Goal: Task Accomplishment & Management: Manage account settings

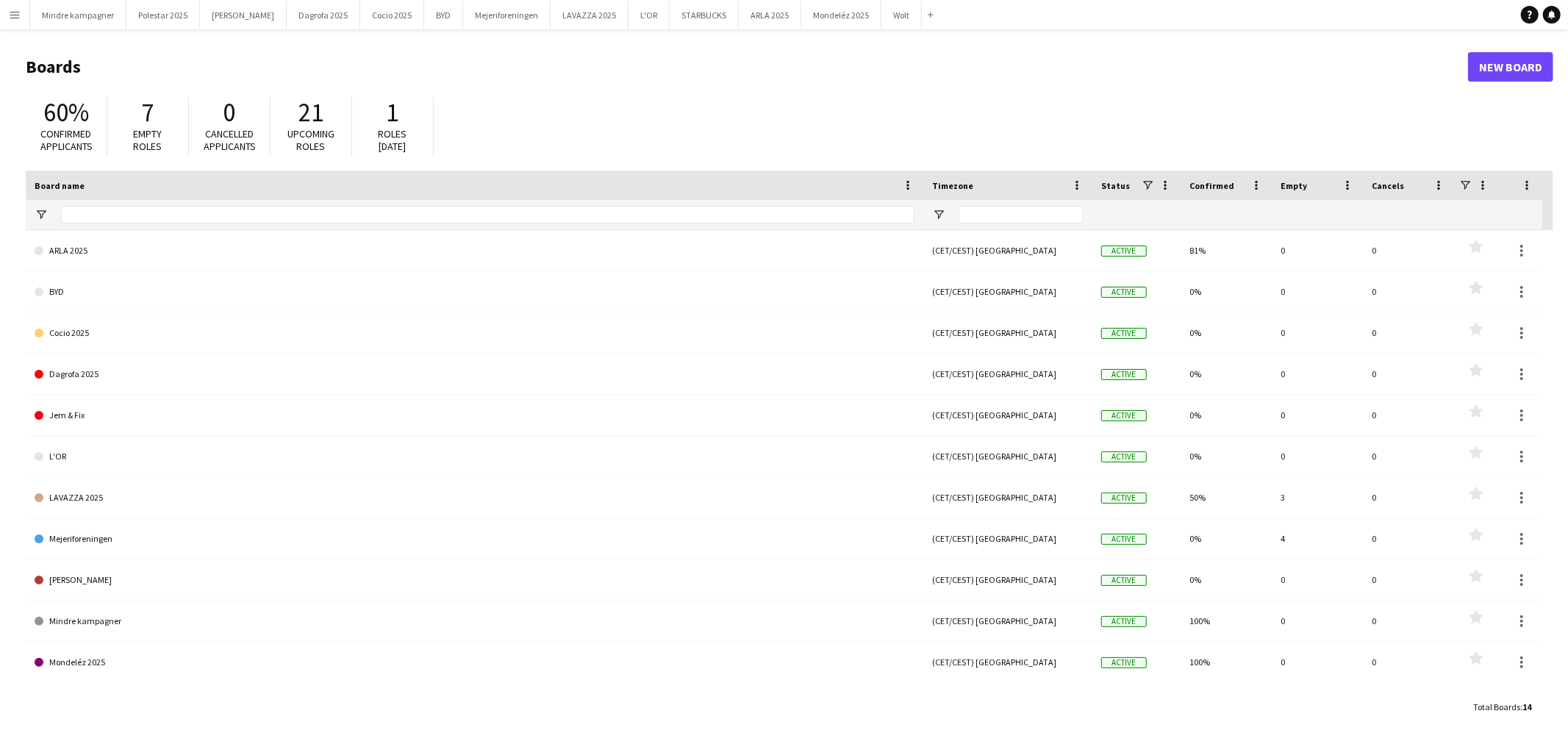
click at [17, 11] on app-icon "Menu" at bounding box center [14, 14] width 11 height 11
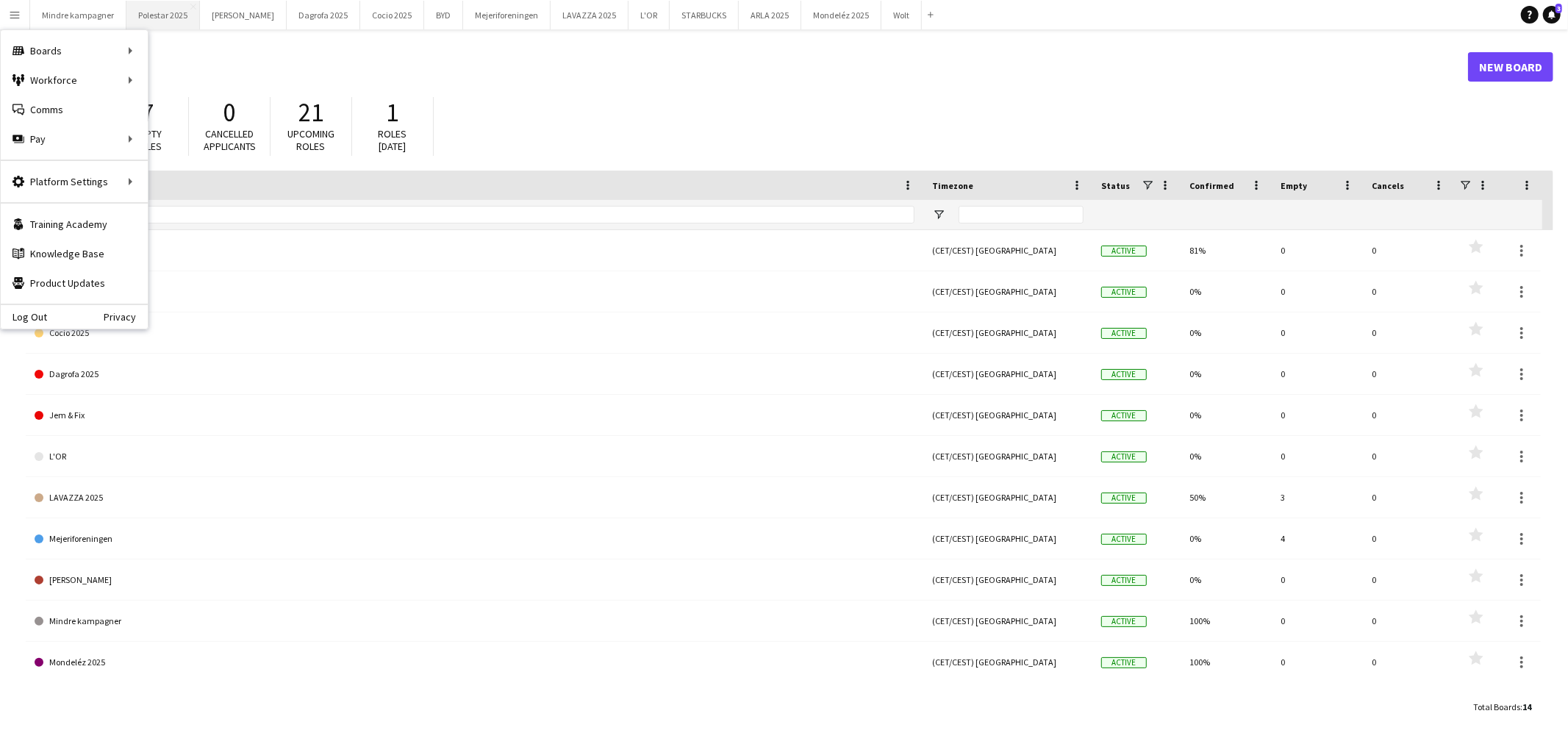
click at [160, 11] on button "Polestar 2025 Close" at bounding box center [164, 15] width 74 height 29
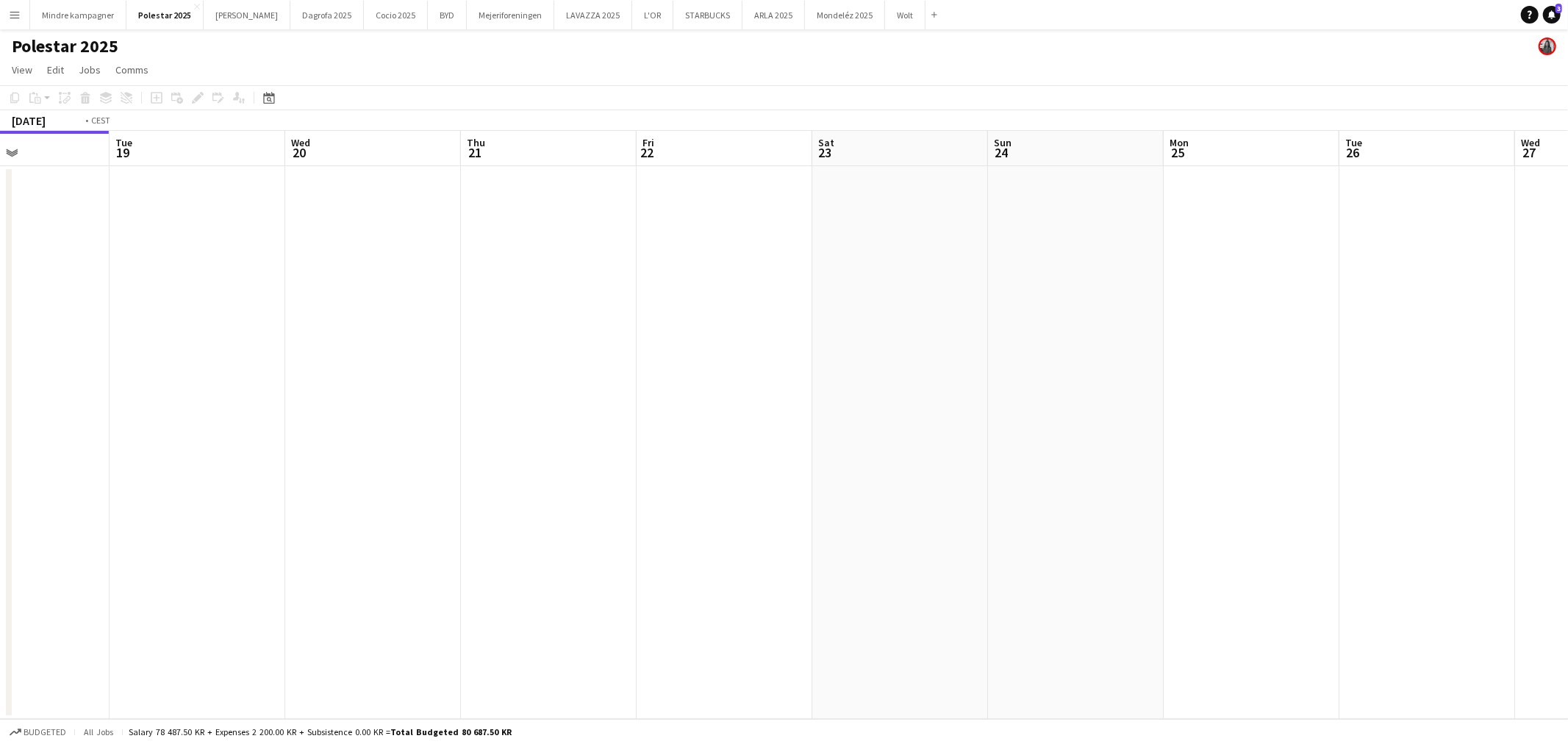
drag, startPoint x: 942, startPoint y: 463, endPoint x: 606, endPoint y: 452, distance: 336.2
click at [464, 461] on app-calendar-viewport "Fri 15 Sat 16 Sun 17 Mon 18 Tue 19 Wed 20 Thu 21 Fri 22 Sat 23 Sun 24 Mon 25 Tu…" at bounding box center [784, 425] width 1568 height 588
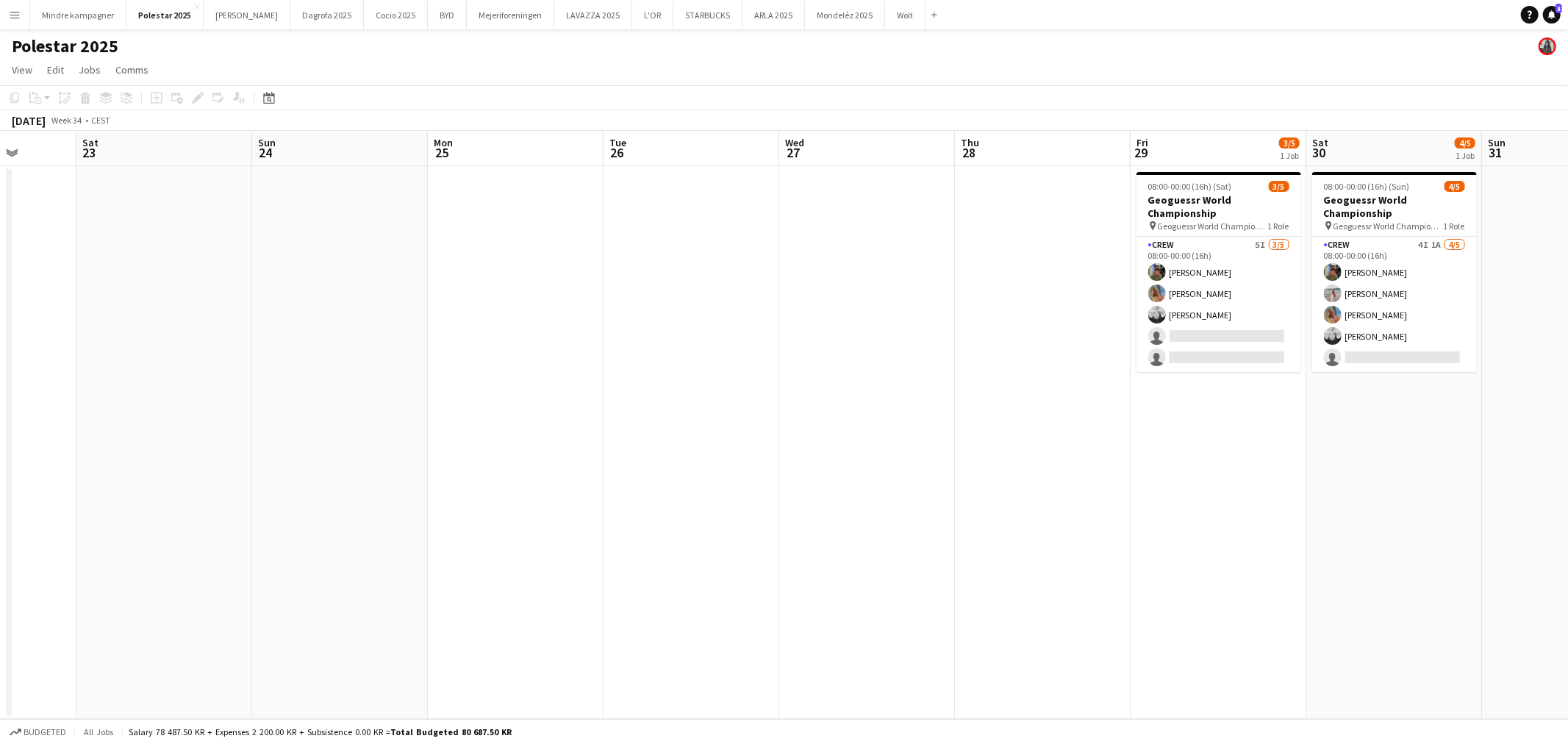
drag, startPoint x: 1001, startPoint y: 456, endPoint x: 380, endPoint y: 443, distance: 621.1
click at [380, 443] on app-calendar-viewport "Wed 20 Thu 21 Fri 22 Sat 23 Sun 24 Mon 25 Tue 26 Wed 27 Thu 28 Fri 29 3/5 1 Job…" at bounding box center [784, 425] width 1568 height 588
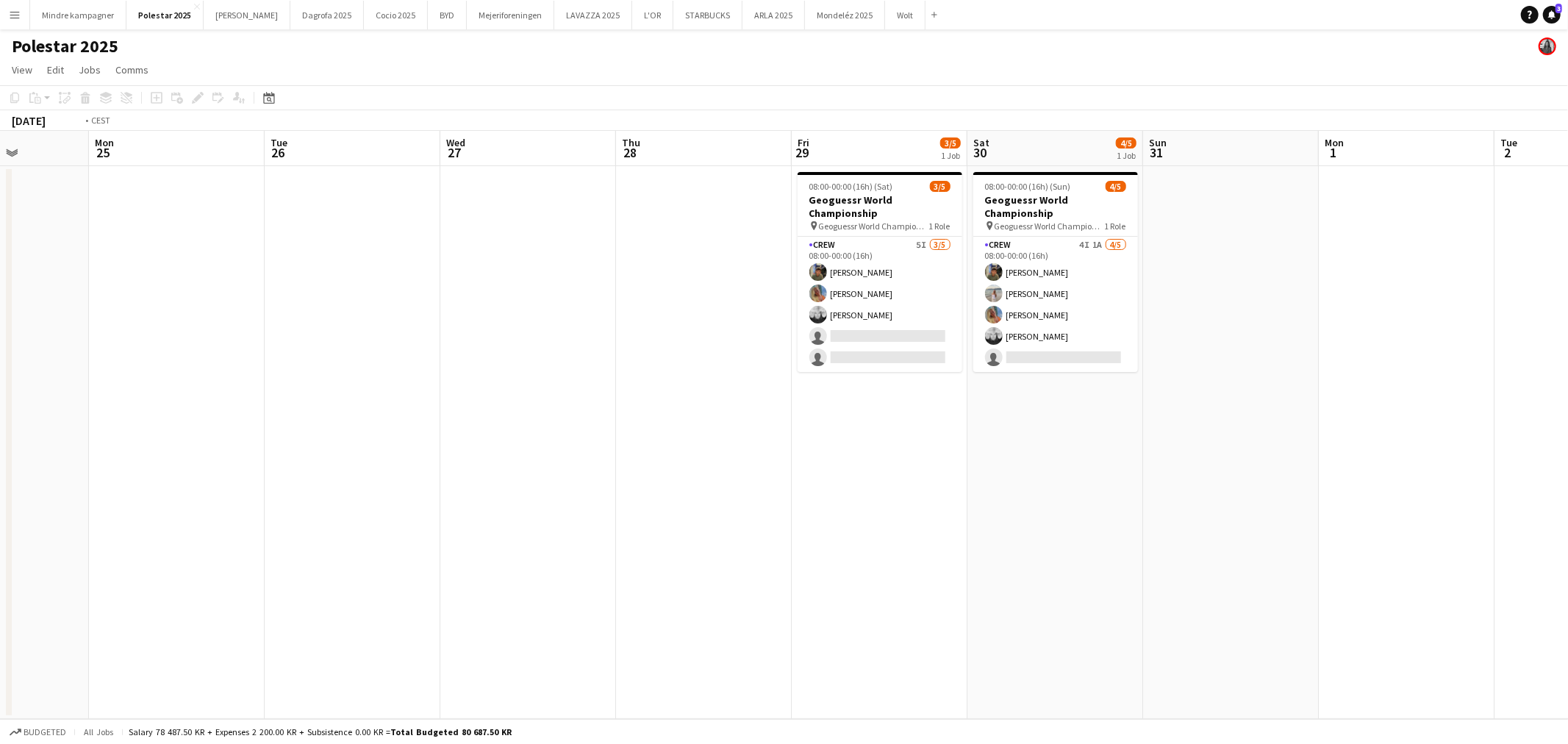
drag, startPoint x: 1011, startPoint y: 508, endPoint x: 774, endPoint y: 516, distance: 237.1
click at [774, 516] on app-calendar-viewport "Fri 22 Sat 23 Sun 24 Mon 25 Tue 26 Wed 27 Thu 28 Fri 29 3/5 1 Job Sat 30 4/5 1 …" at bounding box center [784, 425] width 1568 height 588
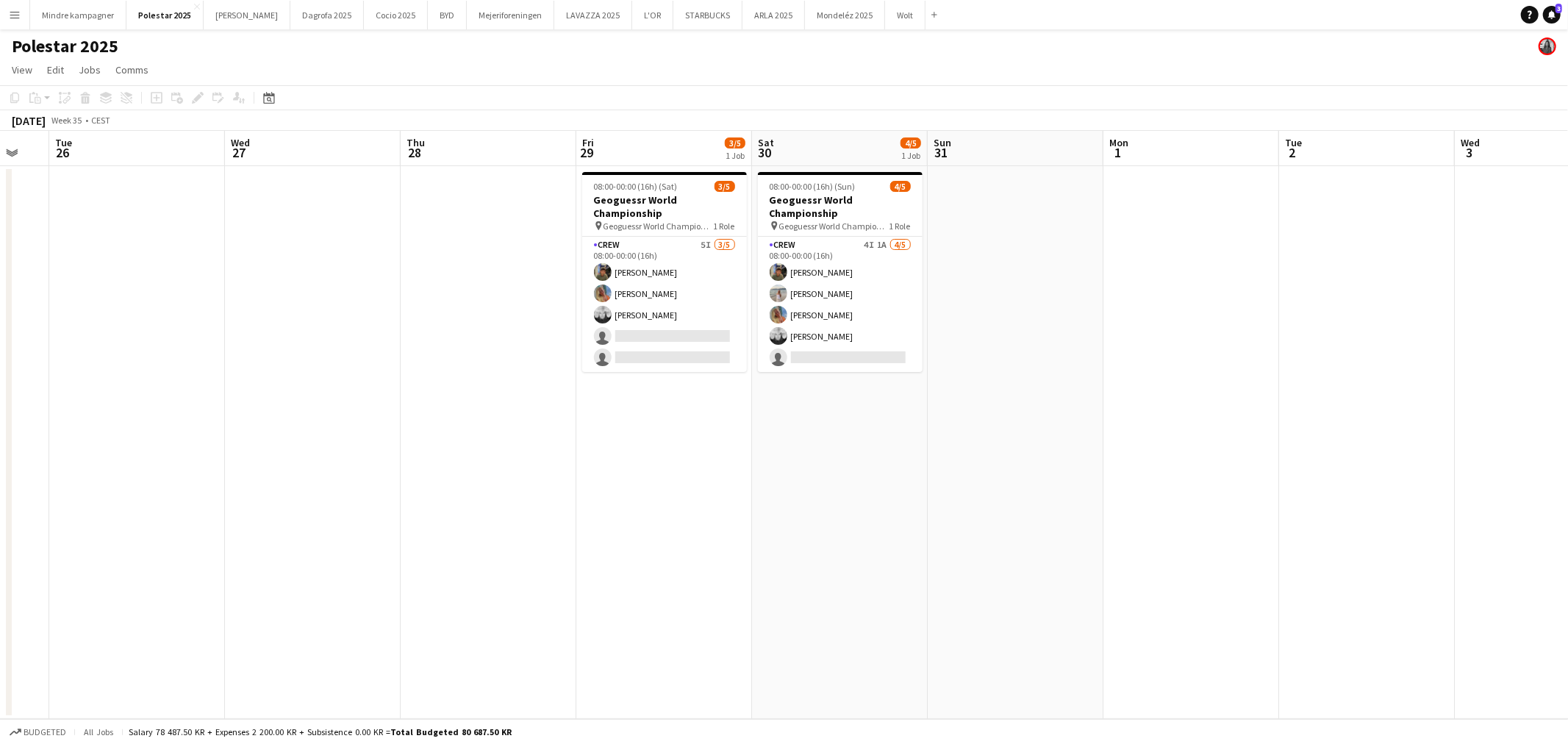
drag, startPoint x: 944, startPoint y: 497, endPoint x: 902, endPoint y: 509, distance: 43.7
click at [902, 509] on app-calendar-viewport "Sat 23 Sun 24 Mon 25 Tue 26 Wed 27 Thu 28 Fri 29 3/5 1 Job Sat 30 4/5 1 Job Sun…" at bounding box center [784, 425] width 1568 height 588
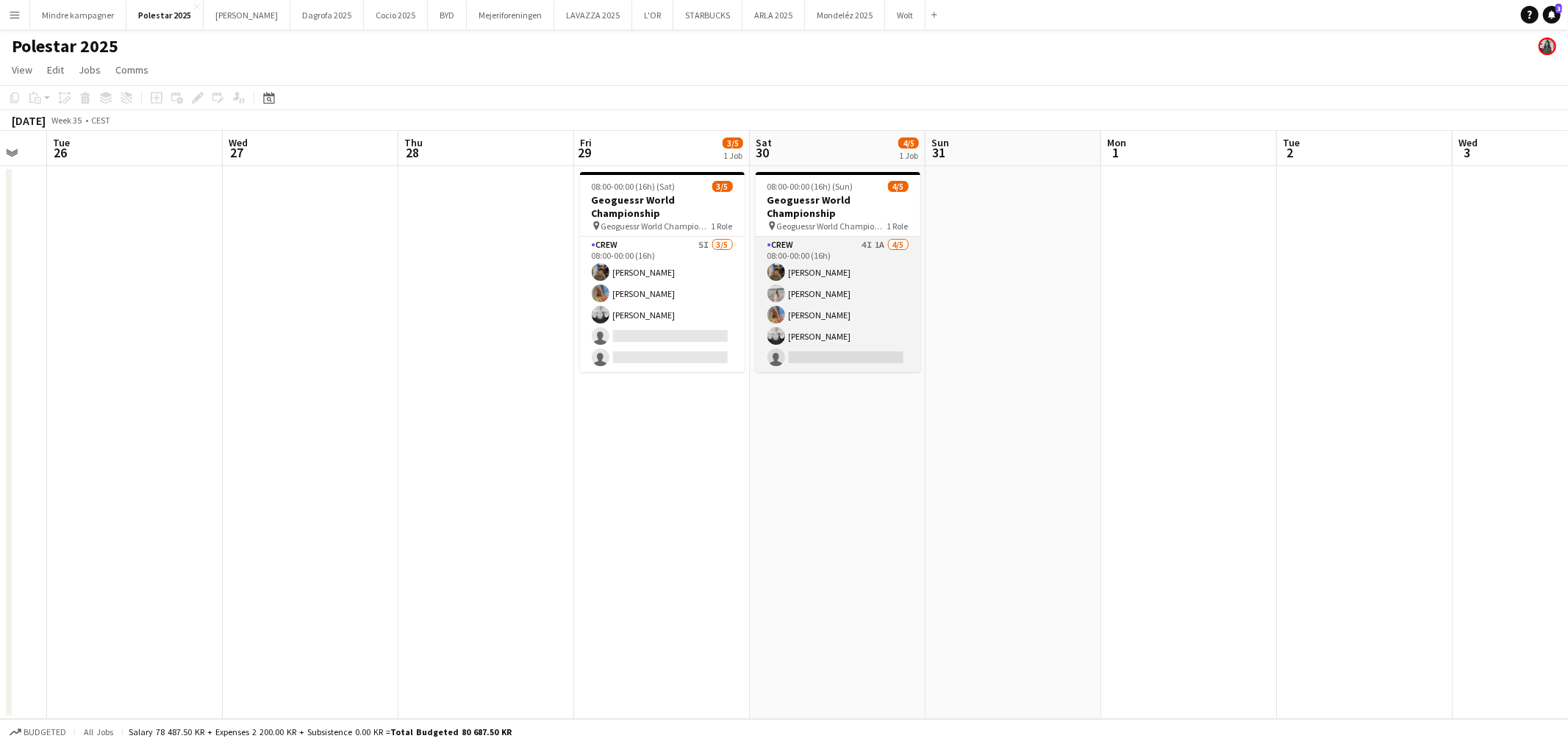
click at [878, 269] on app-card-role "Crew 4I 1A 4/5 08:00-00:00 (16h) Simon Zachariassen Anika Hedegaard Sofie Kliva…" at bounding box center [838, 305] width 164 height 136
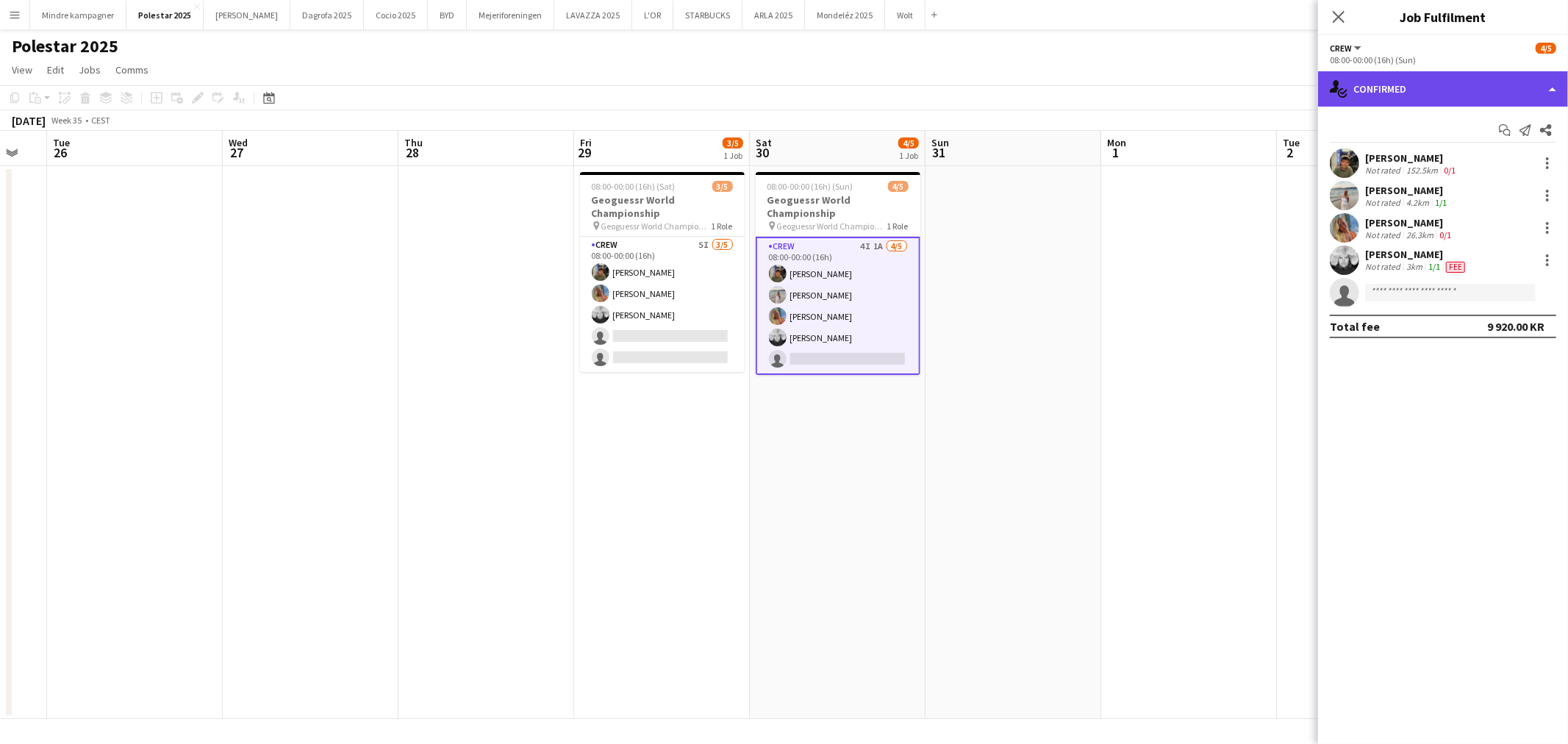
click at [1479, 82] on div "single-neutral-actions-check-2 Confirmed" at bounding box center [1444, 89] width 250 height 35
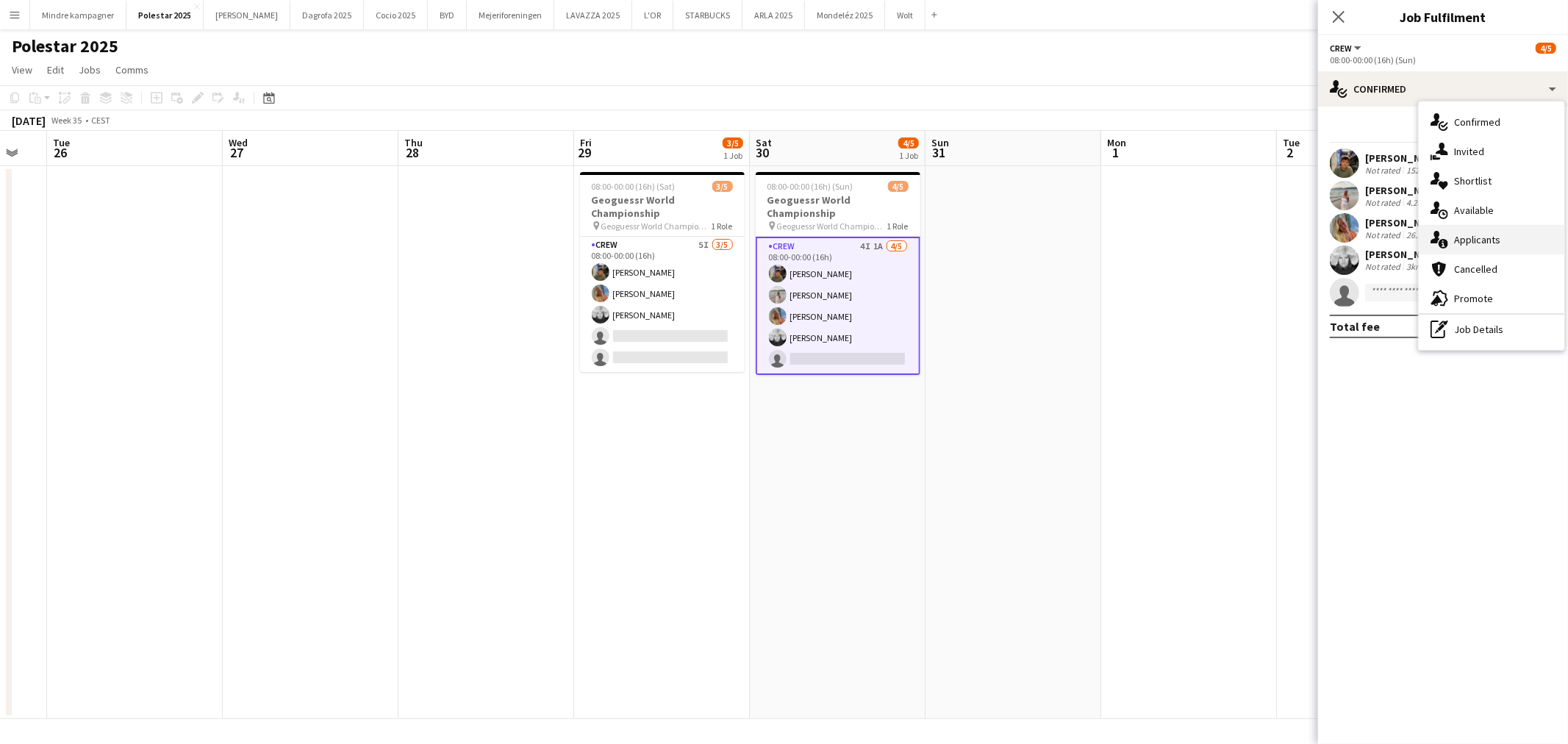
click at [1479, 235] on div "single-neutral-actions-information Applicants" at bounding box center [1492, 240] width 145 height 30
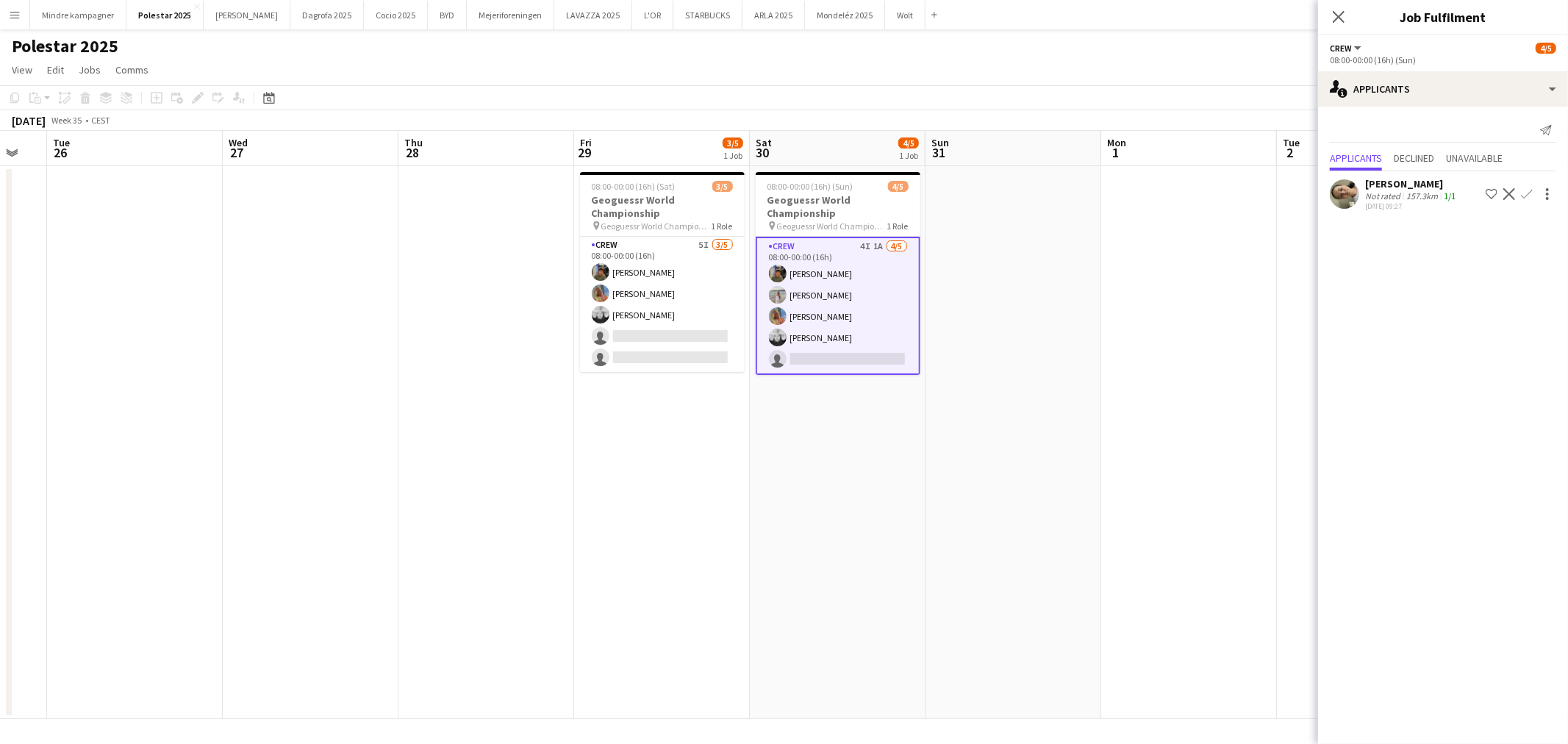
click at [1524, 196] on app-icon "Confirm" at bounding box center [1527, 193] width 11 height 11
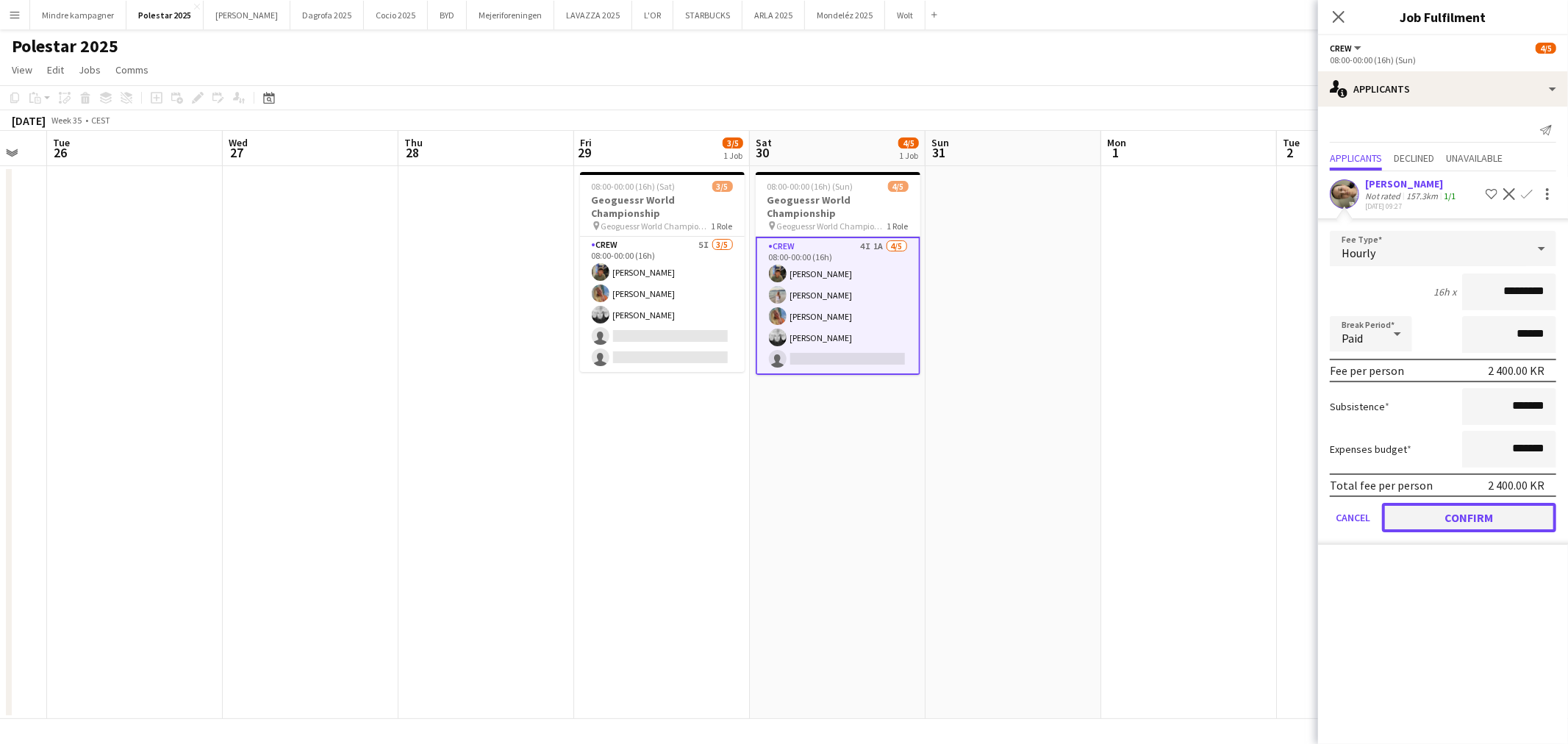
click at [1506, 509] on button "Confirm" at bounding box center [1469, 518] width 174 height 30
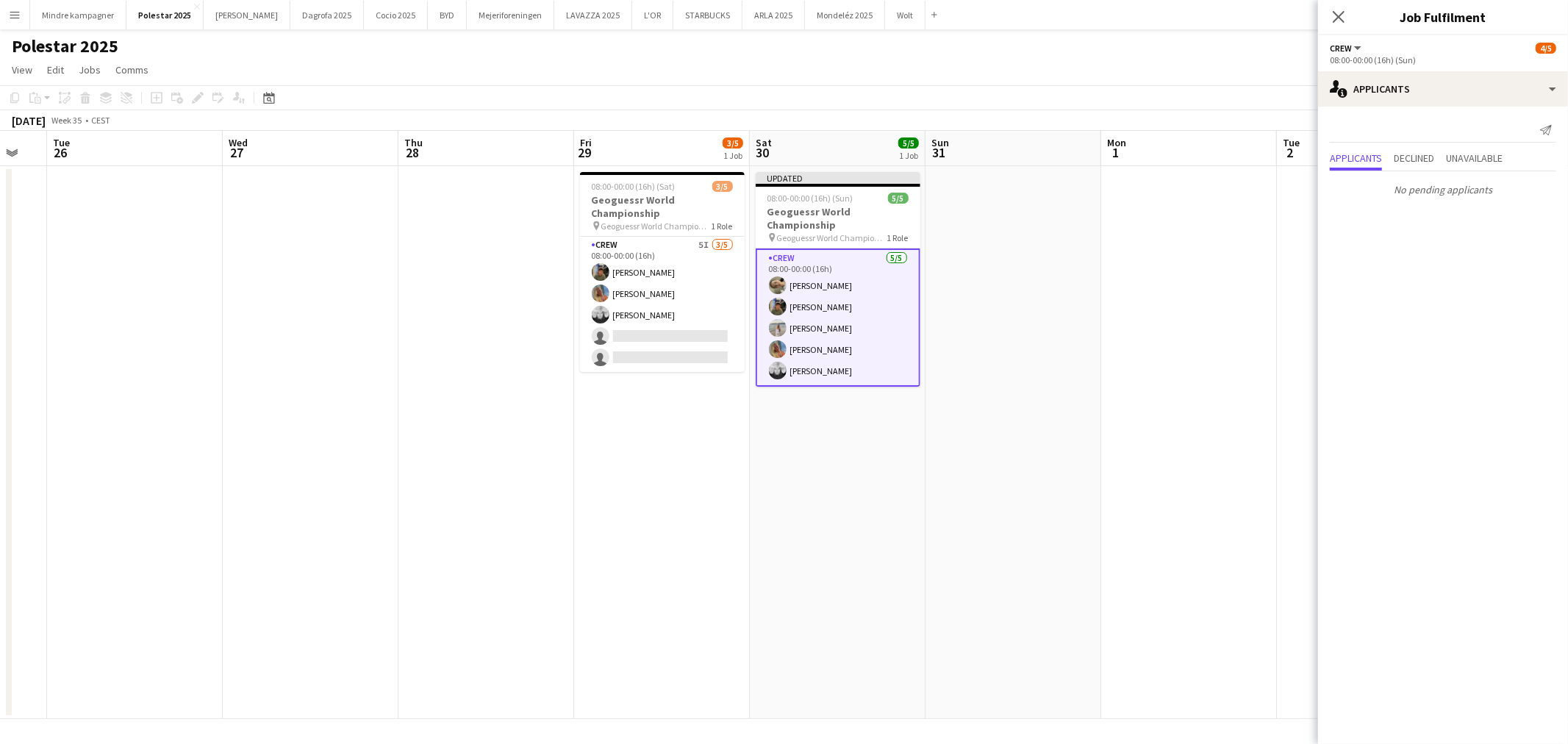
click at [1192, 527] on app-date-cell at bounding box center [1189, 443] width 176 height 553
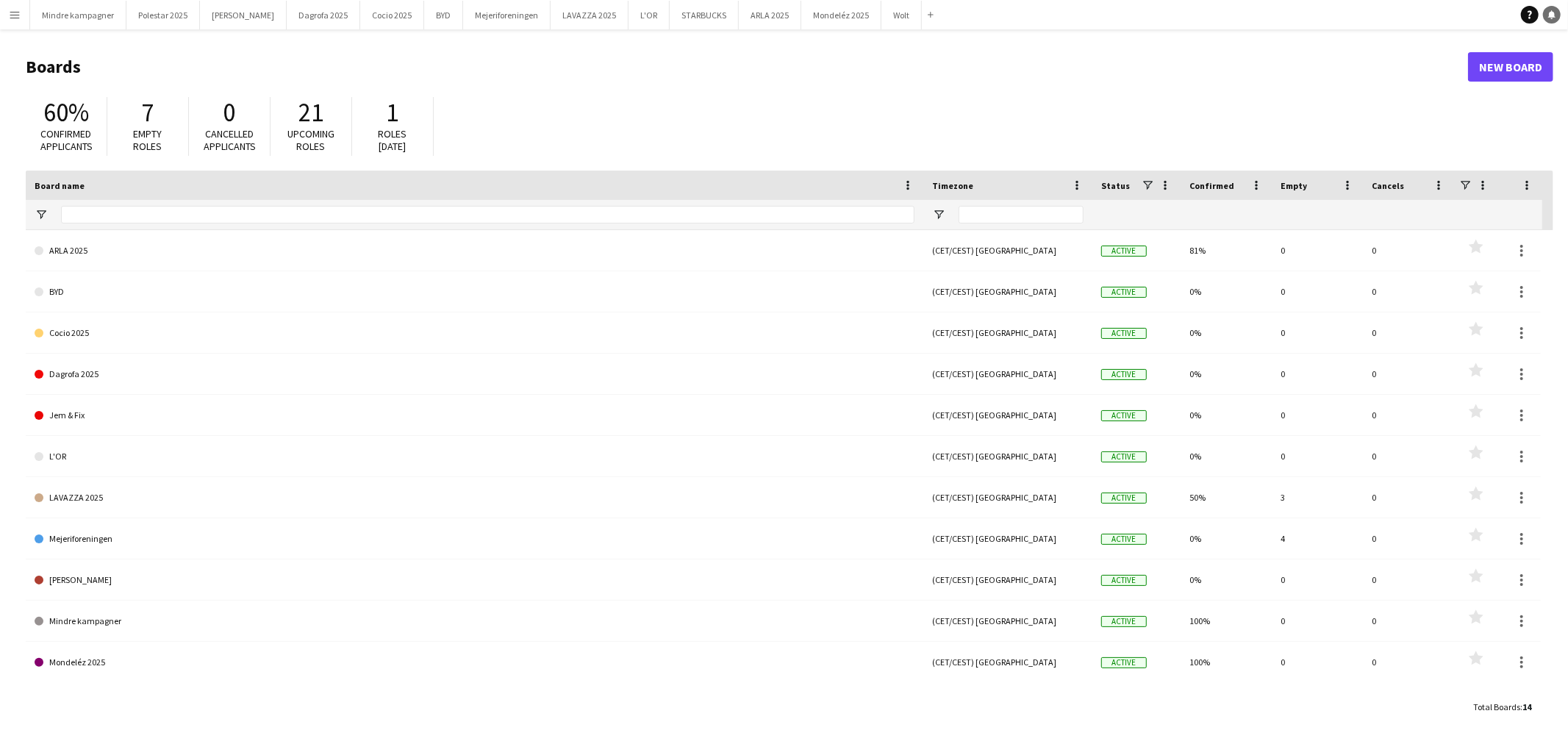
click at [1552, 12] on icon at bounding box center [1552, 14] width 7 height 7
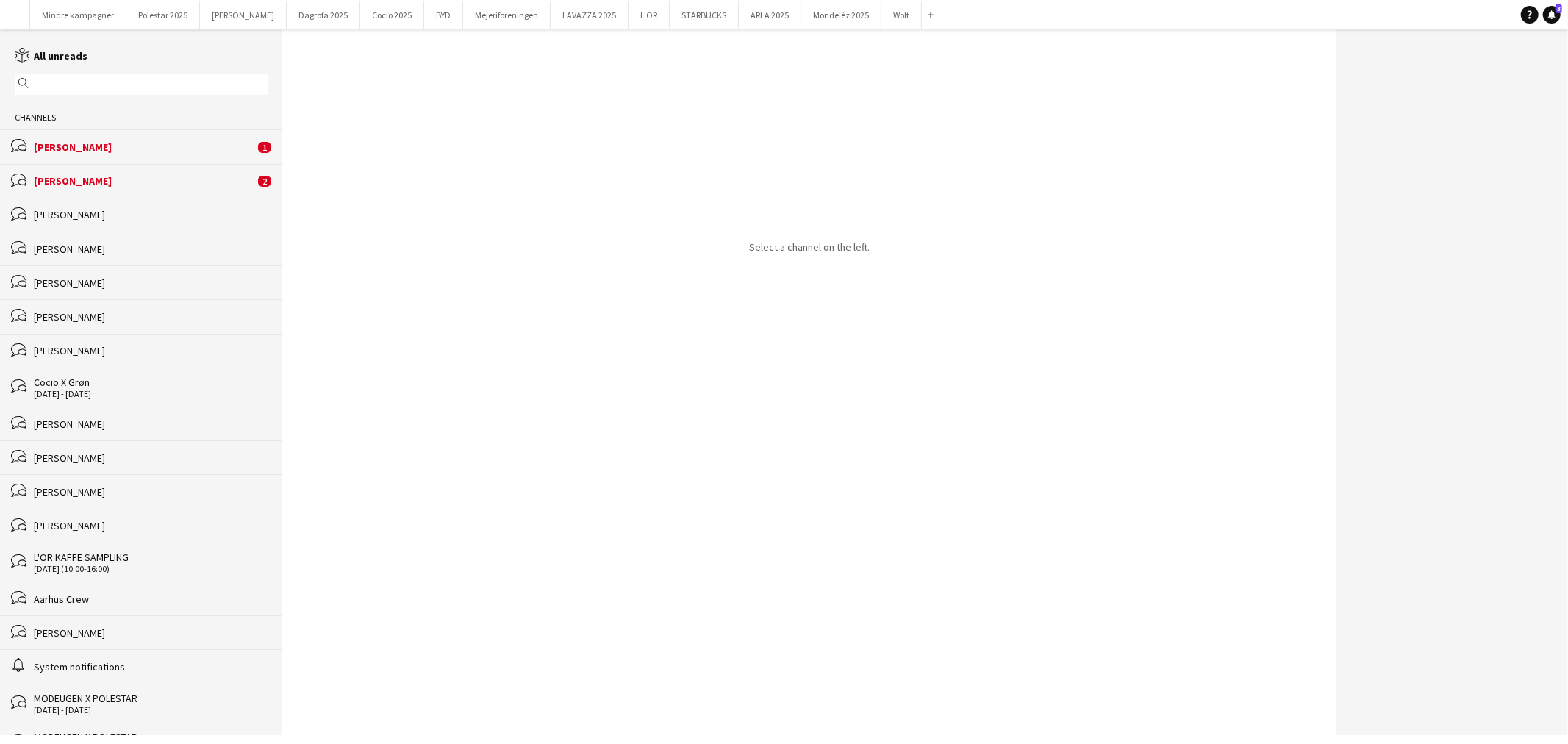
click at [76, 140] on div "[PERSON_NAME]" at bounding box center [144, 146] width 220 height 13
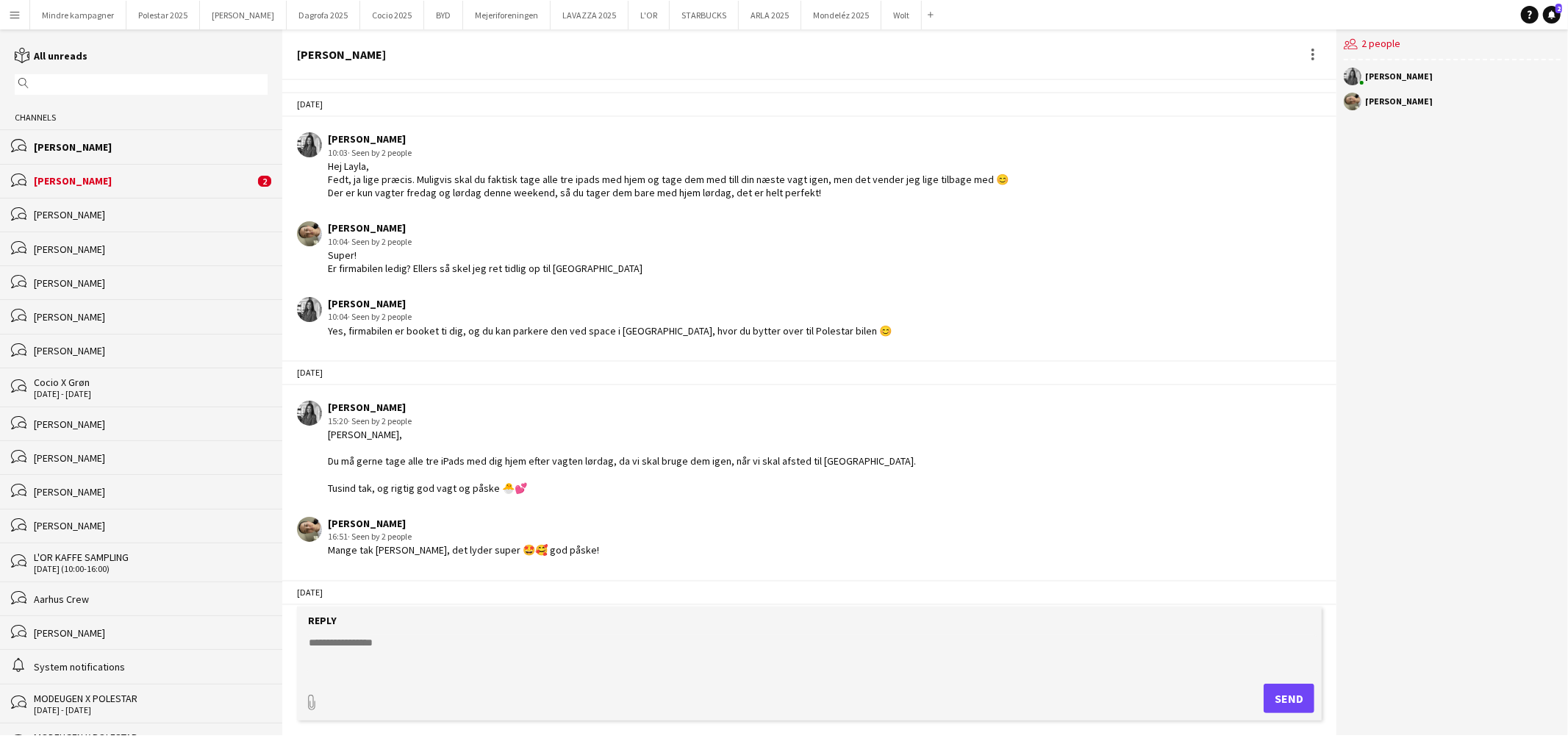
scroll to position [2284, 0]
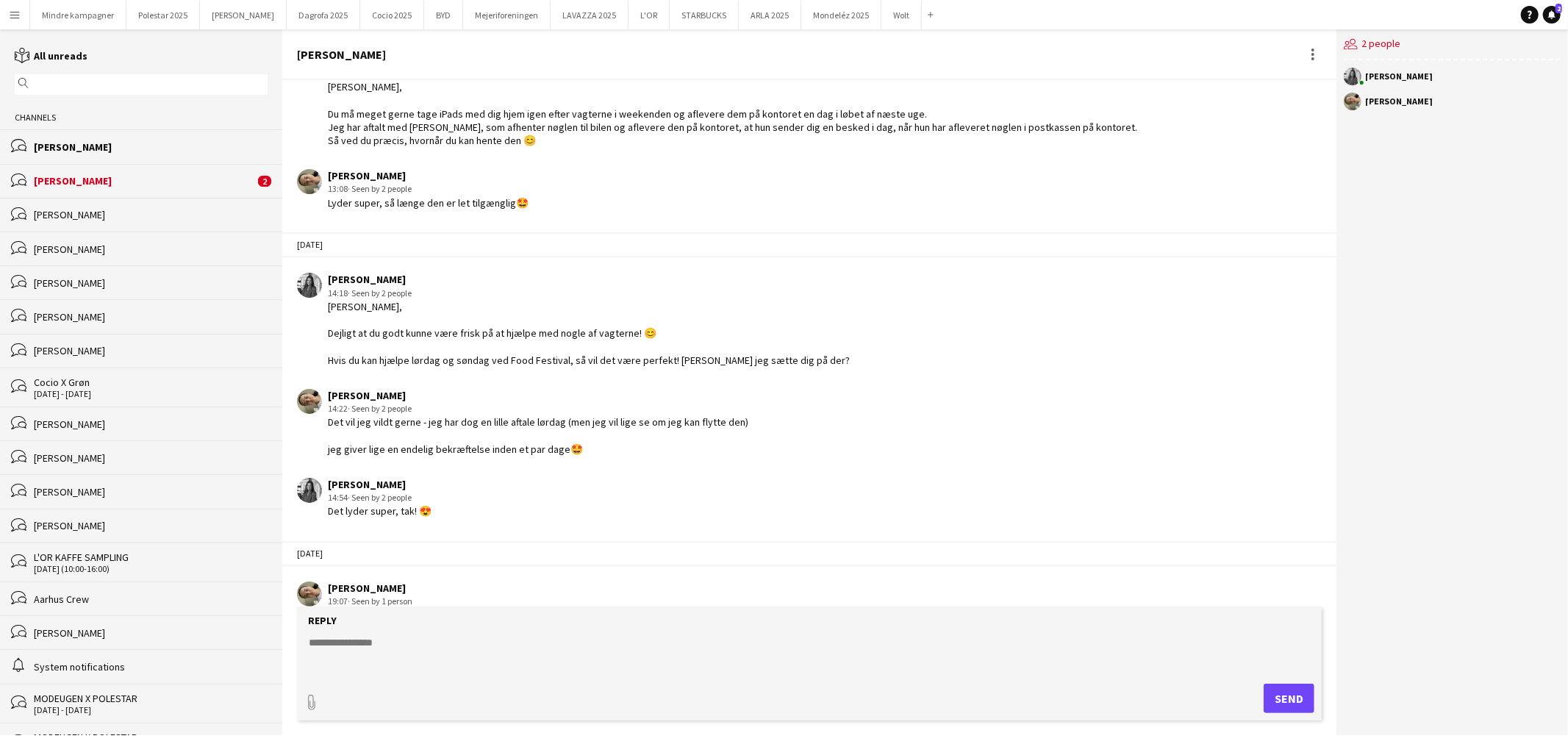
click at [120, 184] on div "[PERSON_NAME]" at bounding box center [144, 180] width 220 height 13
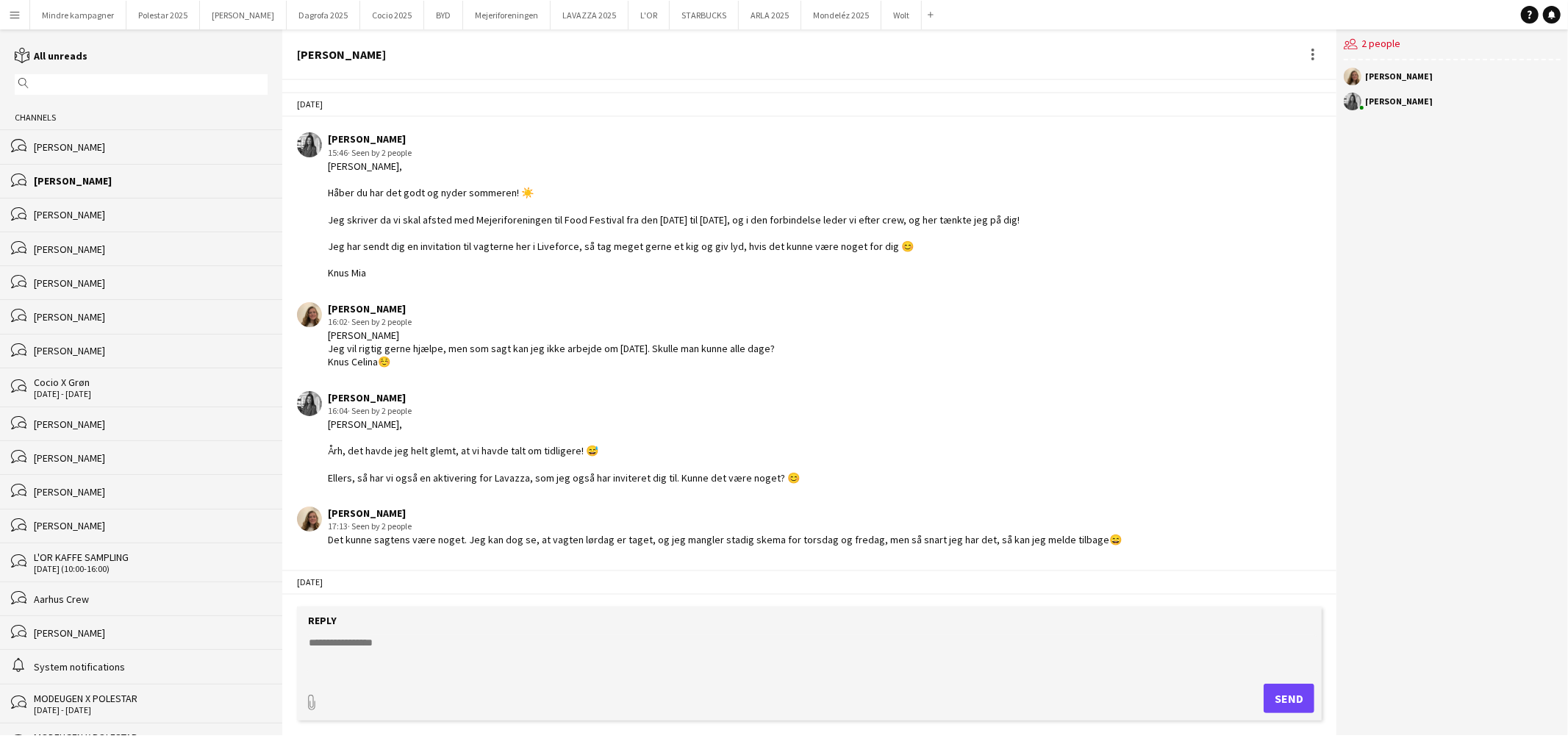
scroll to position [378, 0]
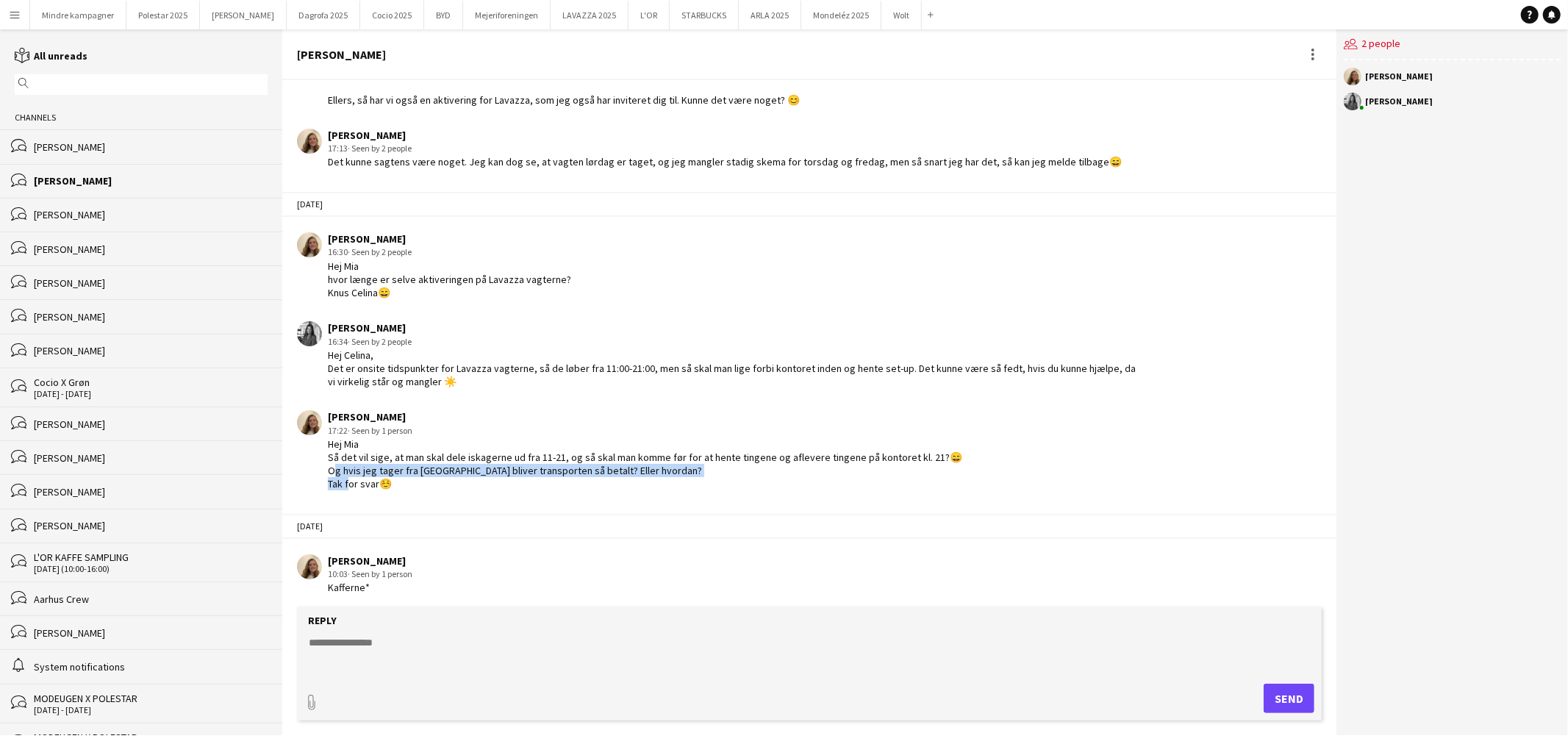
drag, startPoint x: 396, startPoint y: 481, endPoint x: 533, endPoint y: 468, distance: 137.6
click at [322, 467] on div "[PERSON_NAME] 17:22 · Seen by 1 person Hej Mia Så det vil sige, at man skal del…" at bounding box center [718, 451] width 844 height 81
click at [702, 487] on app-chat-message "[PERSON_NAME] 17:22 · Seen by 1 person Hej Mia Så det vil sige, at man skal del…" at bounding box center [809, 450] width 1054 height 95
click at [711, 481] on div "Hej Mia Så det vil sige, at man skal dele iskagerne ud fra 11-21, og så skal ma…" at bounding box center [645, 464] width 634 height 53
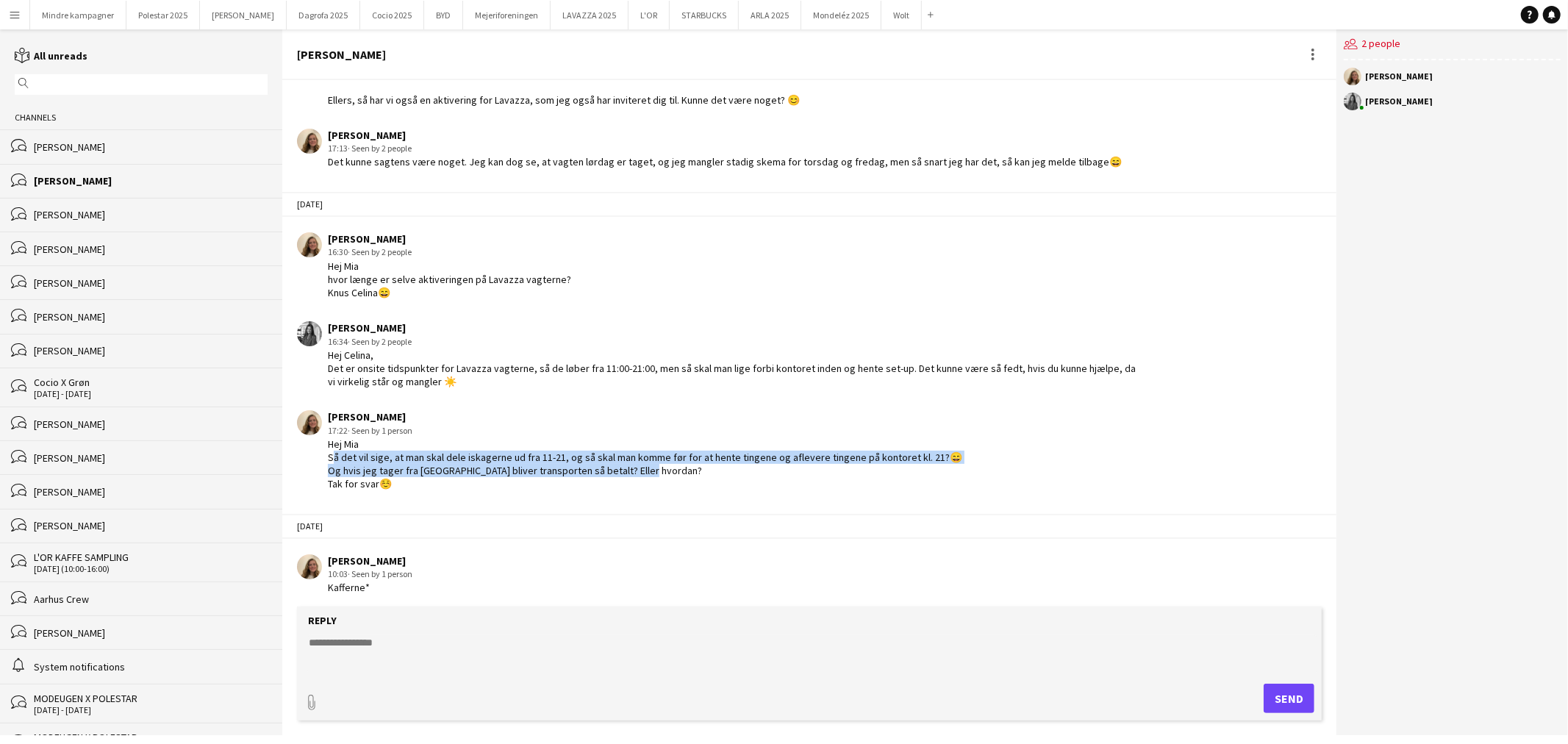
drag, startPoint x: 661, startPoint y: 461, endPoint x: 321, endPoint y: 449, distance: 340.2
click at [321, 449] on div "[PERSON_NAME] 17:22 · Seen by 1 person Hej Mia Så det vil sige, at man skal del…" at bounding box center [718, 451] width 844 height 81
copy div "Så det vil sige, at man skal dele iskagerne ud fra 11-21, og så skal man komme …"
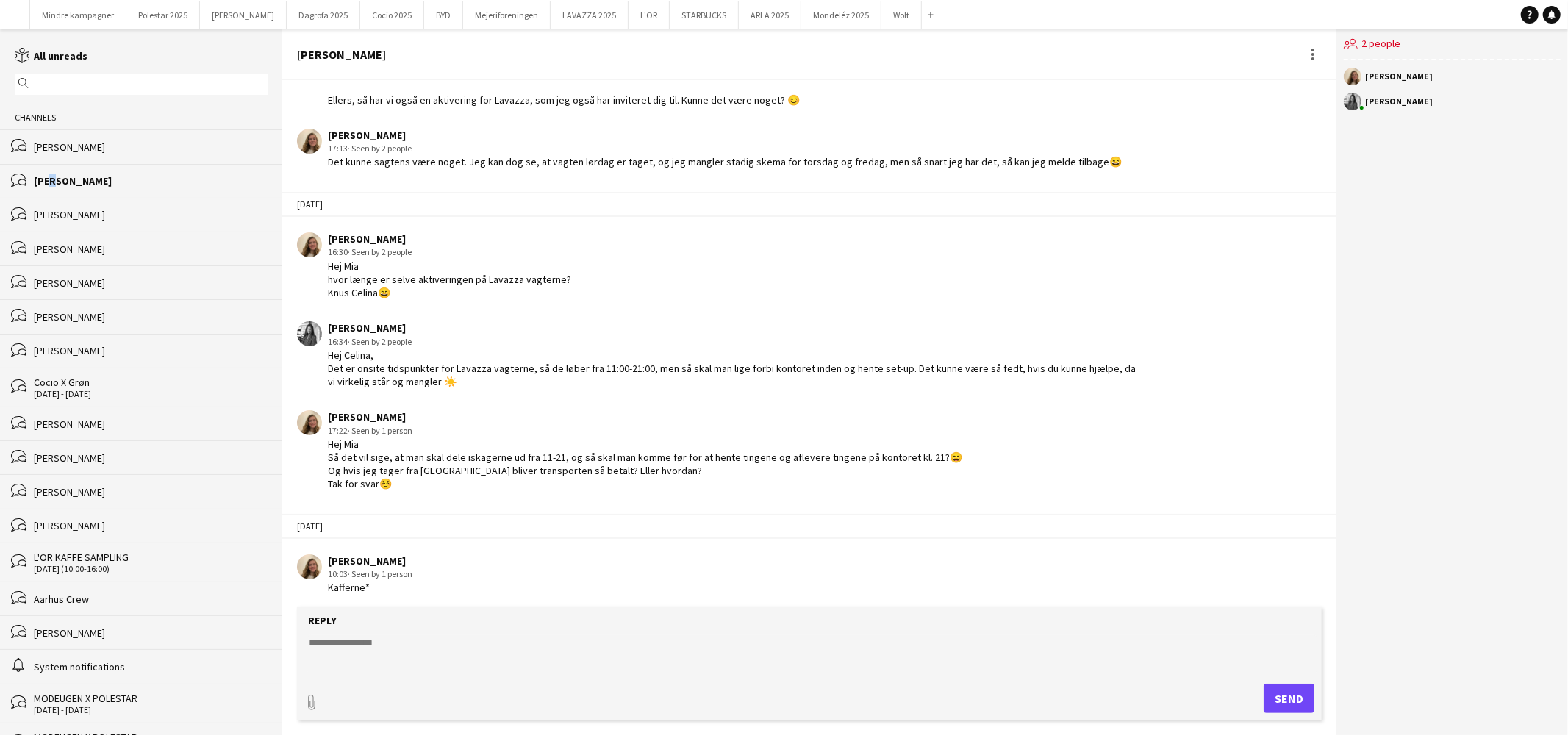
click at [47, 178] on div "[PERSON_NAME]" at bounding box center [150, 180] width 234 height 13
click at [554, 13] on button "LAVAZZA 2025 Close" at bounding box center [589, 15] width 78 height 29
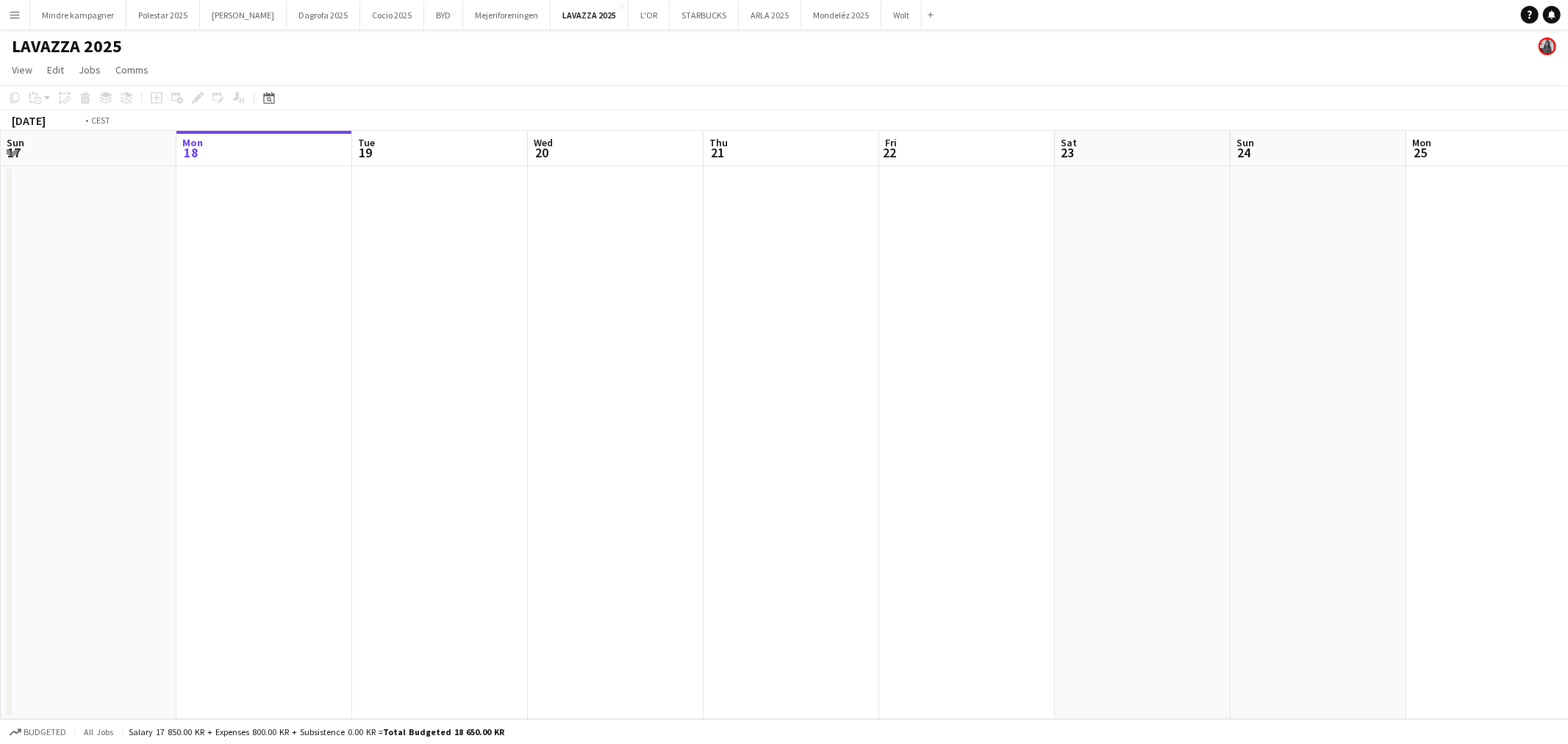
drag, startPoint x: 949, startPoint y: 404, endPoint x: 469, endPoint y: 439, distance: 481.3
click at [353, 439] on app-calendar-viewport "Fri 15 Sat 16 Sun 17 Mon 18 Tue 19 Wed 20 Thu 21 Fri 22 Sat 23 Sun 24 Mon 25 Tu…" at bounding box center [784, 425] width 1568 height 588
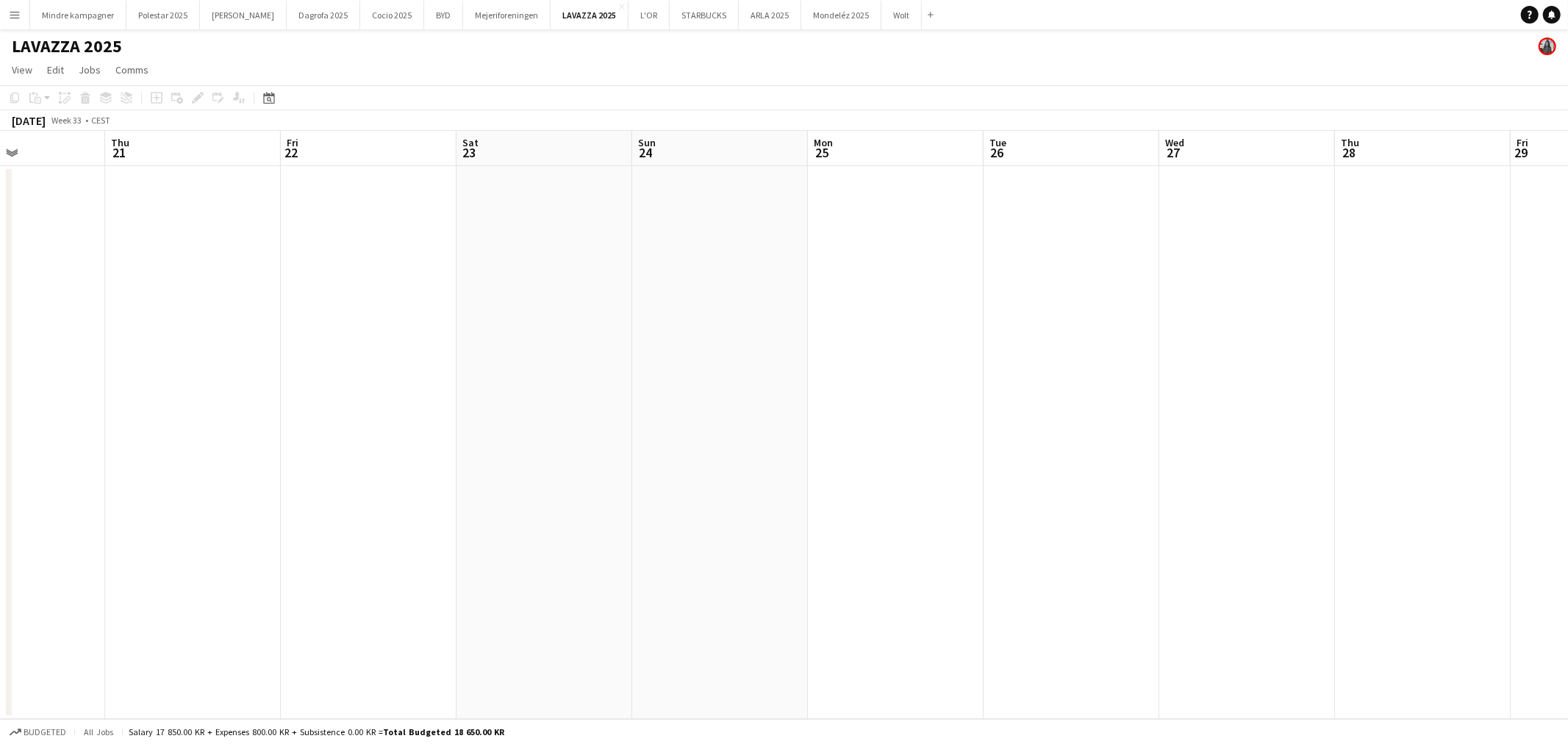
drag, startPoint x: 895, startPoint y: 460, endPoint x: 695, endPoint y: 461, distance: 200.0
click at [460, 463] on app-calendar-viewport "Mon 18 Tue 19 Wed 20 Thu 21 Fri 22 Sat 23 Sun 24 Mon 25 Tue 26 Wed 27 Thu 28 Fr…" at bounding box center [784, 425] width 1568 height 588
drag, startPoint x: 758, startPoint y: 475, endPoint x: 536, endPoint y: 471, distance: 222.0
click at [508, 479] on app-calendar-viewport "Thu 21 Fri 22 Sat 23 Sun 24 Mon 25 Tue 26 Wed 27 Thu 28 Fri 29 Sat 30 Sun 31 Mo…" at bounding box center [784, 425] width 1568 height 588
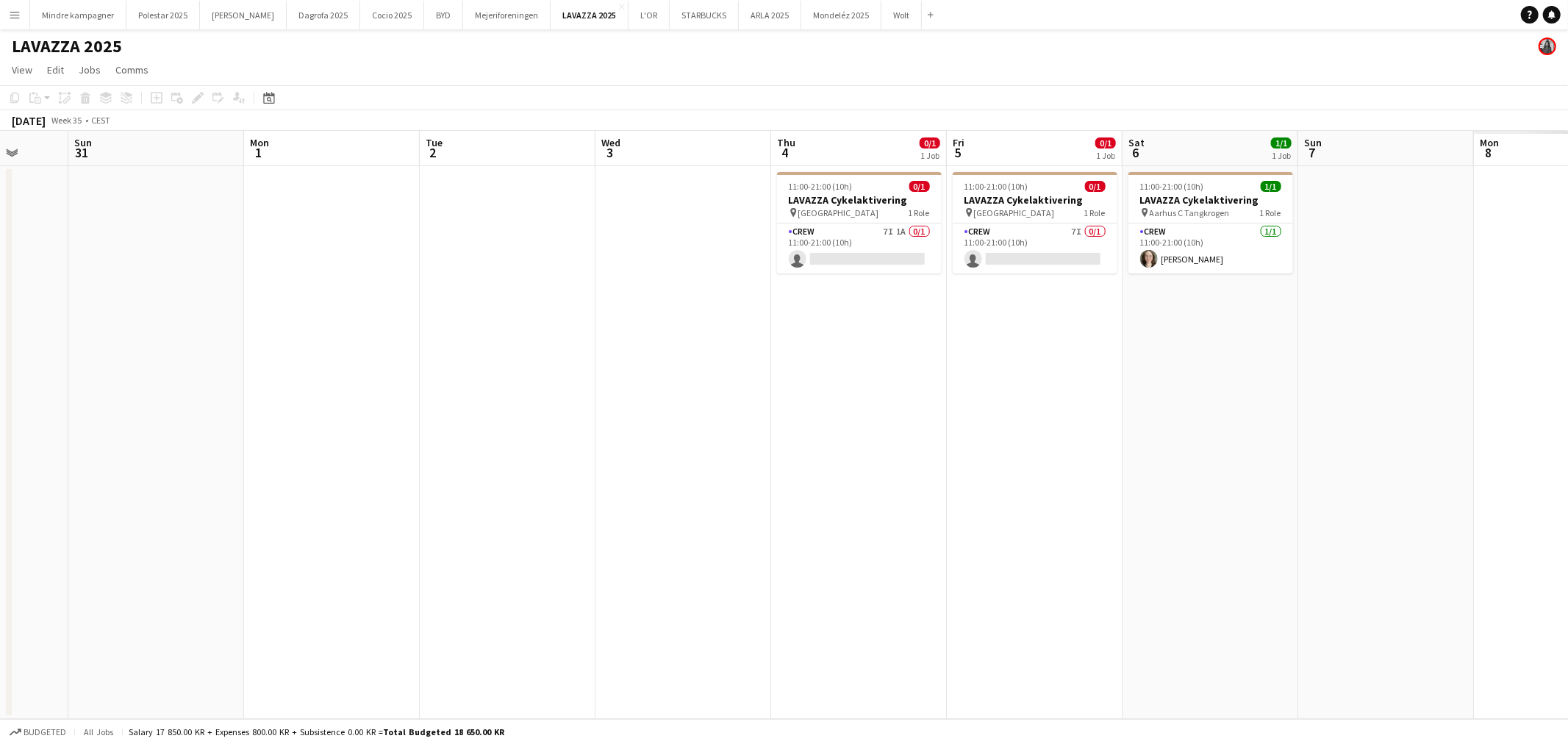
drag, startPoint x: 715, startPoint y: 479, endPoint x: 554, endPoint y: 483, distance: 161.0
click at [554, 484] on app-calendar-viewport "Wed 27 Thu 28 Fri 29 Sat 30 Sun 31 Mon 1 Tue 2 Wed 3 Thu 4 0/1 1 Job Fri 5 0/1 …" at bounding box center [784, 425] width 1568 height 588
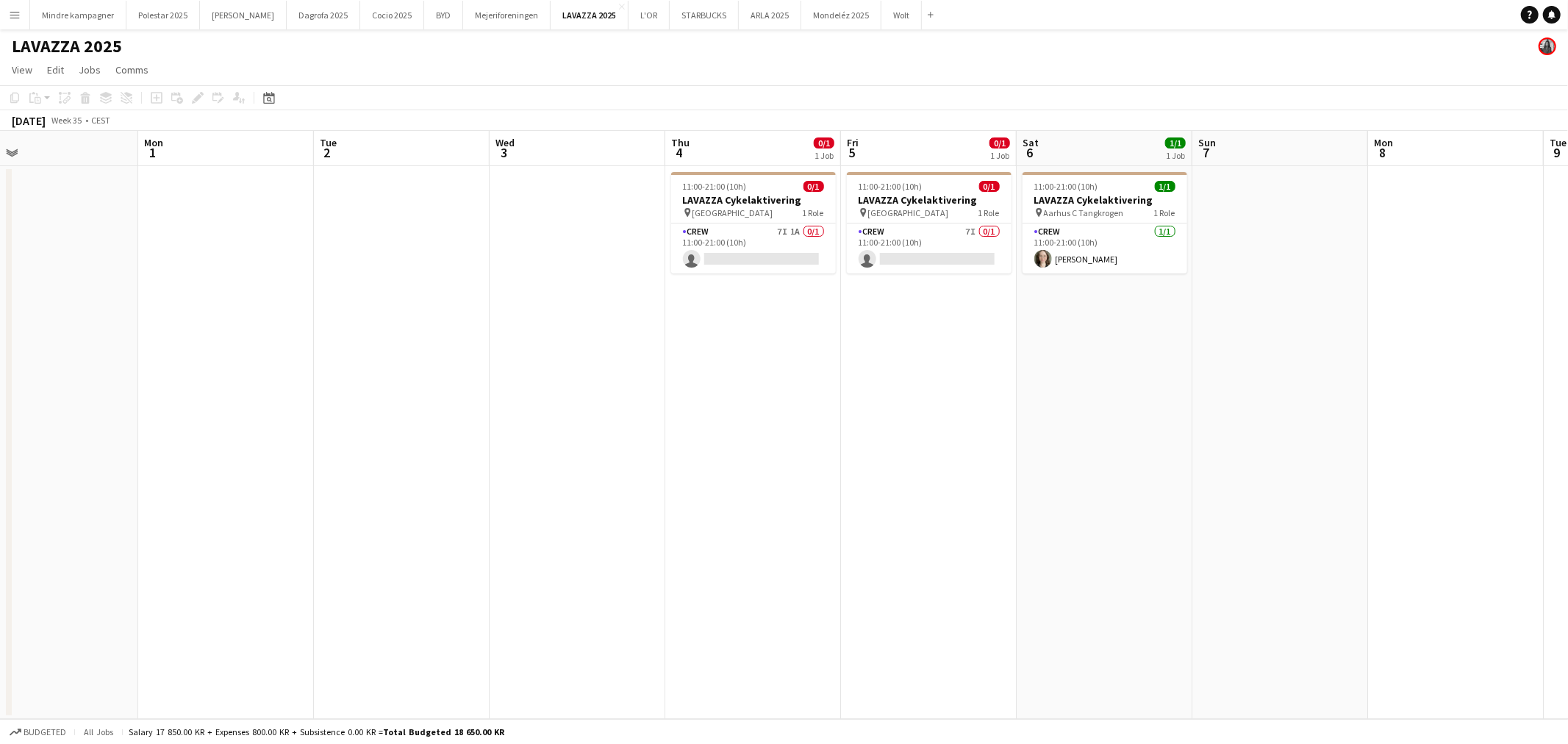
drag, startPoint x: 1002, startPoint y: 474, endPoint x: 902, endPoint y: 481, distance: 100.2
click at [905, 484] on app-calendar-viewport "Thu 28 Fri 29 Sat 30 Sun 31 Mon 1 Tue 2 Wed 3 Thu 4 0/1 1 Job Fri 5 0/1 1 Job S…" at bounding box center [784, 425] width 1568 height 588
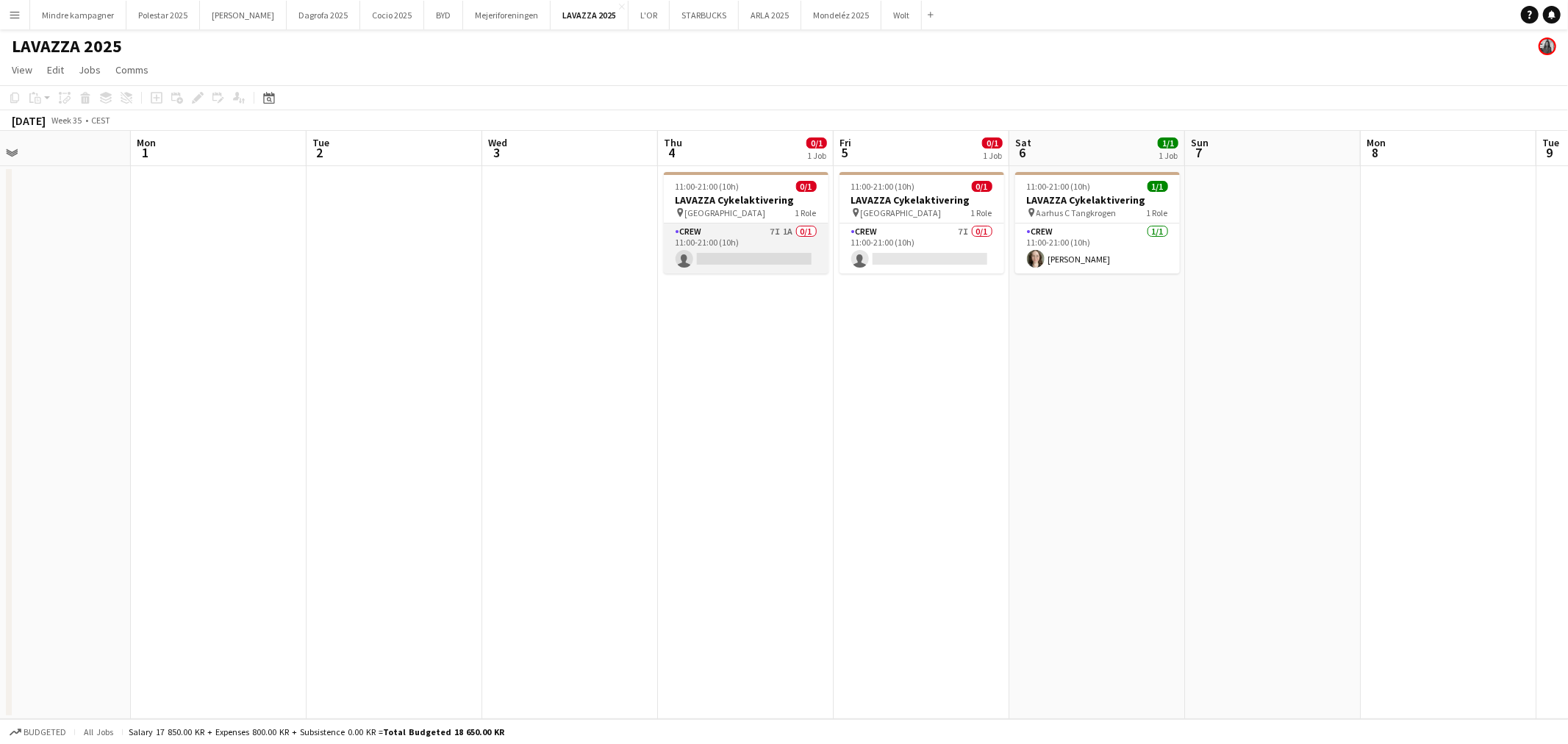
click at [759, 236] on app-card-role "Crew 7I 1A 0/1 11:00-21:00 (10h) single-neutral-actions" at bounding box center [746, 248] width 164 height 50
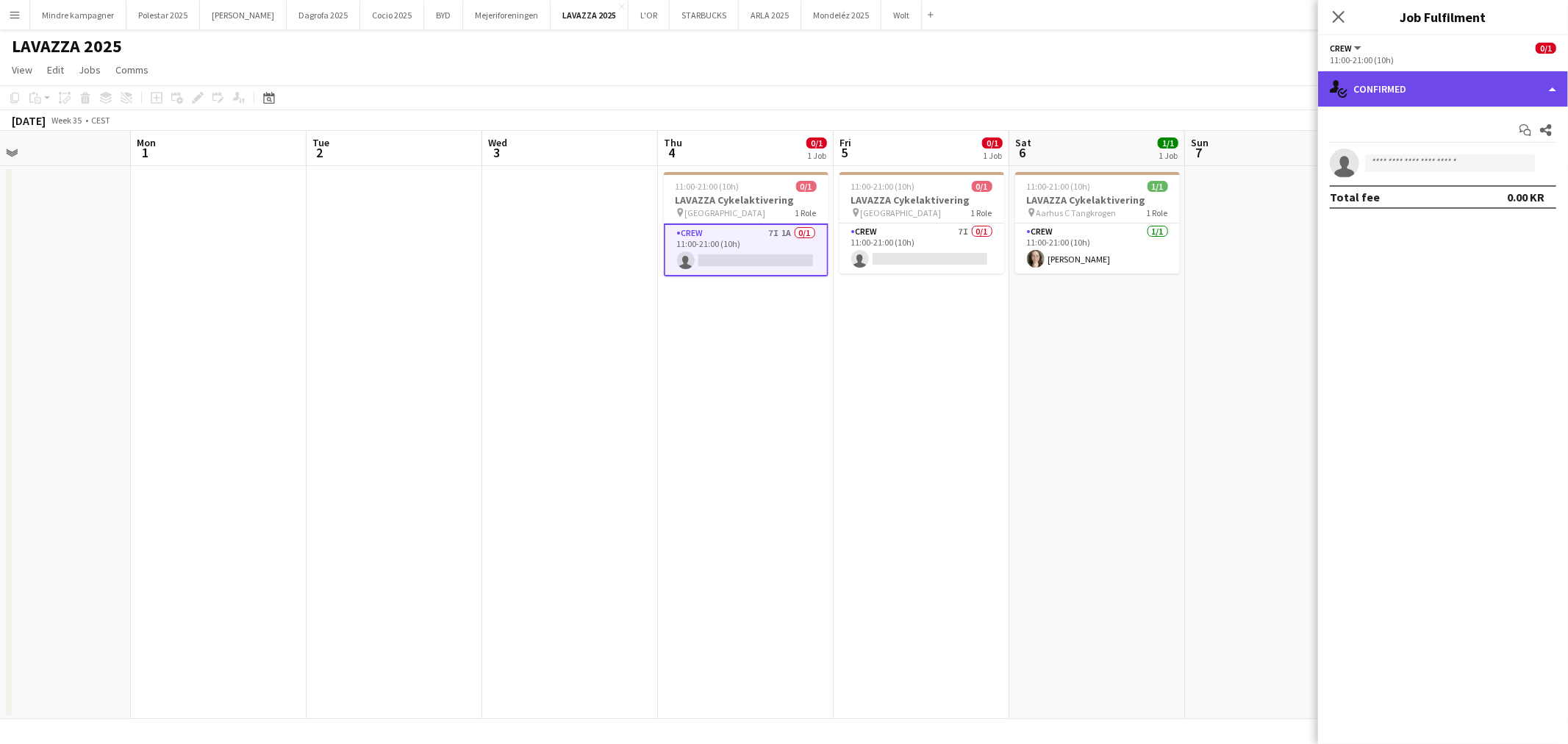
click at [1400, 105] on div "single-neutral-actions-check-2 Confirmed" at bounding box center [1444, 89] width 250 height 35
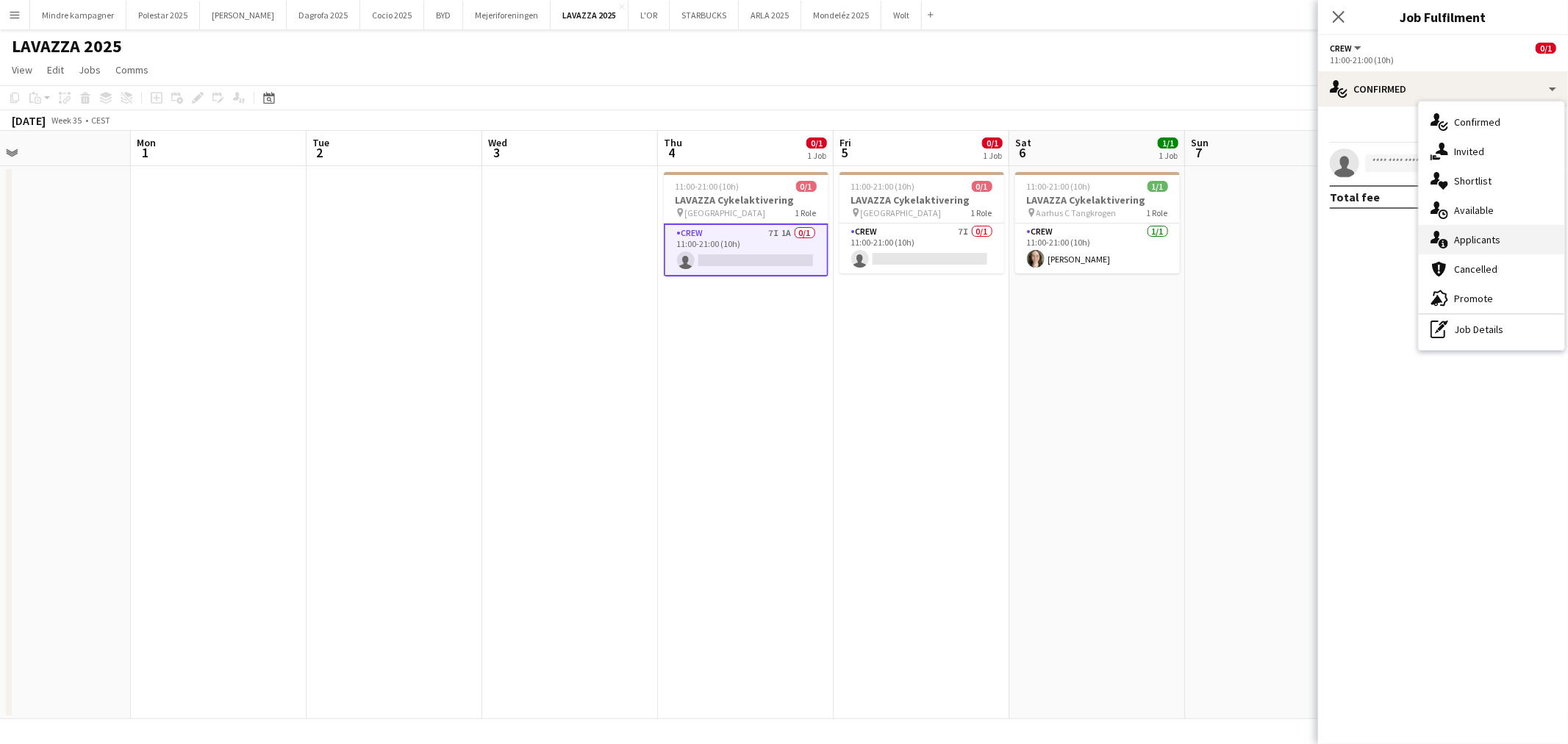
click at [1488, 246] on div "single-neutral-actions-information Applicants" at bounding box center [1492, 240] width 145 height 30
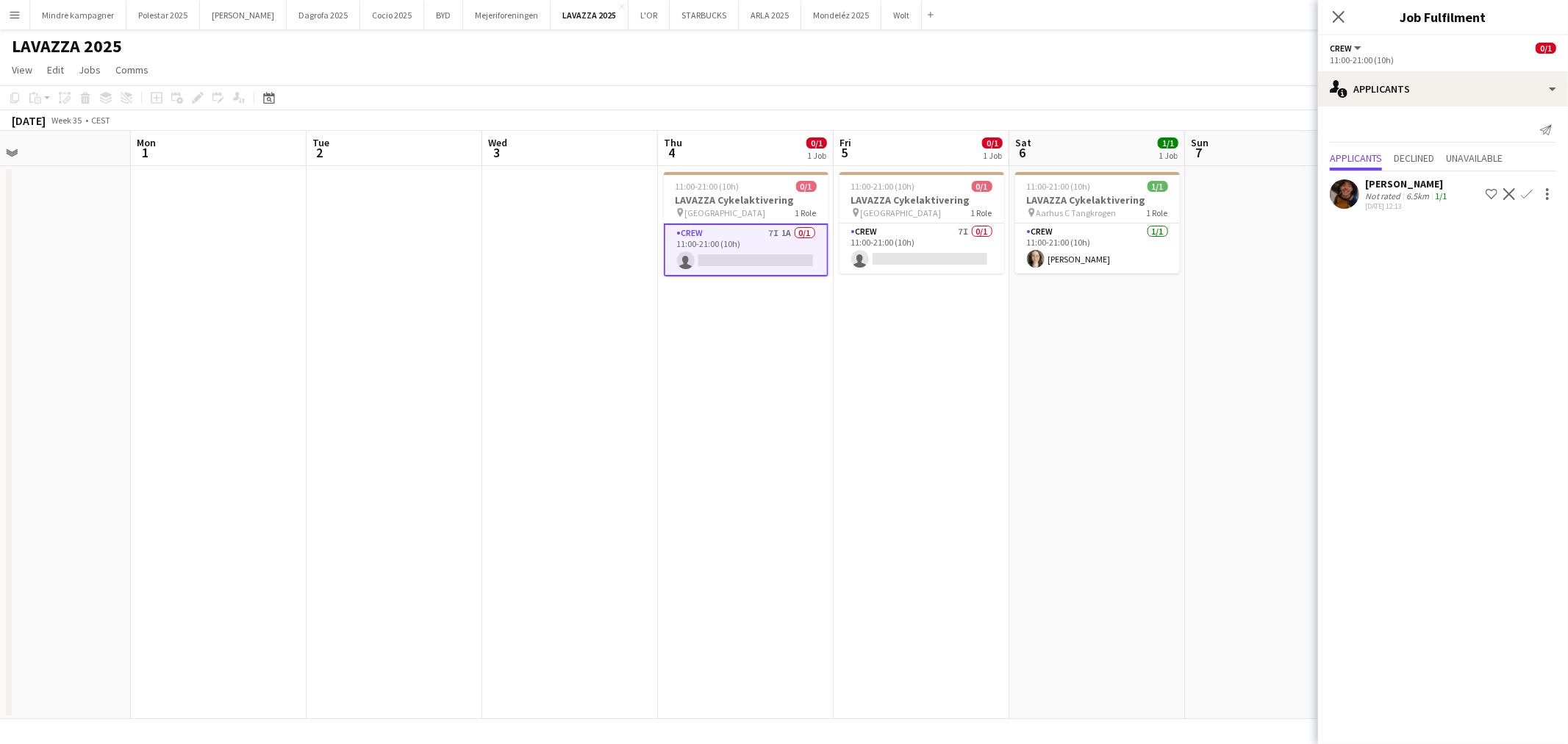
click at [1188, 460] on app-date-cell at bounding box center [1273, 443] width 176 height 553
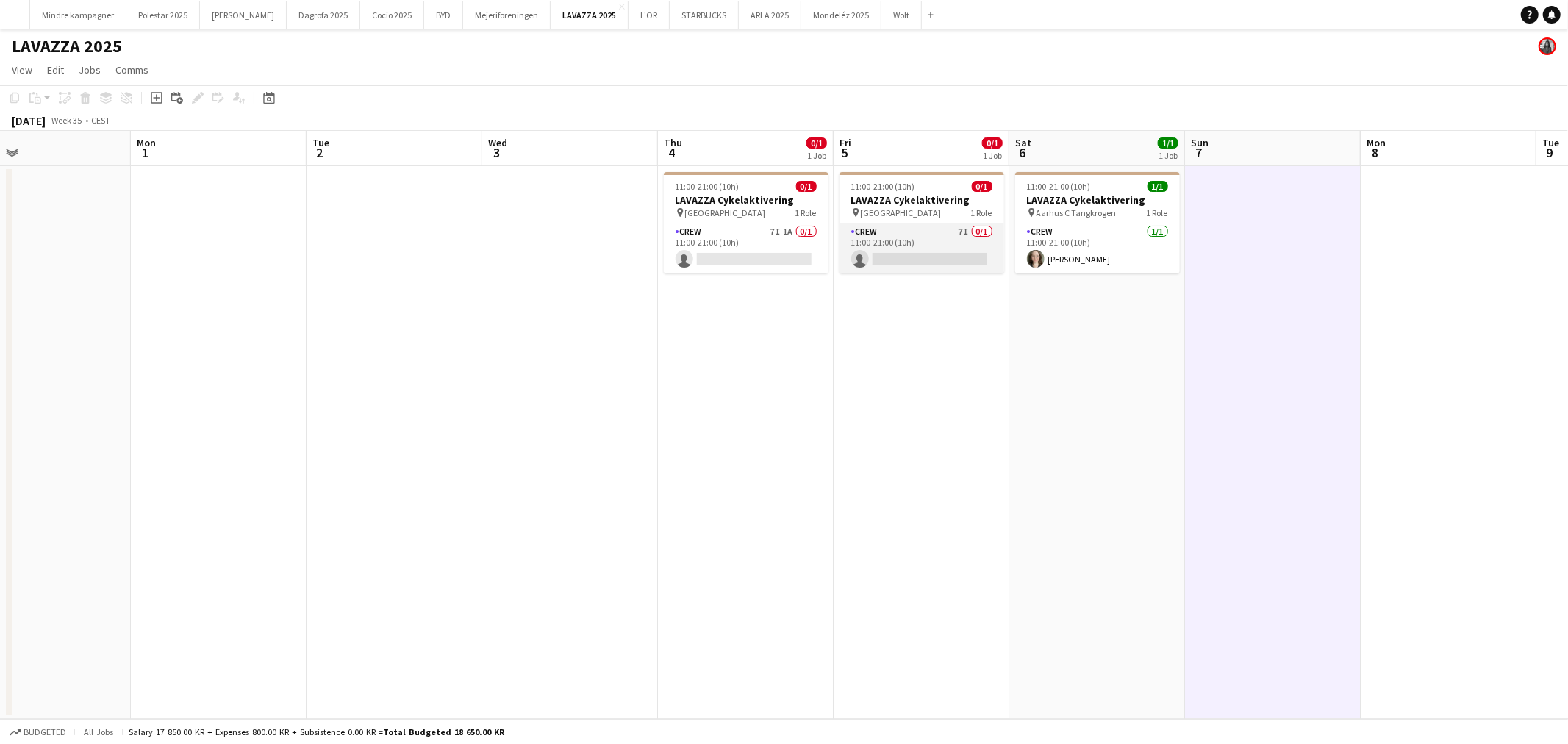
click at [947, 240] on app-card-role "Crew 7I 0/1 11:00-21:00 (10h) single-neutral-actions" at bounding box center [922, 248] width 164 height 50
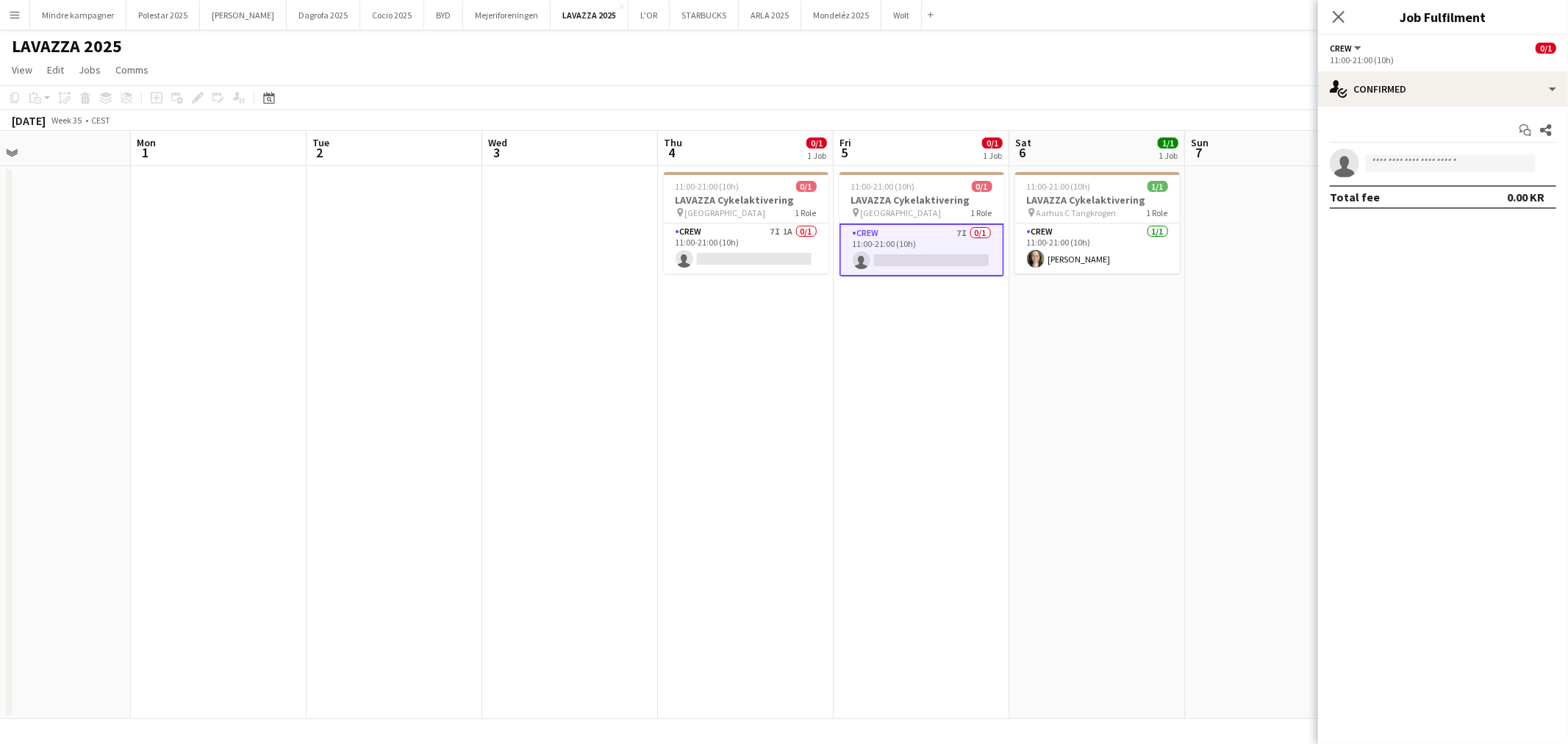
click at [964, 556] on app-date-cell "11:00-21:00 (10h) 0/1 LAVAZZA Cykelaktivering pin [GEOGRAPHIC_DATA] 1 Role Crew…" at bounding box center [921, 443] width 176 height 553
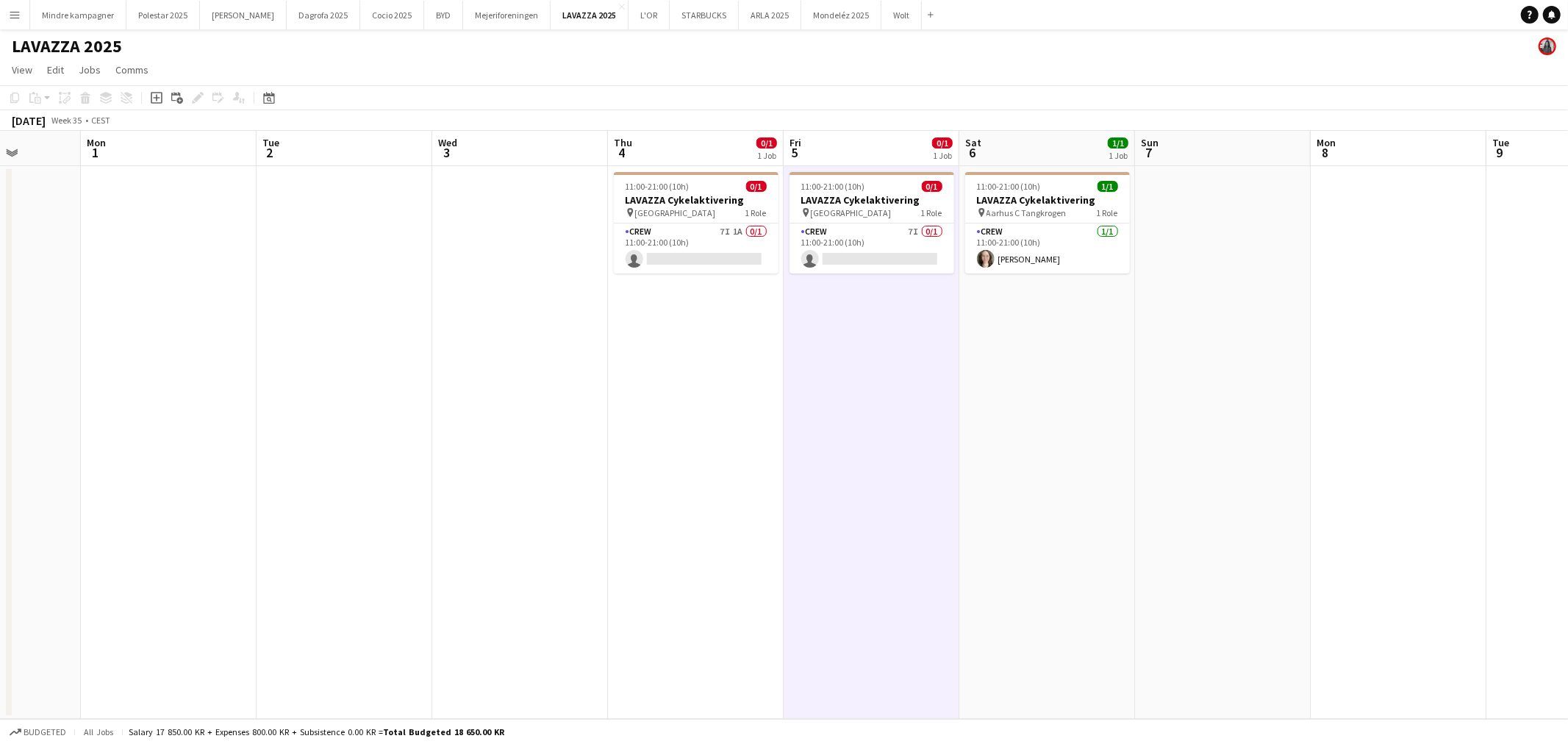
drag, startPoint x: 1127, startPoint y: 606, endPoint x: 1105, endPoint y: 603, distance: 22.2
click at [1105, 605] on app-calendar-viewport "Fri 29 Sat 30 Sun 31 Mon 1 Tue 2 Wed 3 Thu 4 0/1 1 Job Fri 5 0/1 1 Job Sat 6 1/…" at bounding box center [784, 425] width 1568 height 588
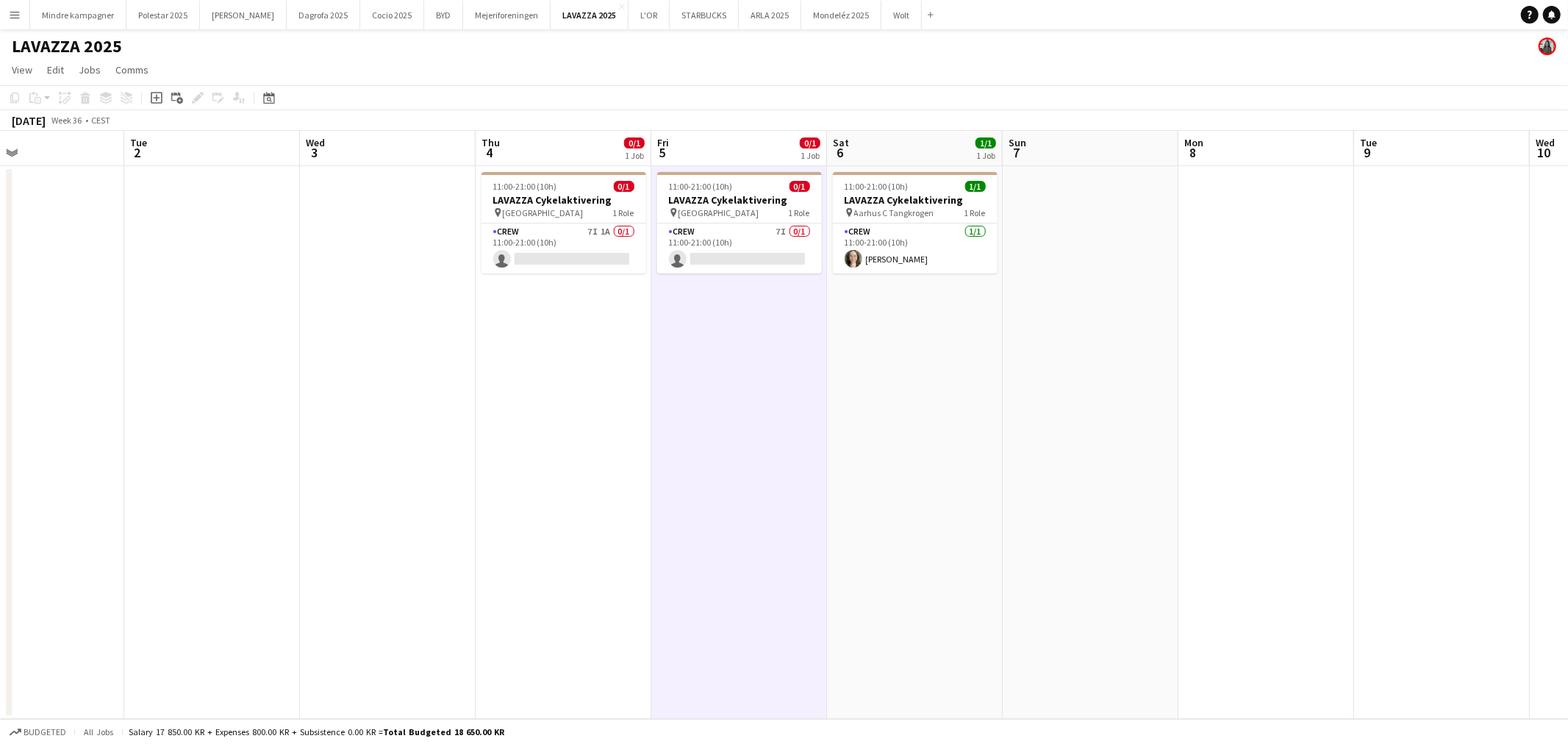
drag, startPoint x: 1226, startPoint y: 591, endPoint x: 1180, endPoint y: 582, distance: 46.9
click at [1187, 593] on app-calendar-viewport "Fri 29 Sat 30 Sun 31 Mon 1 Tue 2 Wed 3 Thu 4 0/1 1 Job Fri 5 0/1 1 Job Sat 6 1/…" at bounding box center [784, 425] width 1568 height 588
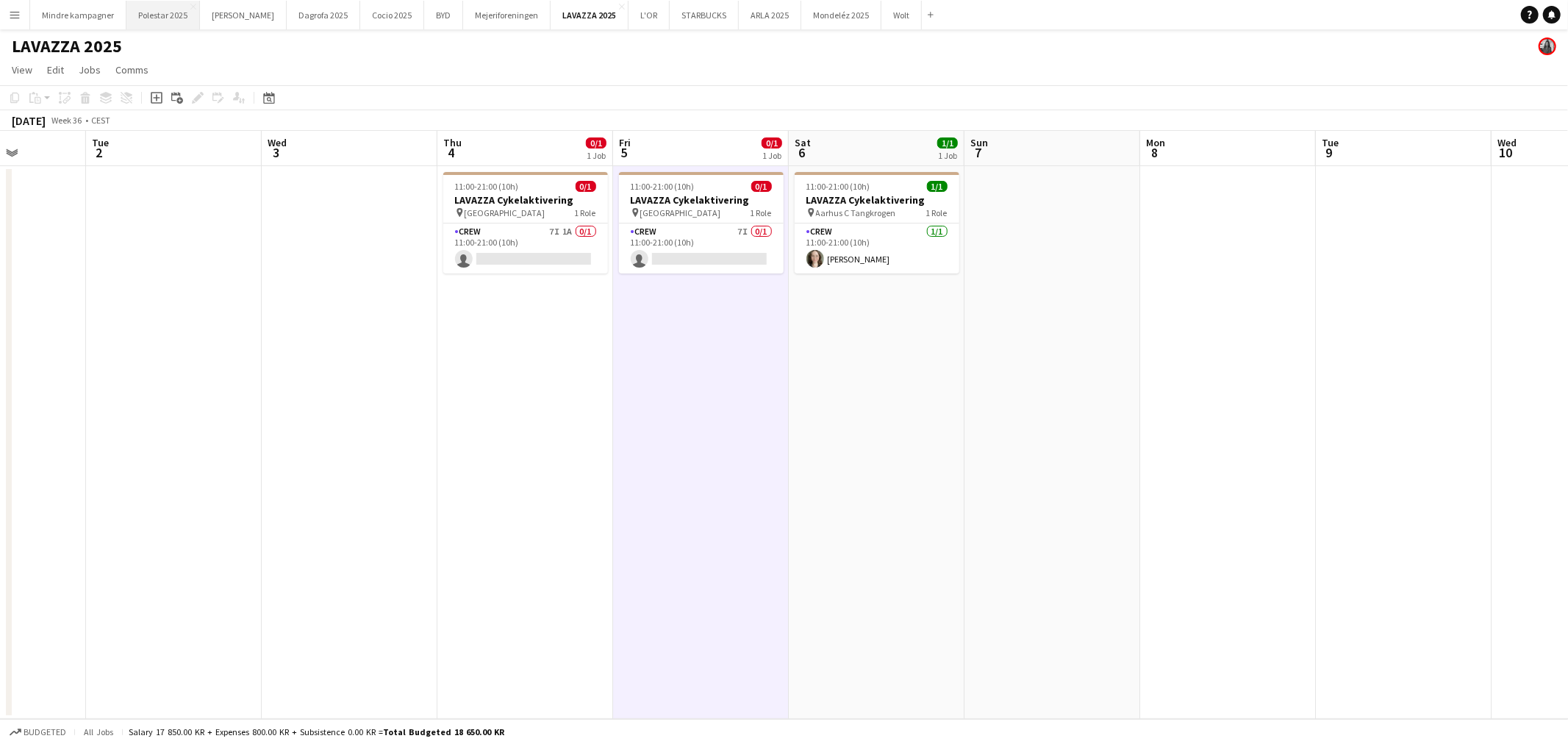
click at [163, 11] on button "Polestar 2025 Close" at bounding box center [164, 15] width 74 height 29
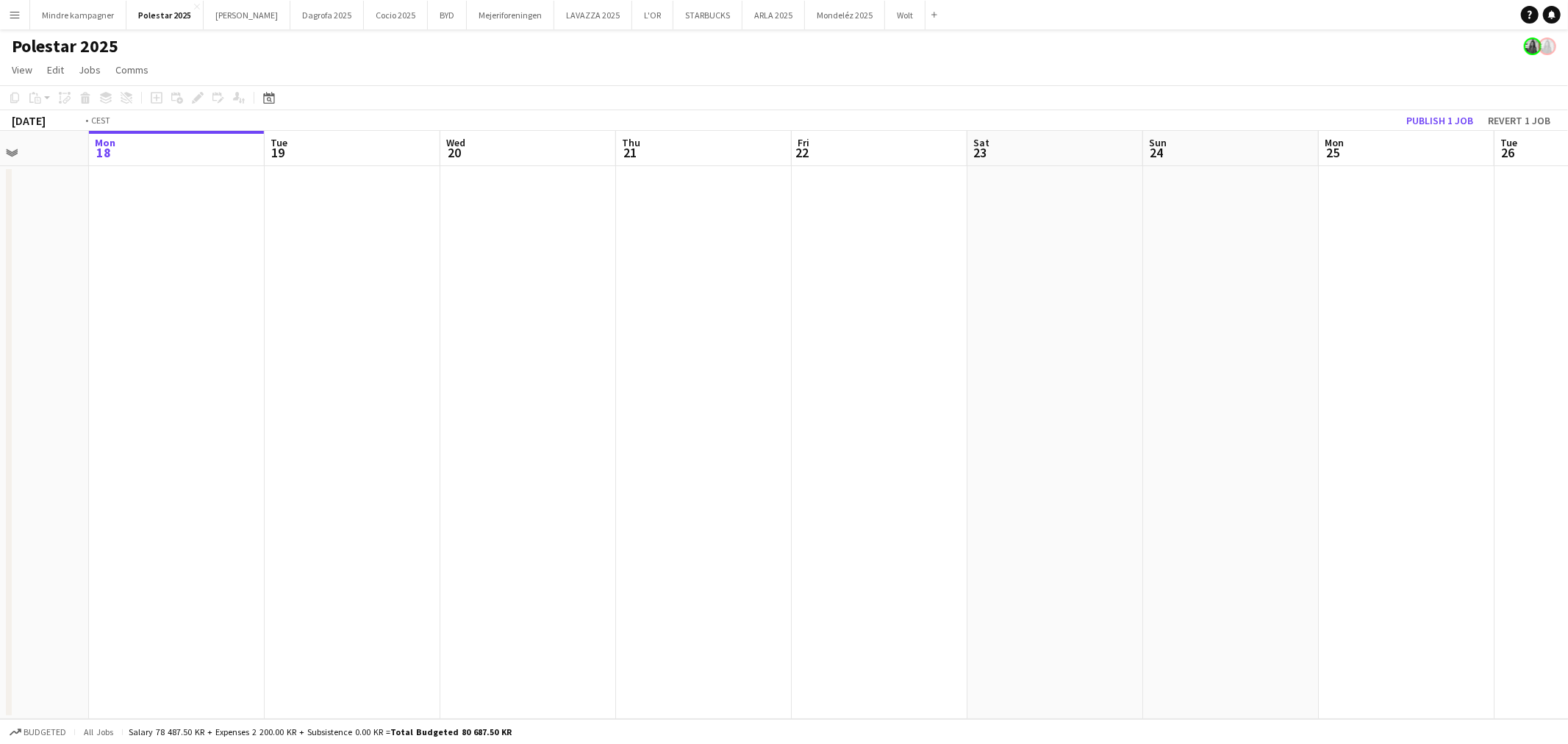
drag, startPoint x: 834, startPoint y: 374, endPoint x: 582, endPoint y: 363, distance: 252.2
click at [445, 363] on app-calendar-viewport "Fri 15 Sat 16 Sun 17 Mon 18 Tue 19 Wed 20 Thu 21 Fri 22 Sat 23 Sun 24 Mon 25 Tu…" at bounding box center [784, 425] width 1568 height 588
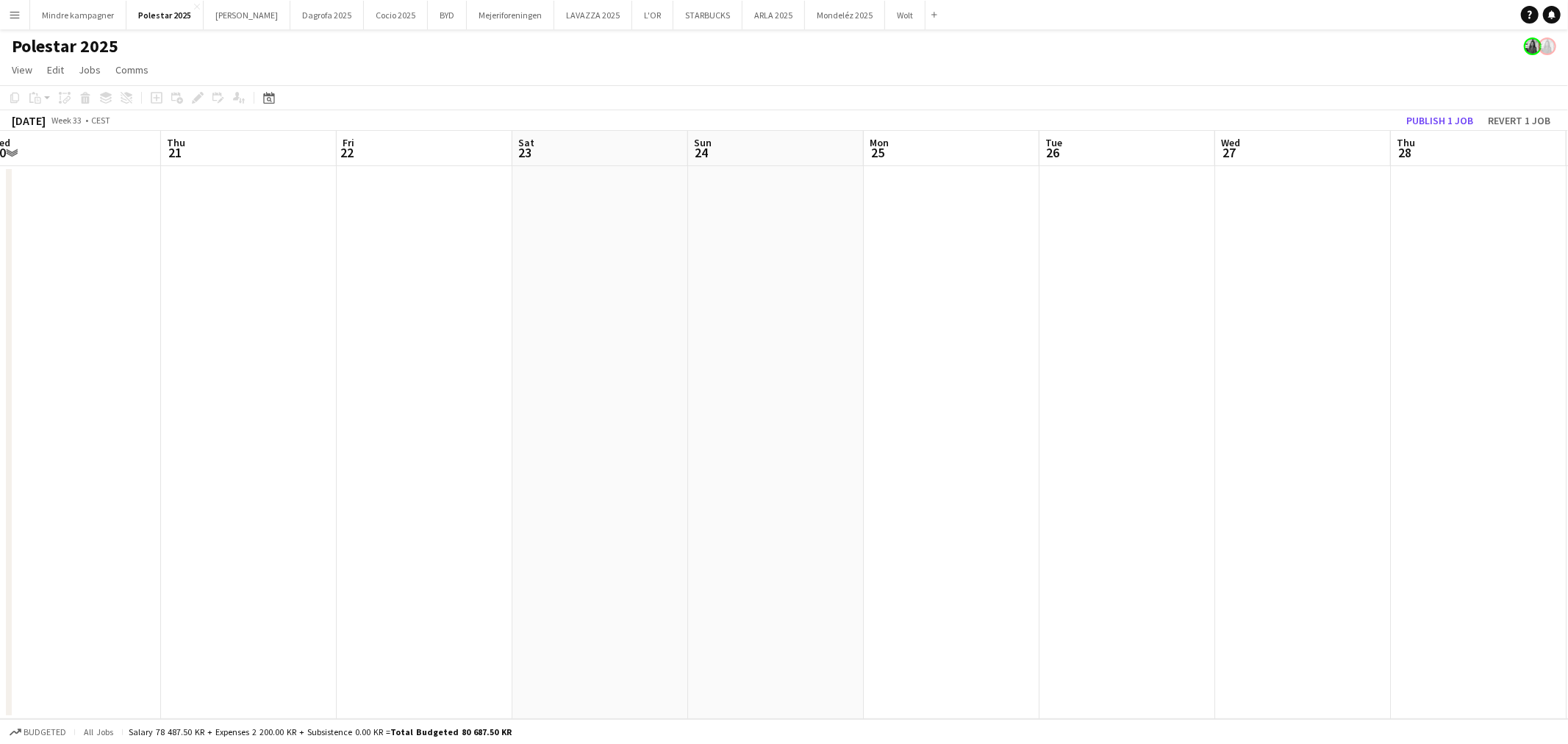
drag, startPoint x: 1004, startPoint y: 365, endPoint x: 561, endPoint y: 380, distance: 443.3
click at [532, 384] on app-calendar-viewport "Sun 17 Mon 18 Tue 19 Wed 20 Thu 21 Fri 22 Sat 23 Sun 24 Mon 25 Tue 26 Wed 27 Th…" at bounding box center [784, 425] width 1568 height 588
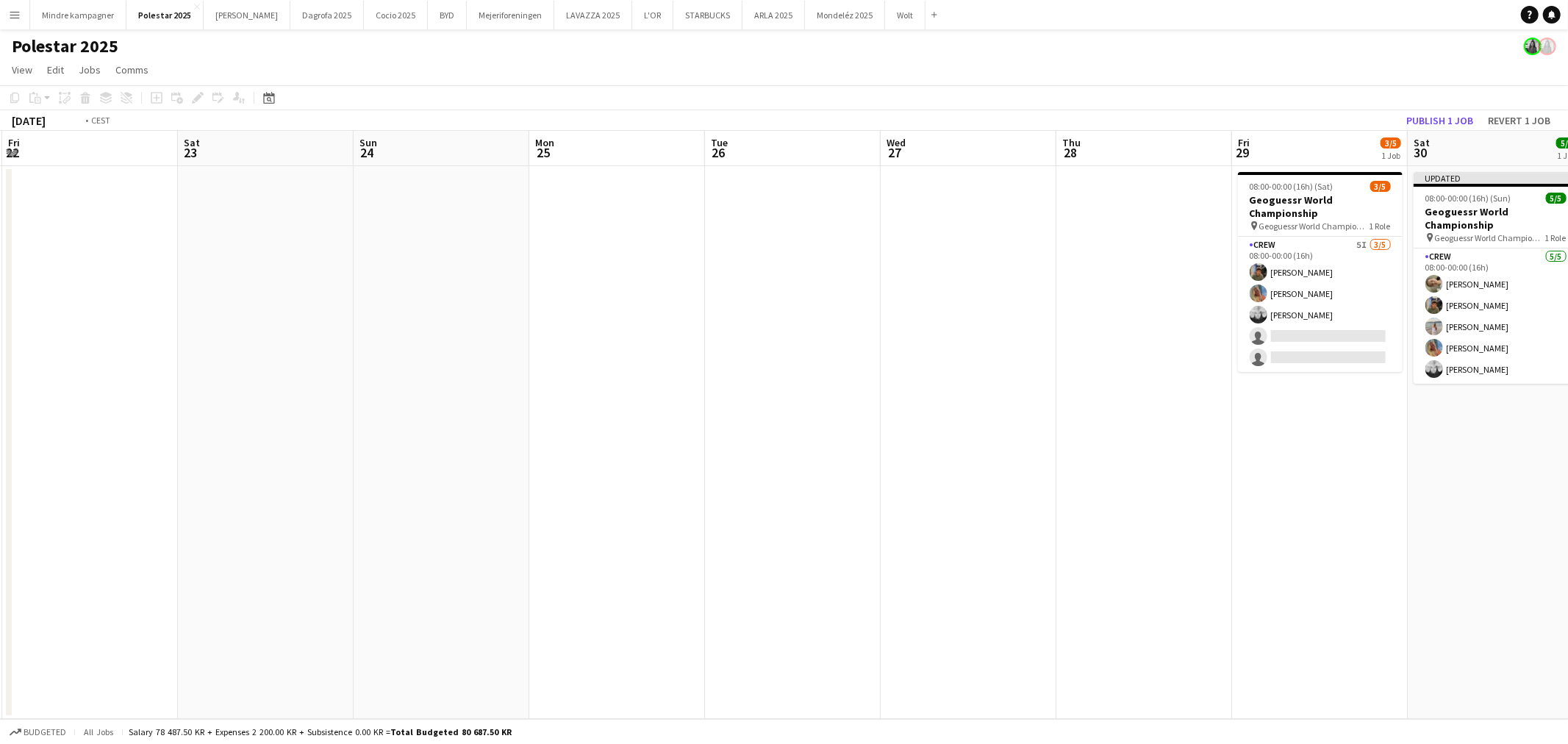
drag, startPoint x: 960, startPoint y: 376, endPoint x: 491, endPoint y: 386, distance: 469.1
click at [491, 386] on app-calendar-viewport "Tue 19 Wed 20 Thu 21 Fri 22 Sat 23 Sun 24 Mon 25 Tue 26 Wed 27 Thu 28 Fri 29 3/…" at bounding box center [784, 425] width 1568 height 588
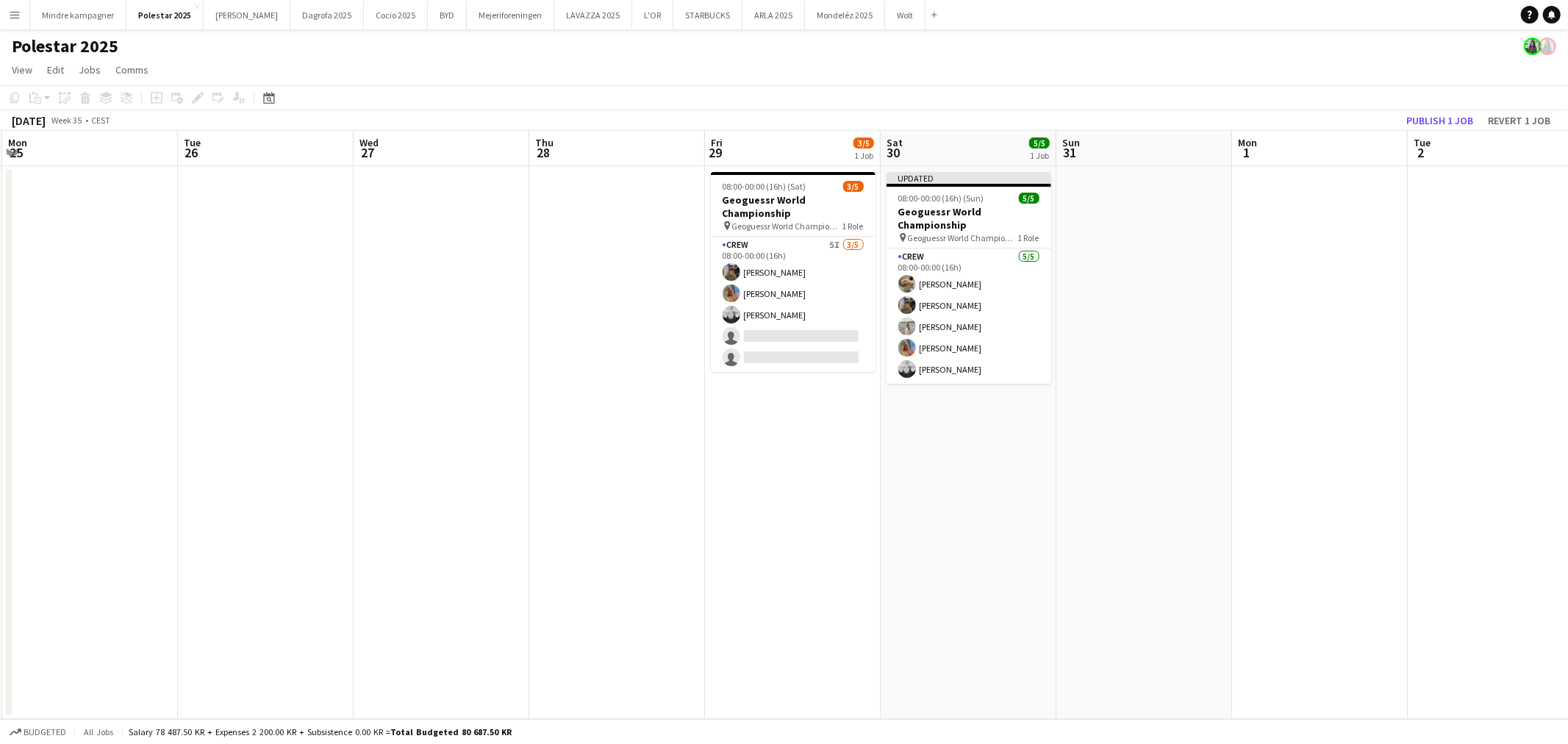
scroll to position [0, 546]
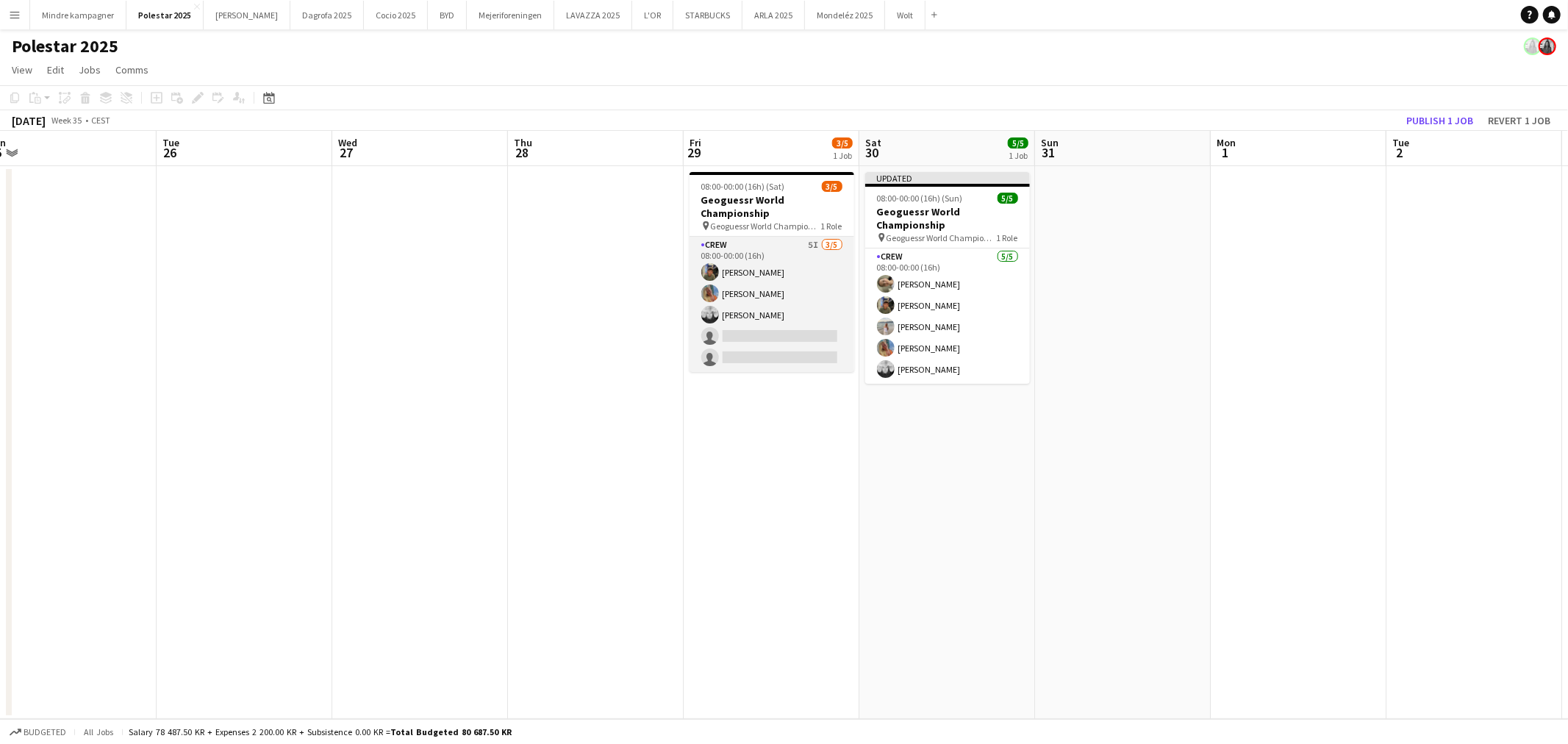
click at [803, 270] on app-card-role "Crew 5I [DATE] 08:00-00:00 (16h) [PERSON_NAME] [PERSON_NAME] [PERSON_NAME] sing…" at bounding box center [772, 305] width 164 height 136
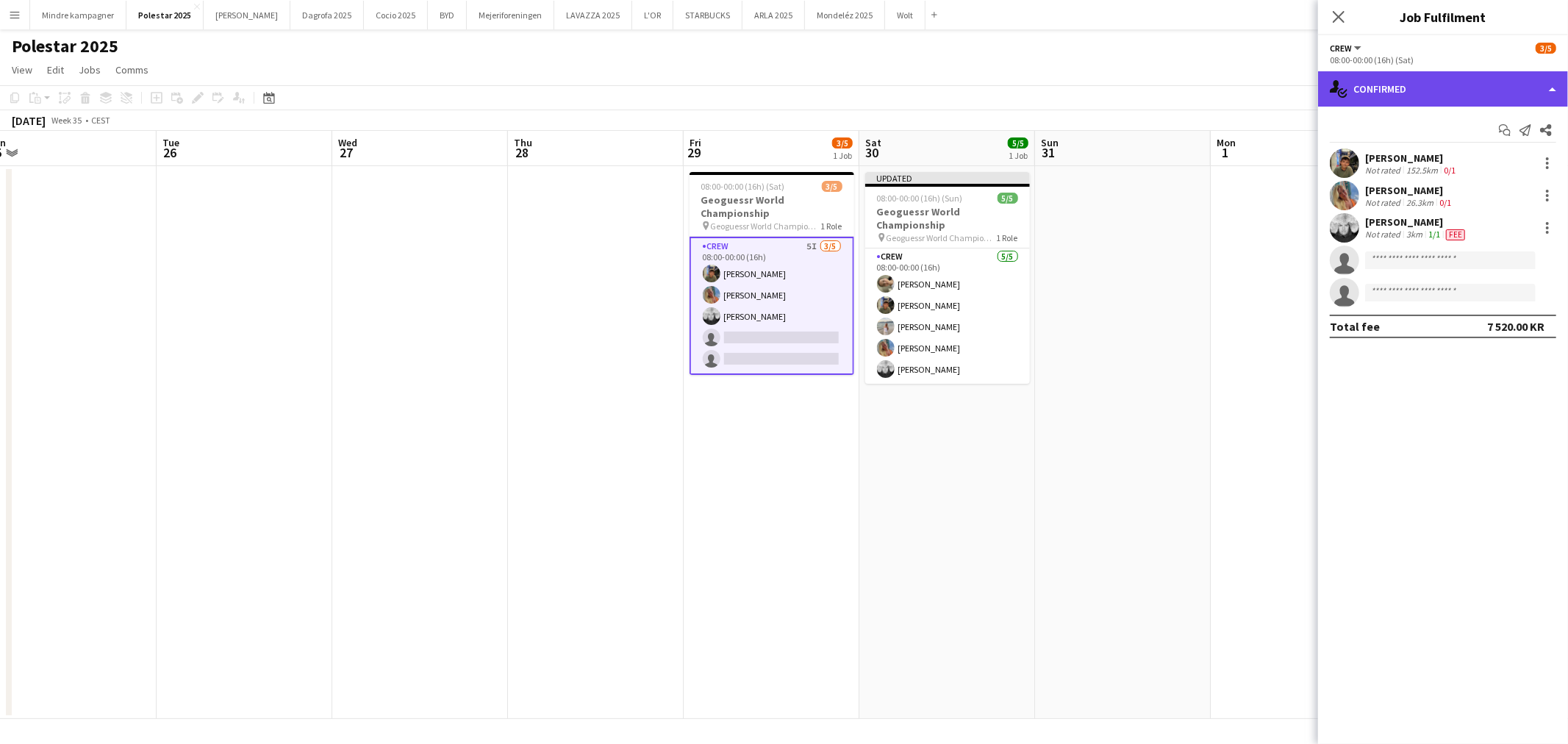
click at [1426, 95] on div "single-neutral-actions-check-2 Confirmed" at bounding box center [1444, 89] width 250 height 35
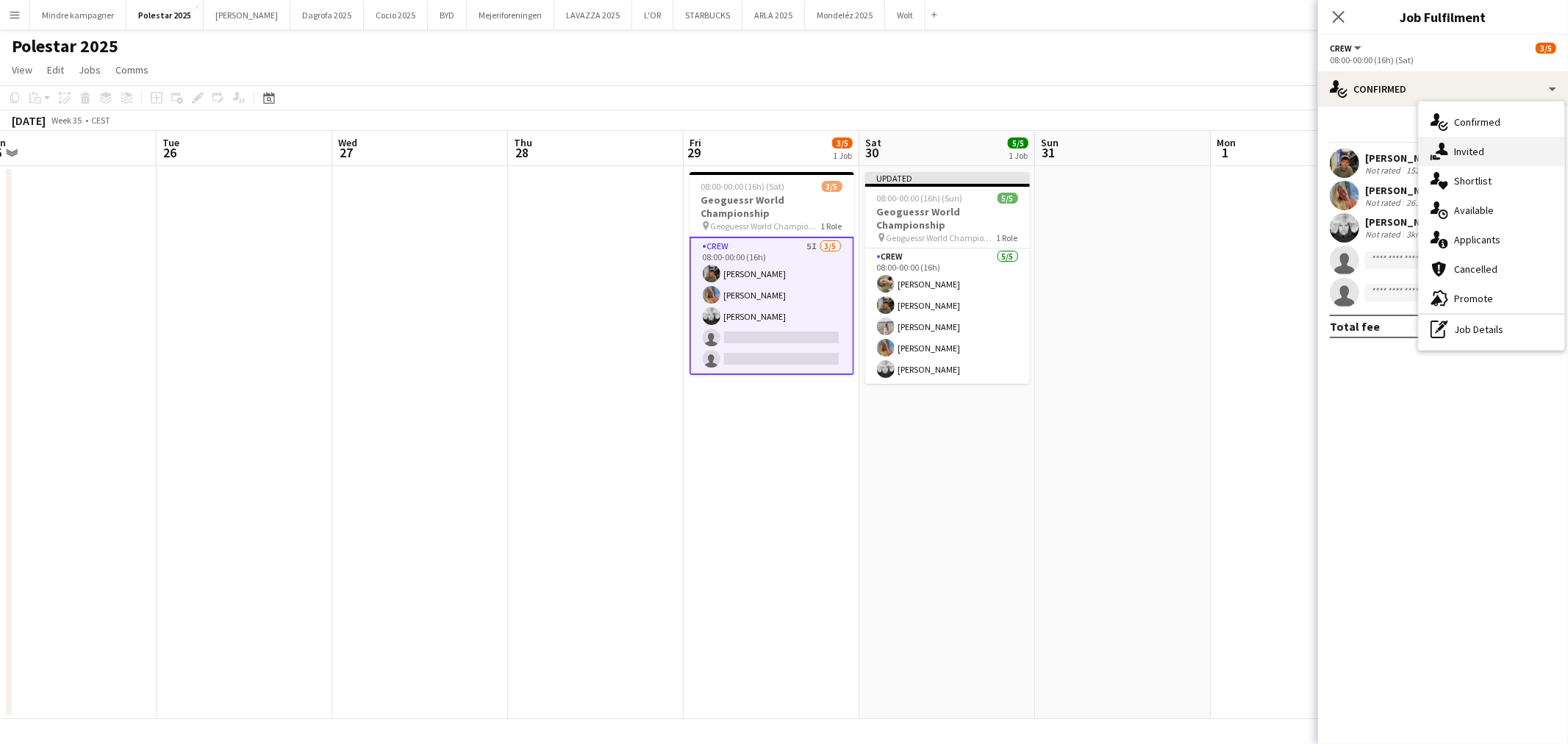
click at [1469, 150] on div "single-neutral-actions-share-1 Invited" at bounding box center [1492, 151] width 145 height 30
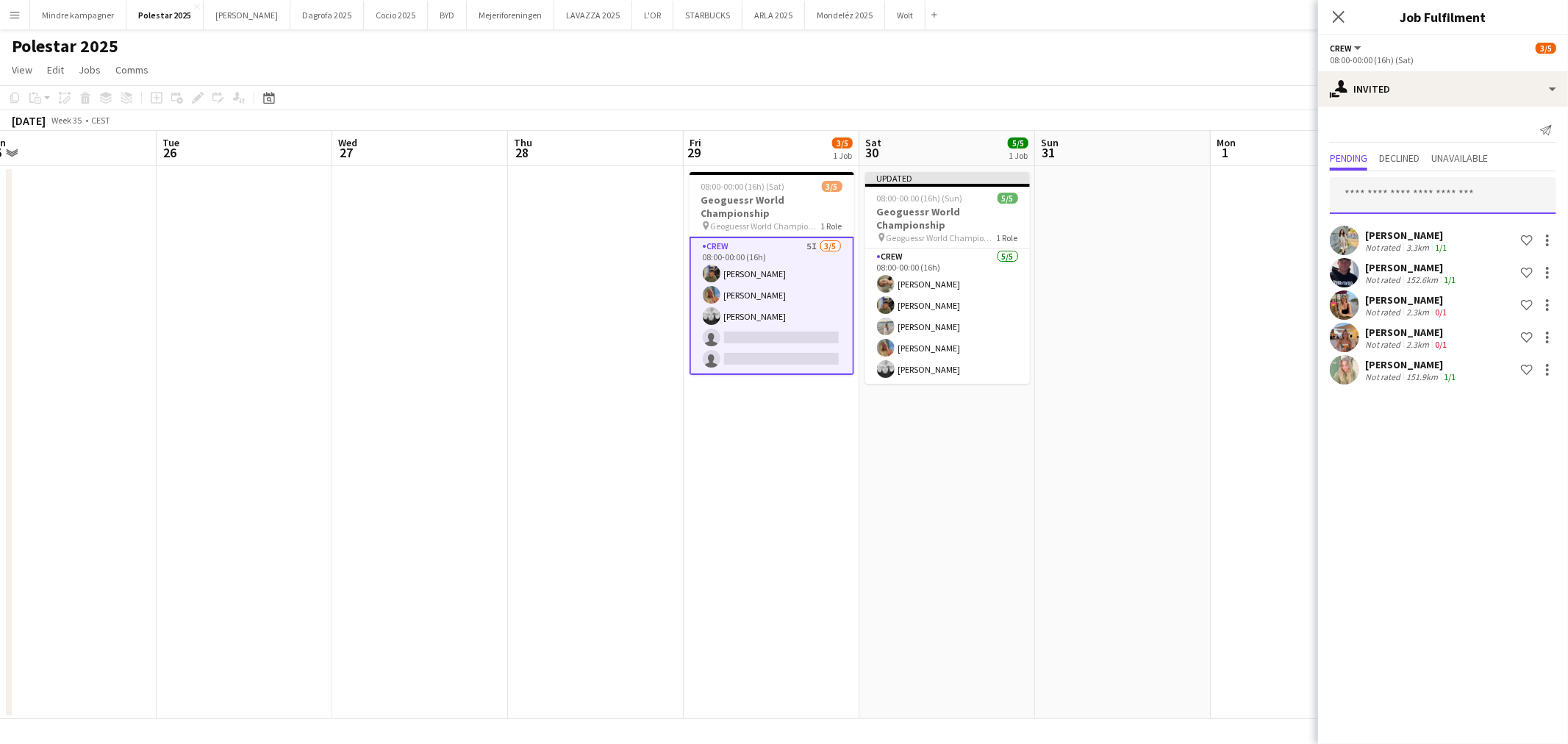
click at [1403, 202] on input "text" at bounding box center [1443, 196] width 227 height 37
click at [1456, 195] on input "text" at bounding box center [1443, 196] width 227 height 37
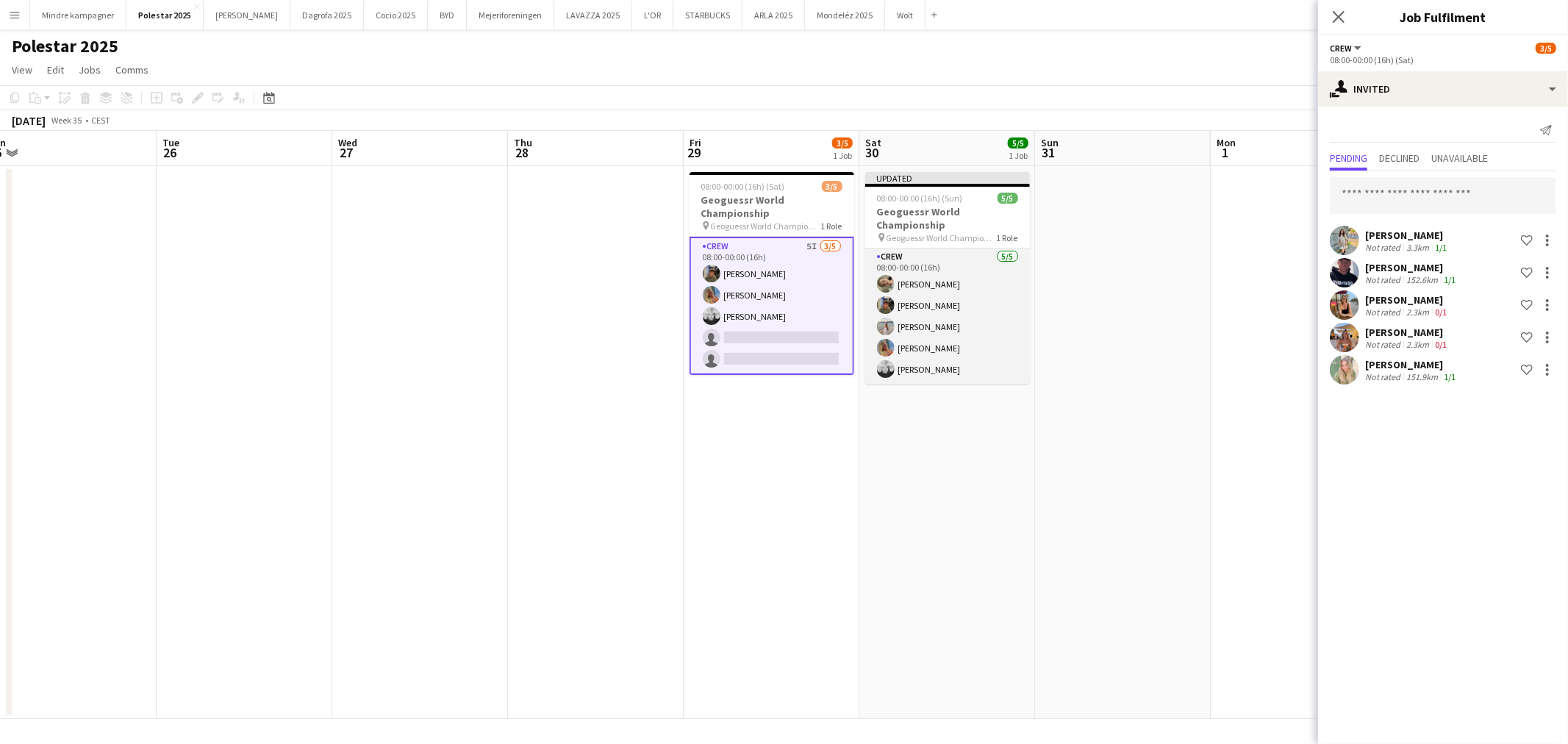
click at [944, 289] on app-card-role "Crew [DATE] 08:00-00:00 (16h) [PERSON_NAME] [PERSON_NAME] [PERSON_NAME] [PERSON…" at bounding box center [948, 316] width 164 height 136
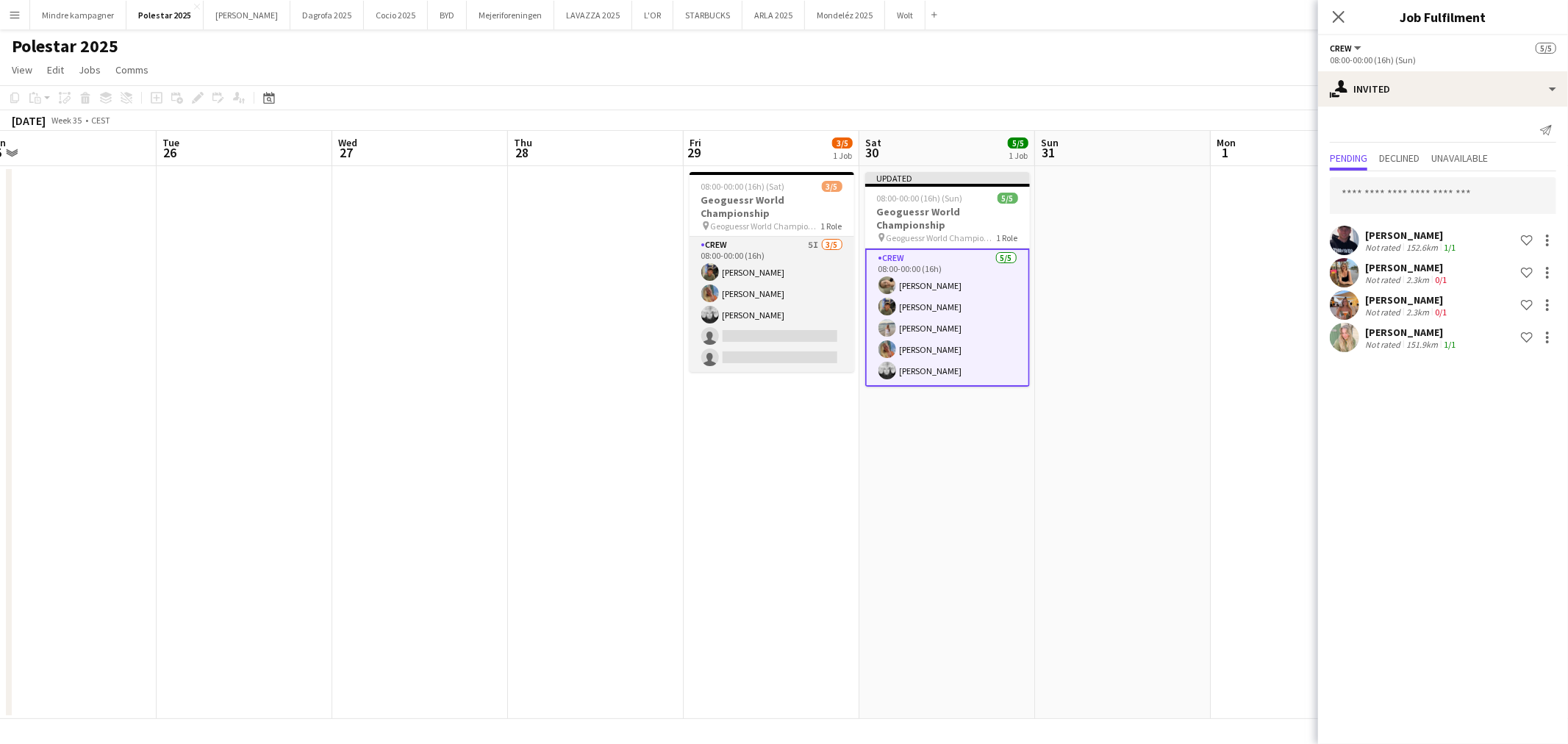
click at [822, 296] on app-card-role "Crew 5I [DATE] 08:00-00:00 (16h) [PERSON_NAME] [PERSON_NAME] [PERSON_NAME] sing…" at bounding box center [772, 305] width 164 height 136
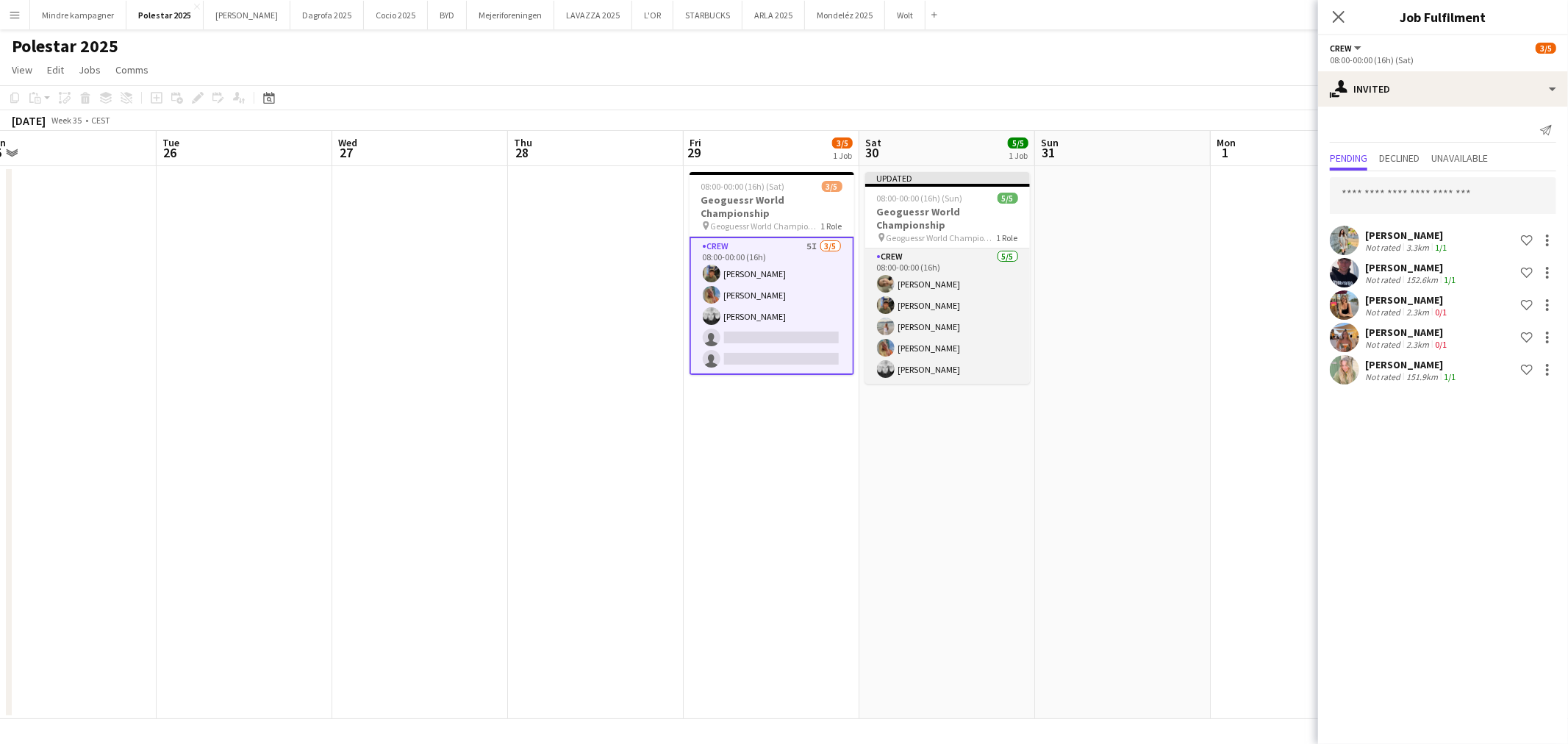
click at [953, 270] on app-card-role "Crew [DATE] 08:00-00:00 (16h) [PERSON_NAME] [PERSON_NAME] [PERSON_NAME] [PERSON…" at bounding box center [948, 316] width 164 height 136
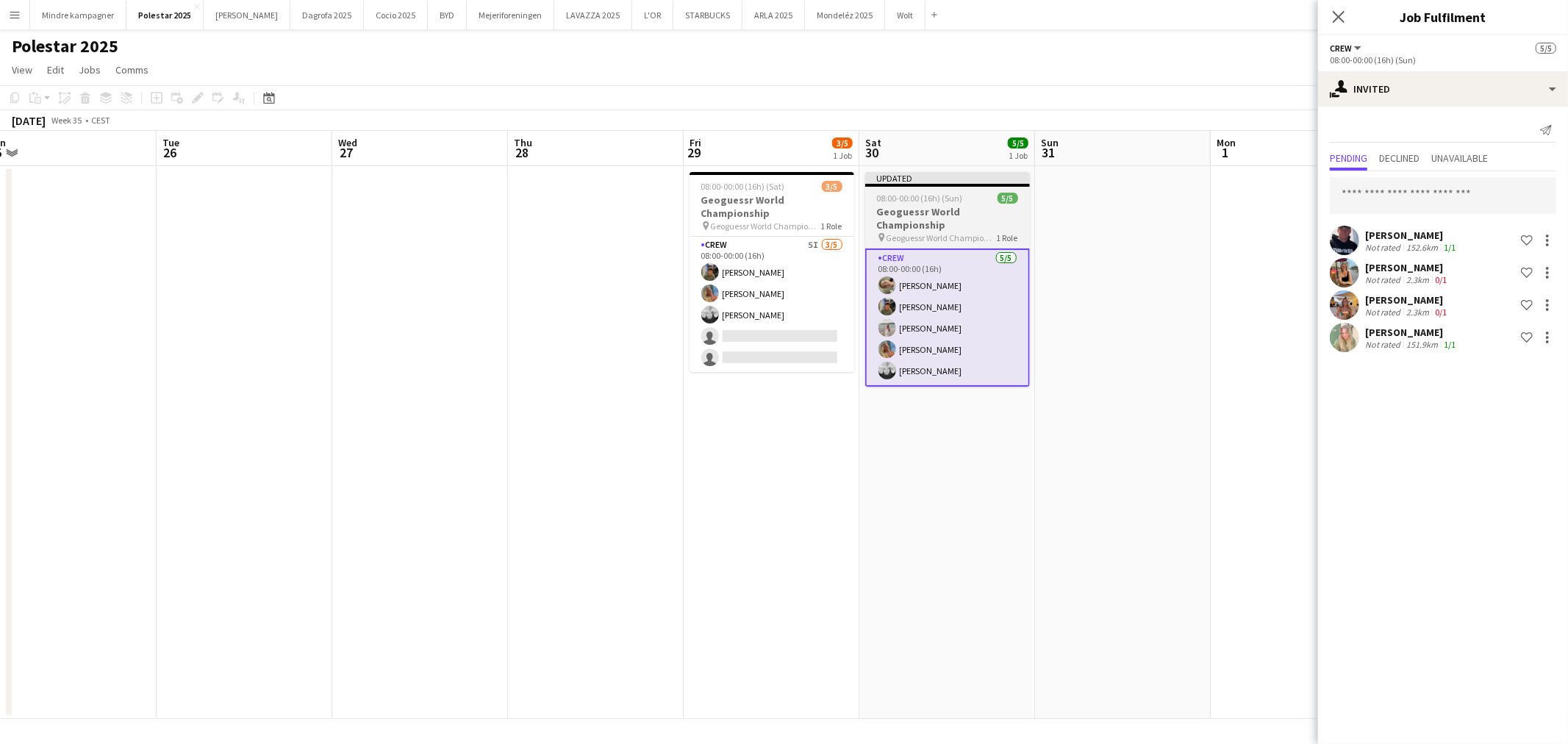
click at [965, 217] on h3 "Geoguessr World Championship" at bounding box center [948, 218] width 164 height 26
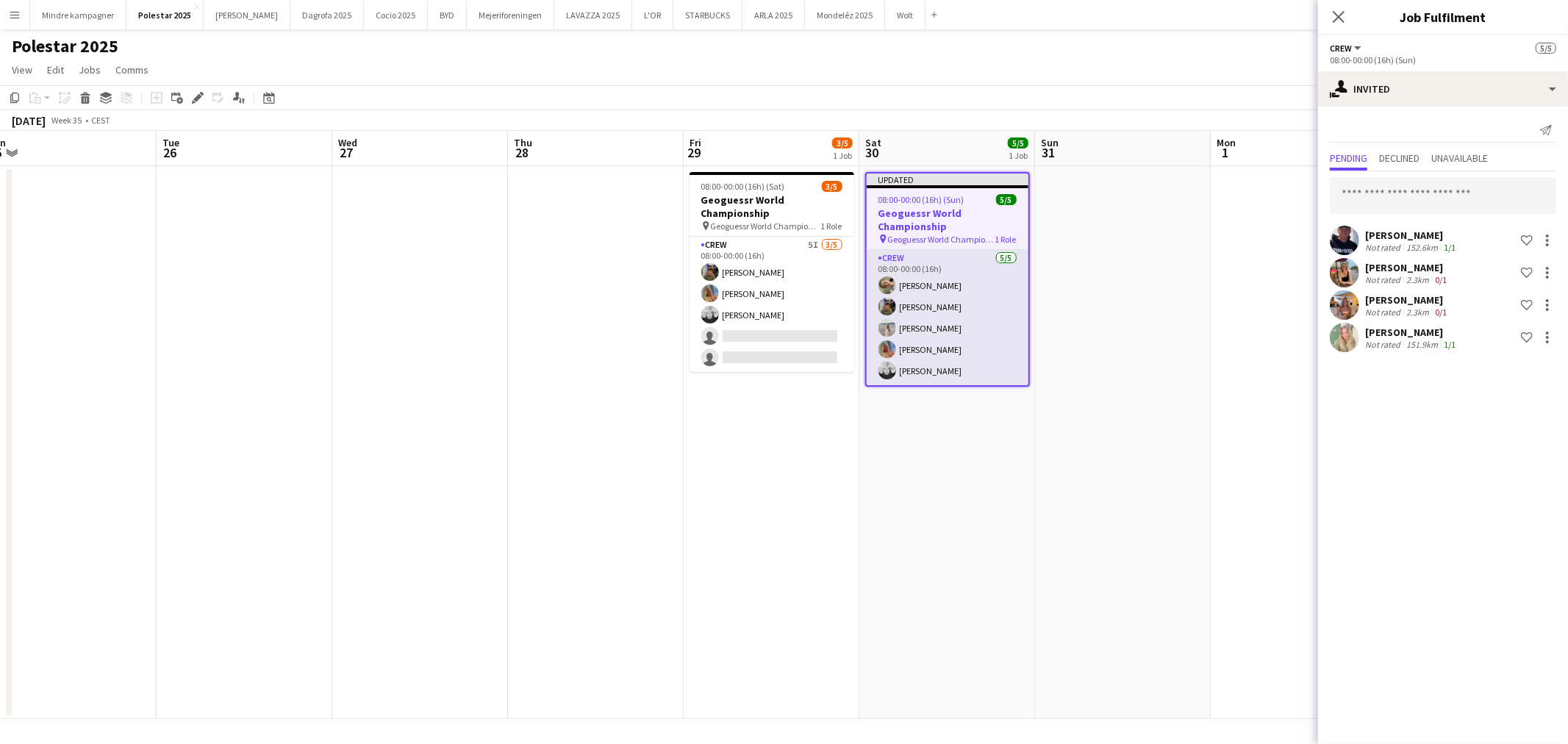
click at [972, 270] on app-card-role "Crew [DATE] 08:00-00:00 (16h) [PERSON_NAME] [PERSON_NAME] [PERSON_NAME] [PERSON…" at bounding box center [948, 318] width 162 height 136
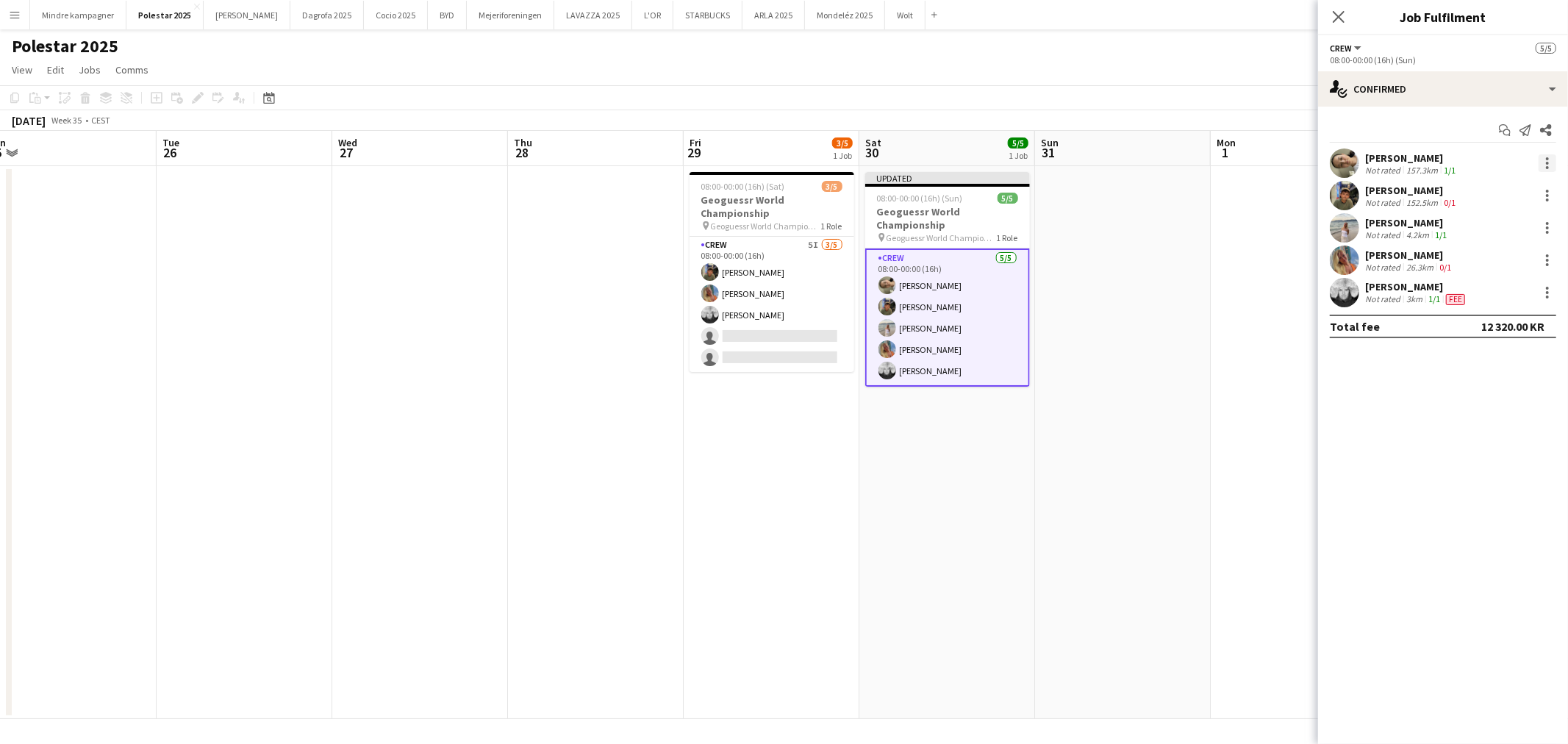
click at [1547, 162] on div at bounding box center [1547, 163] width 3 height 3
click at [1488, 336] on span "Remove" at bounding box center [1476, 331] width 44 height 12
click at [1194, 411] on app-date-cell at bounding box center [1123, 443] width 176 height 553
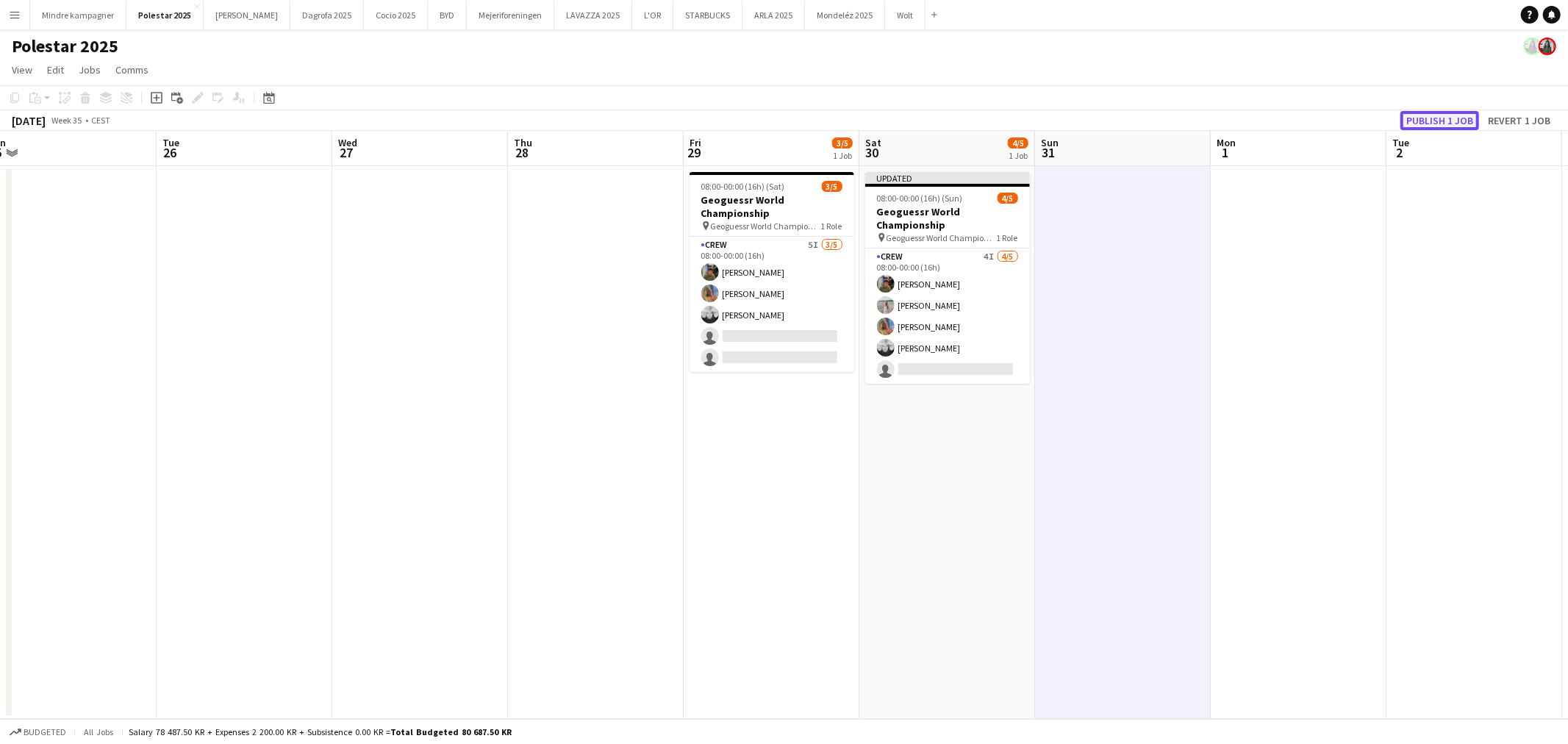
click at [1446, 121] on button "Publish 1 job" at bounding box center [1440, 121] width 79 height 19
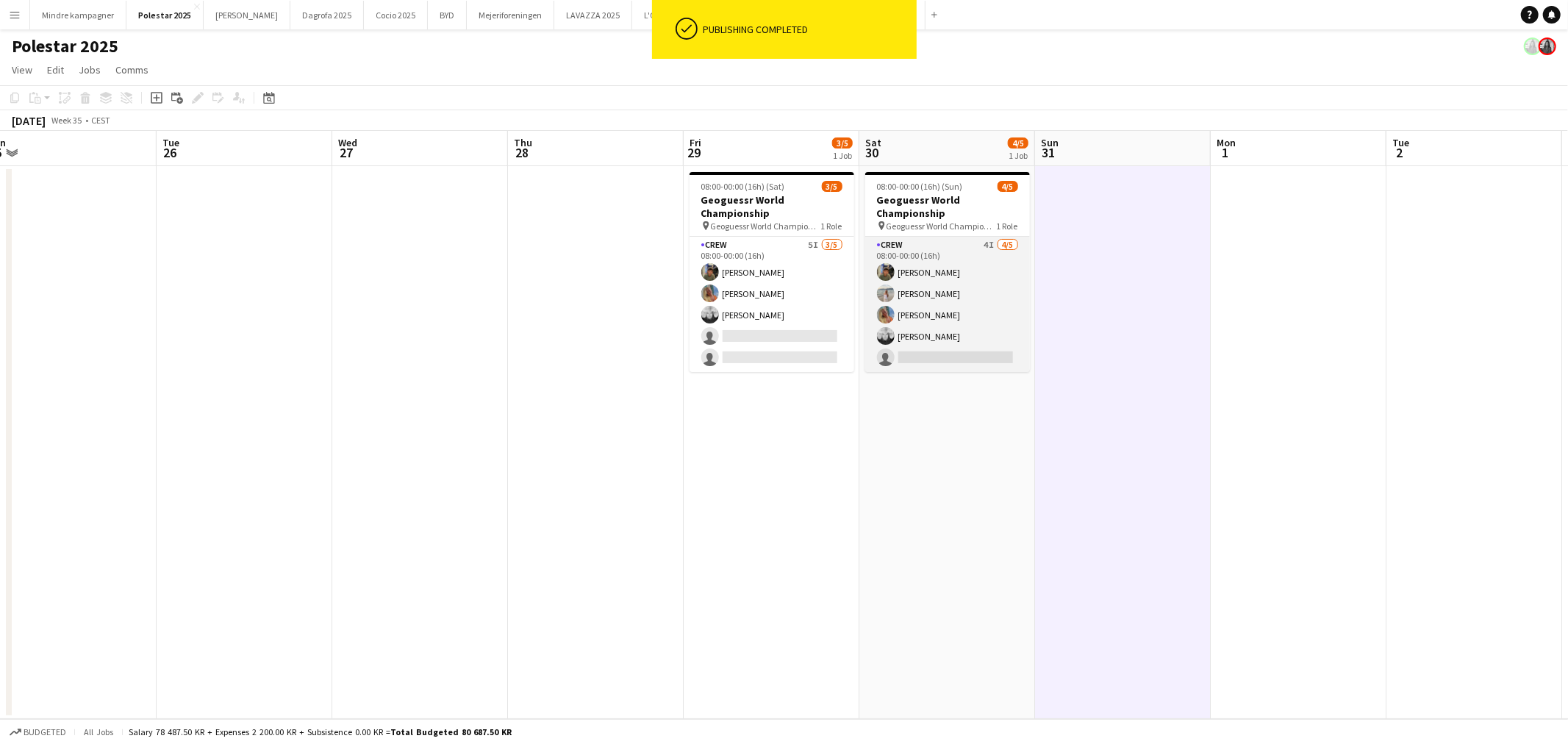
click at [900, 355] on app-card-role "Crew 4I [DATE] 08:00-00:00 (16h) [PERSON_NAME] [PERSON_NAME] [PERSON_NAME] [PER…" at bounding box center [948, 305] width 164 height 136
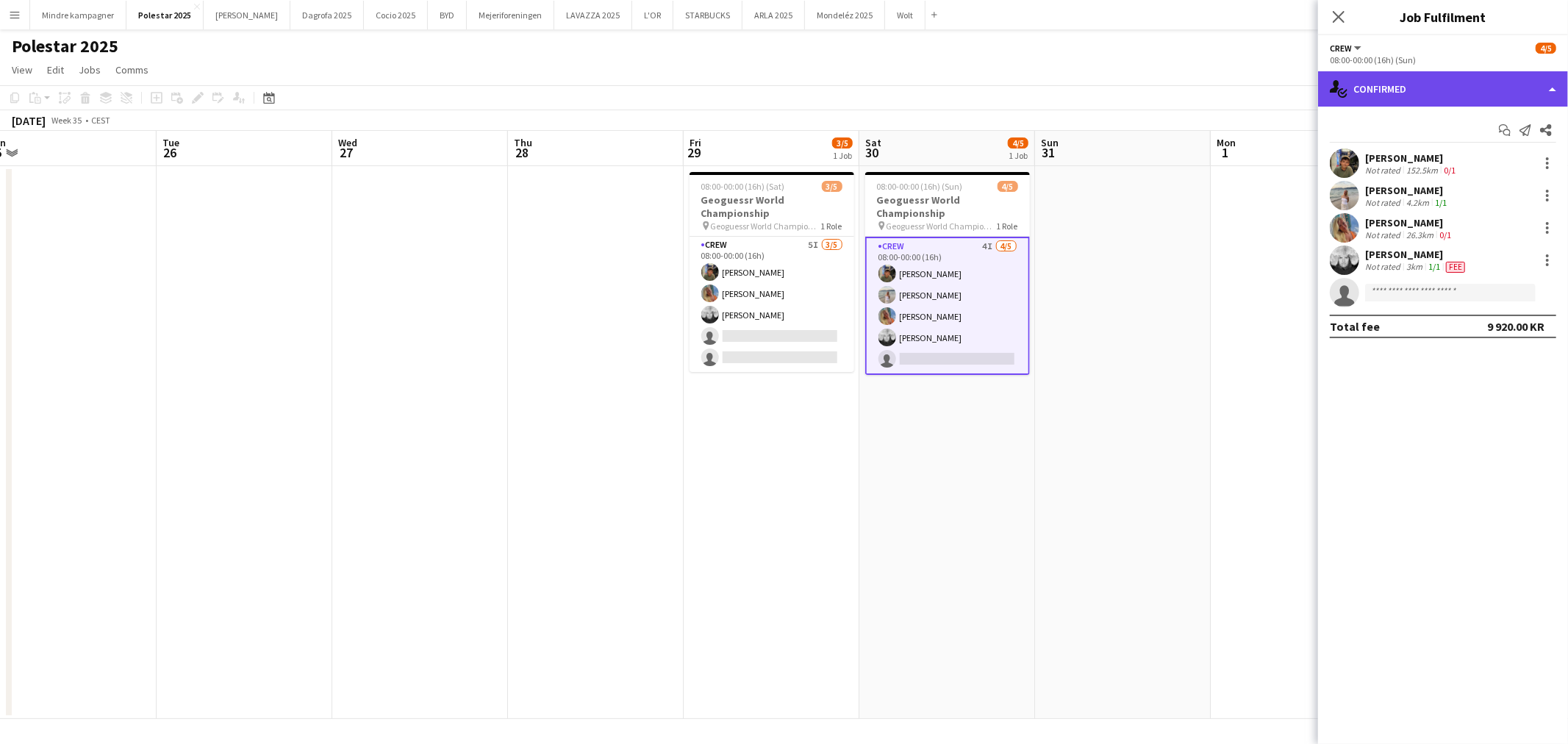
click at [1429, 76] on div "single-neutral-actions-check-2 Confirmed" at bounding box center [1444, 89] width 250 height 35
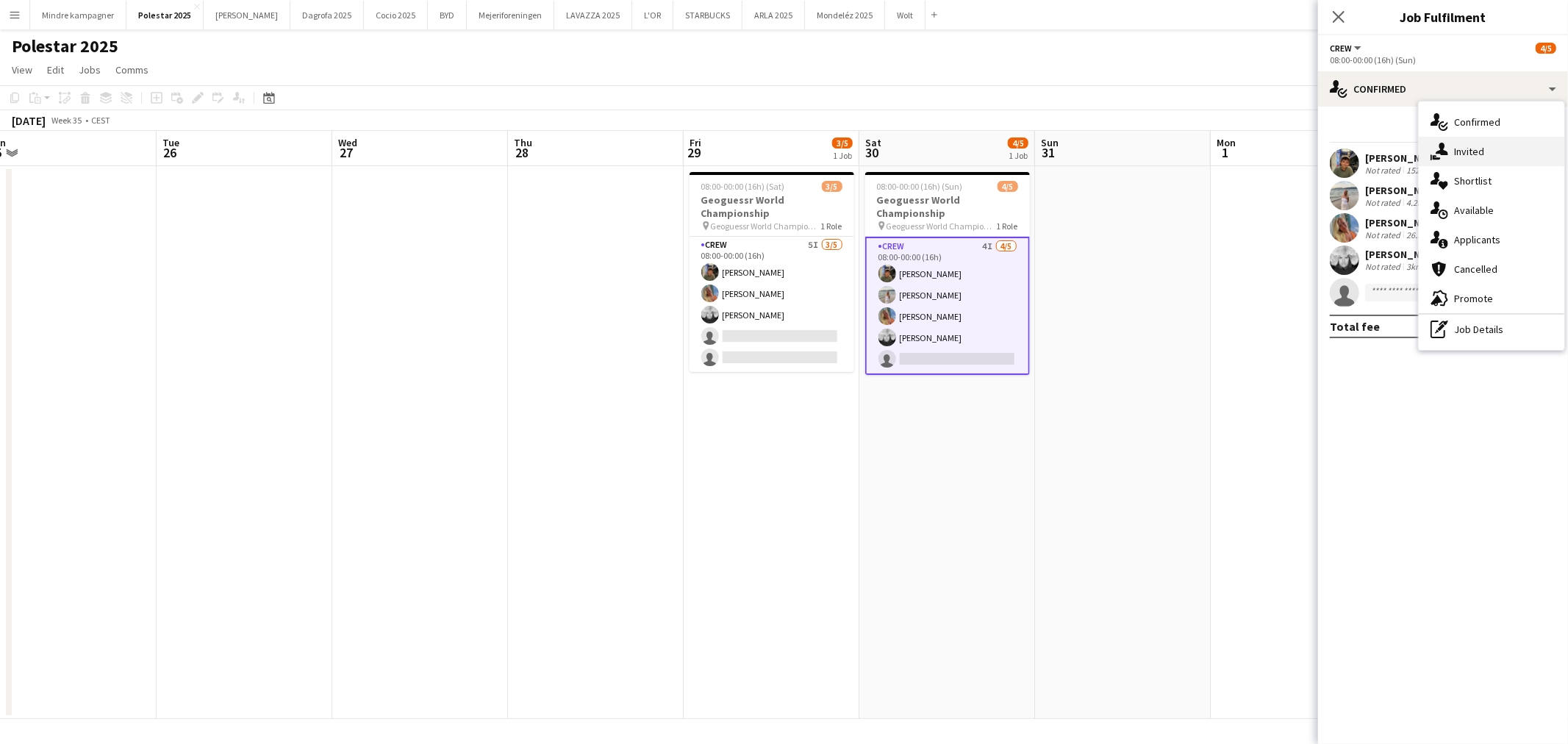
click at [1466, 152] on div "single-neutral-actions-share-1 Invited" at bounding box center [1492, 151] width 145 height 30
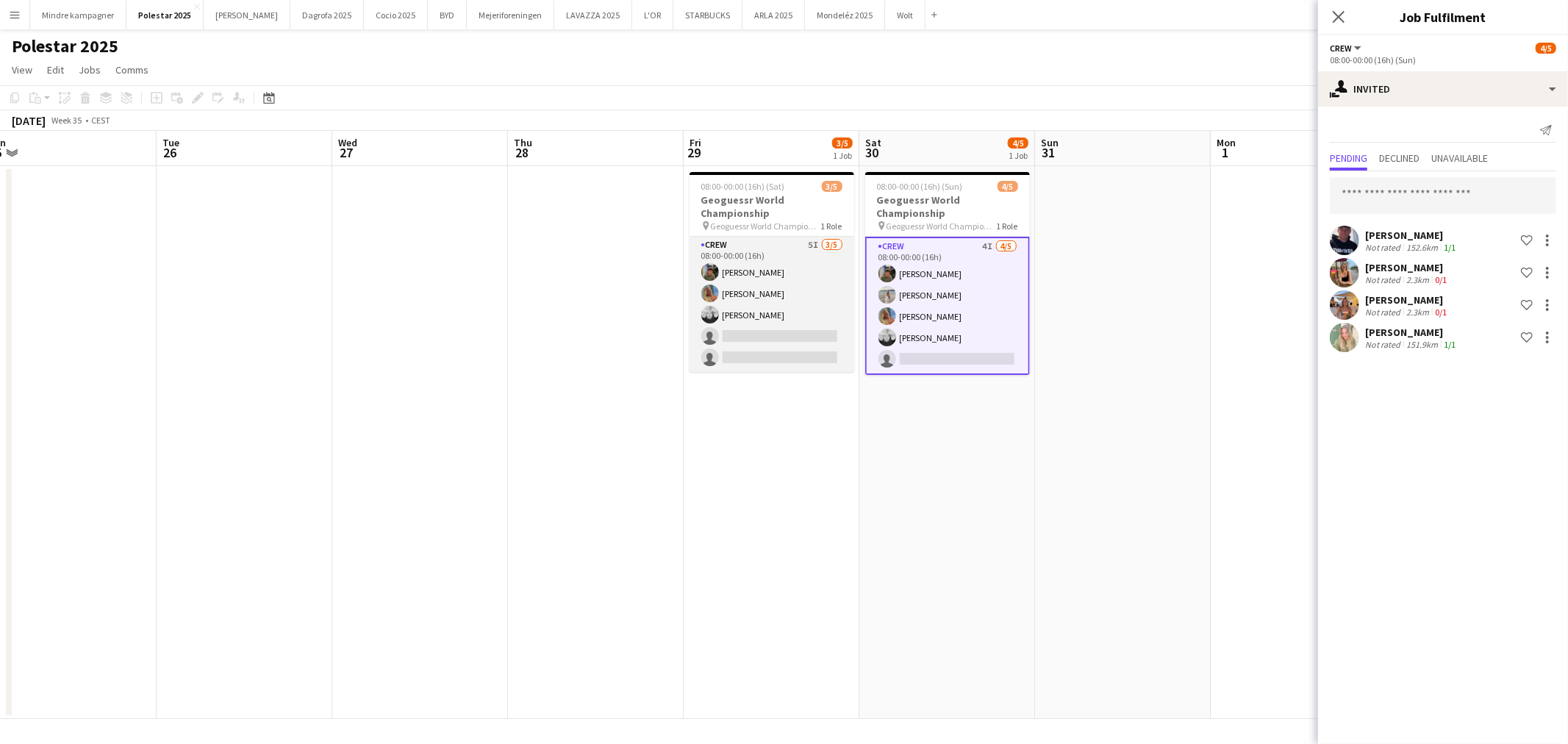
click at [778, 357] on app-card-role "Crew 5I [DATE] 08:00-00:00 (16h) [PERSON_NAME] [PERSON_NAME] [PERSON_NAME] sing…" at bounding box center [772, 305] width 164 height 136
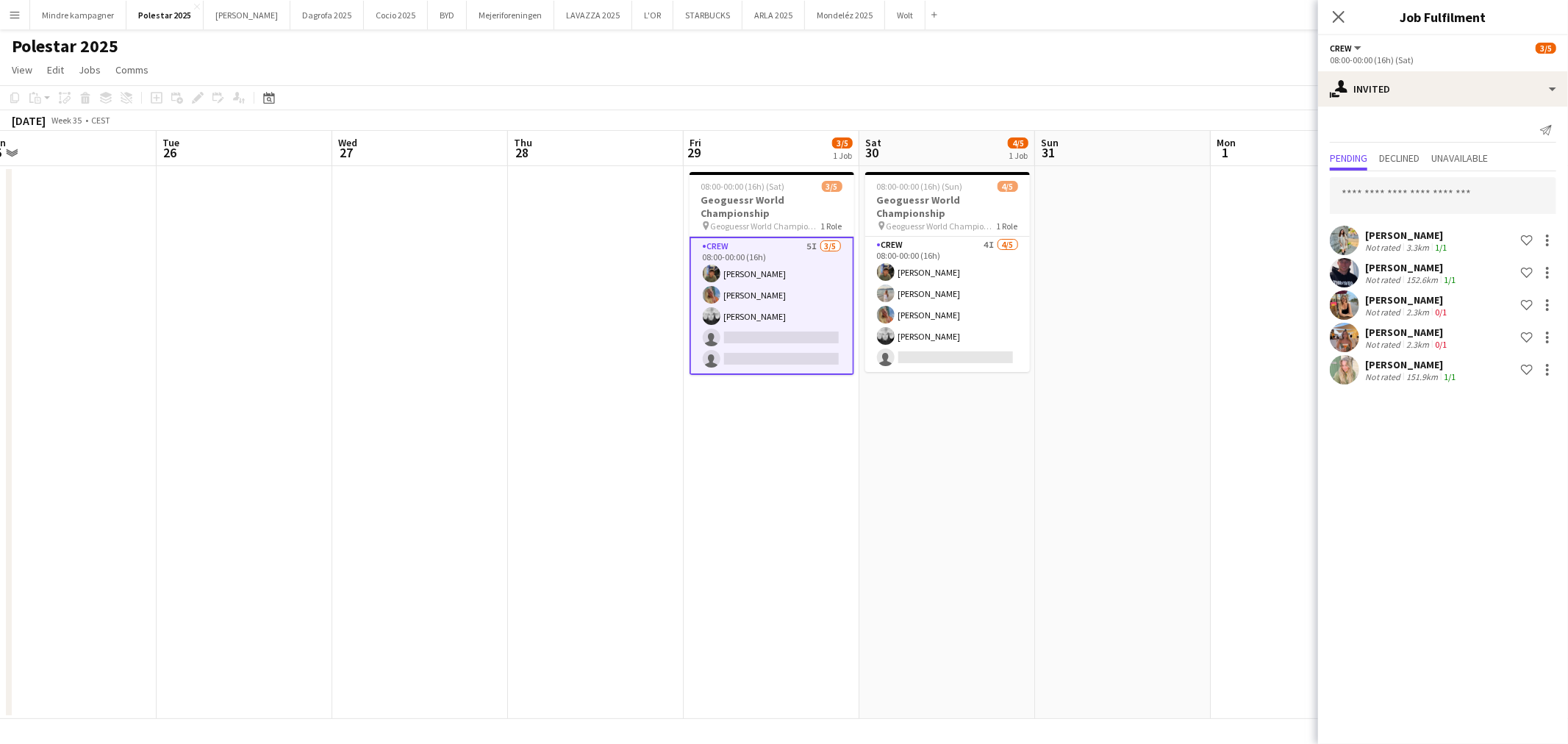
click at [780, 358] on app-card-role "Crew 5I [DATE] 08:00-00:00 (16h) [PERSON_NAME] [PERSON_NAME] [PERSON_NAME] sing…" at bounding box center [772, 306] width 164 height 138
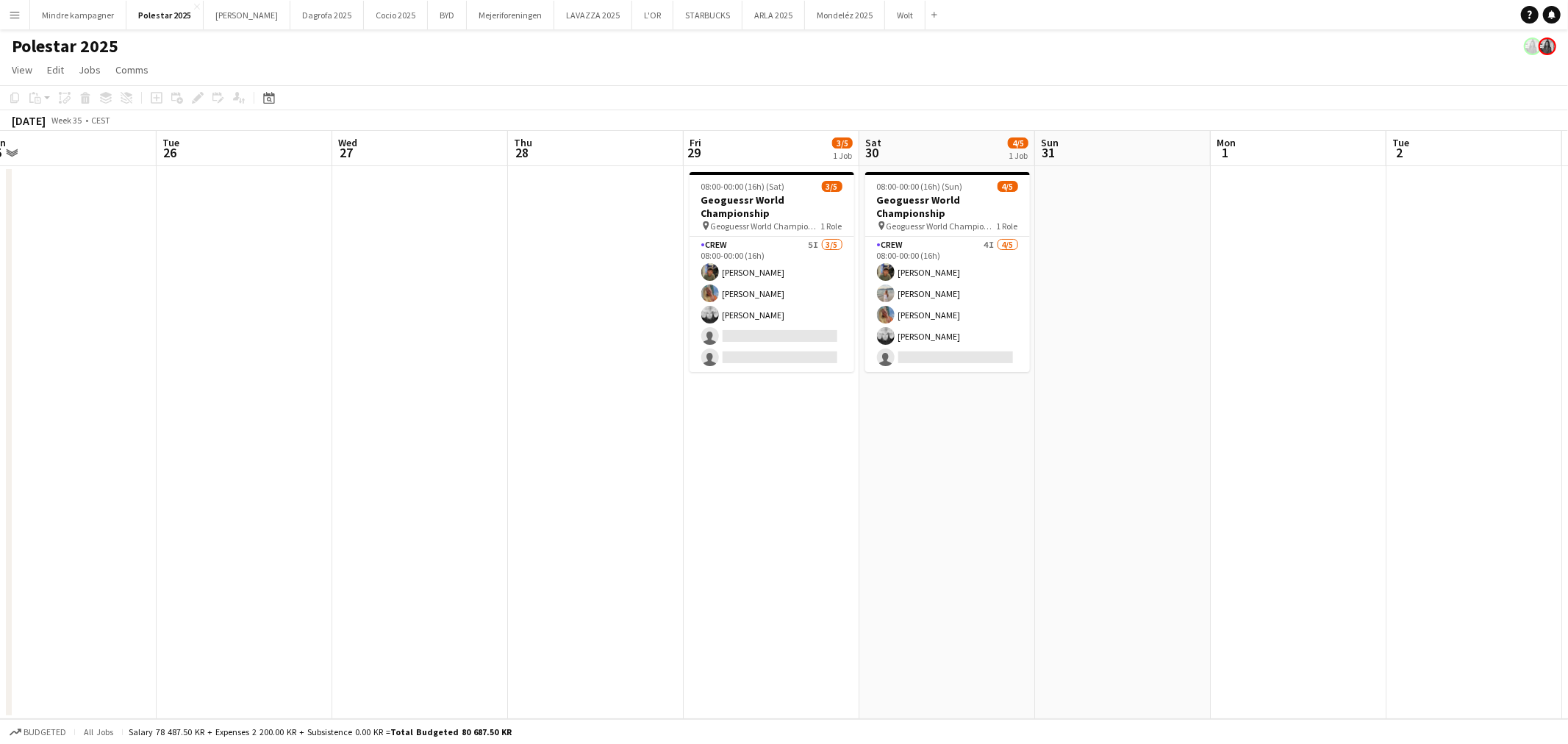
click at [495, 432] on app-date-cell at bounding box center [420, 443] width 176 height 553
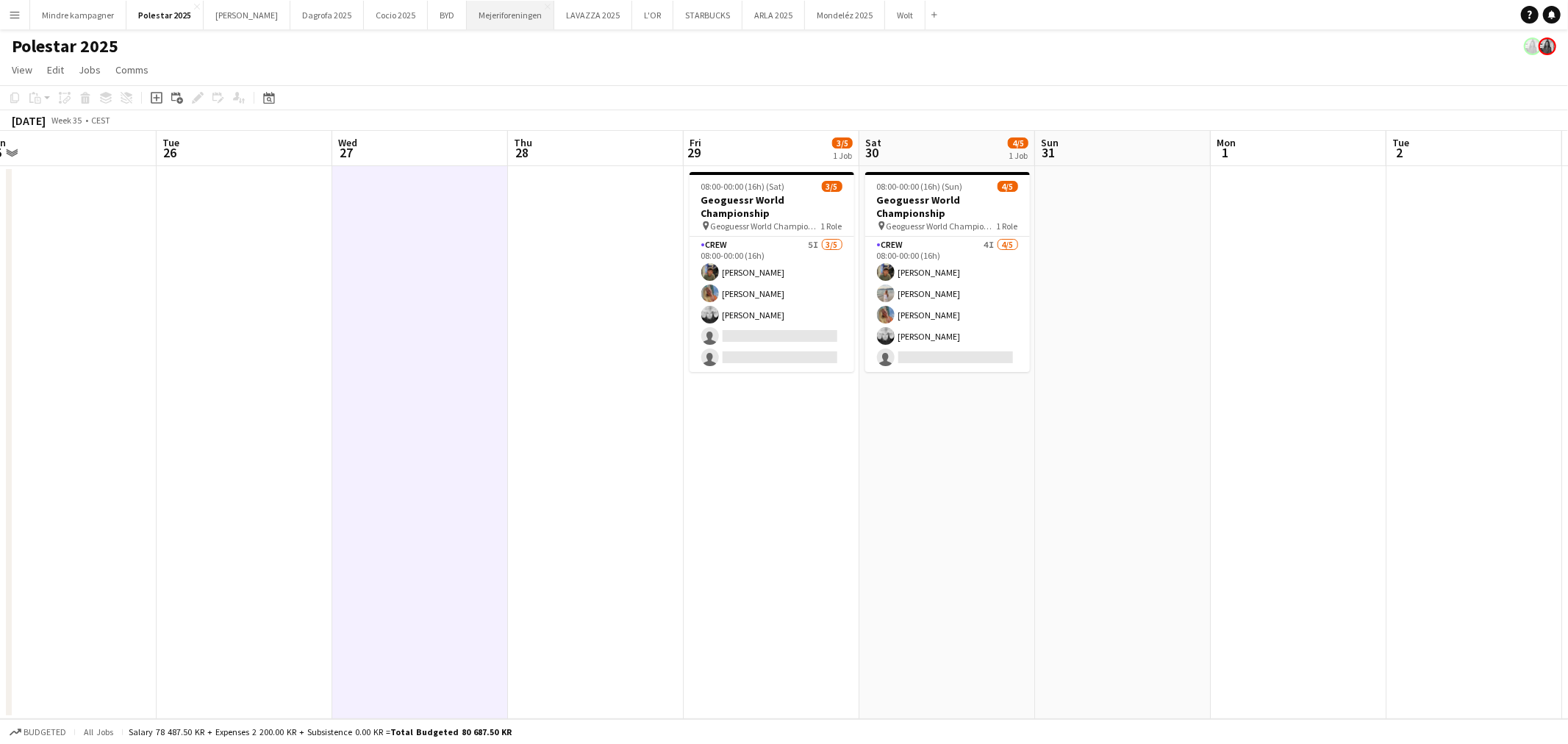
click at [467, 17] on button "Mejeriforeningen Close" at bounding box center [511, 15] width 88 height 29
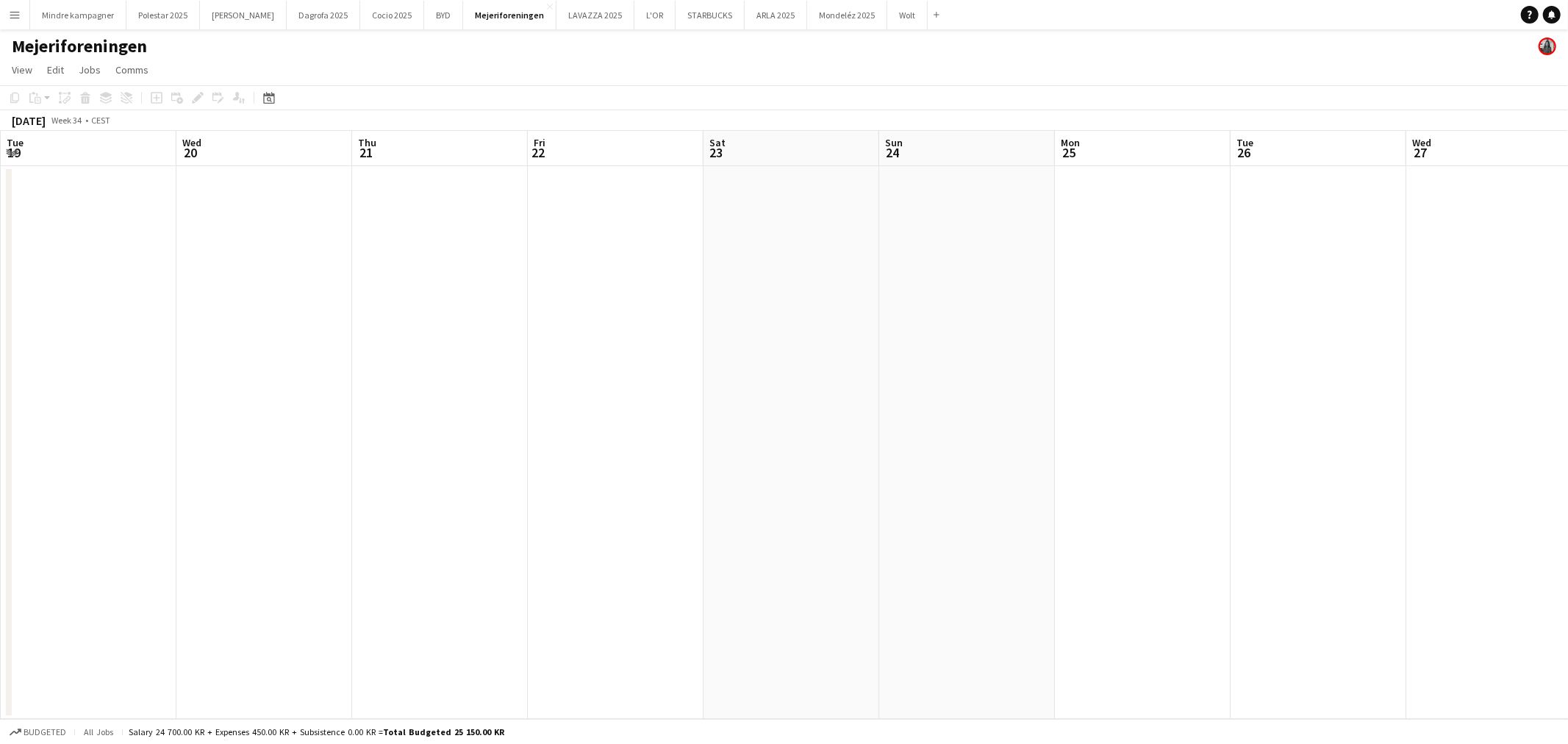
drag, startPoint x: 1023, startPoint y: 368, endPoint x: 486, endPoint y: 379, distance: 537.1
click at [461, 383] on app-calendar-viewport "Sun 17 Mon 18 Tue 19 Wed 20 Thu 21 Fri 22 Sat 23 Sun 24 Mon 25 Tue 26 Wed 27 Th…" at bounding box center [784, 425] width 1568 height 588
drag, startPoint x: 1165, startPoint y: 427, endPoint x: 607, endPoint y: 406, distance: 558.4
click at [564, 411] on app-calendar-viewport "Tue 19 Wed 20 Thu 21 Fri 22 Sat 23 Sun 24 Mon 25 Tue 26 Wed 27 Thu 28 Fri 29 Sa…" at bounding box center [784, 425] width 1568 height 588
drag, startPoint x: 1024, startPoint y: 425, endPoint x: 637, endPoint y: 416, distance: 387.1
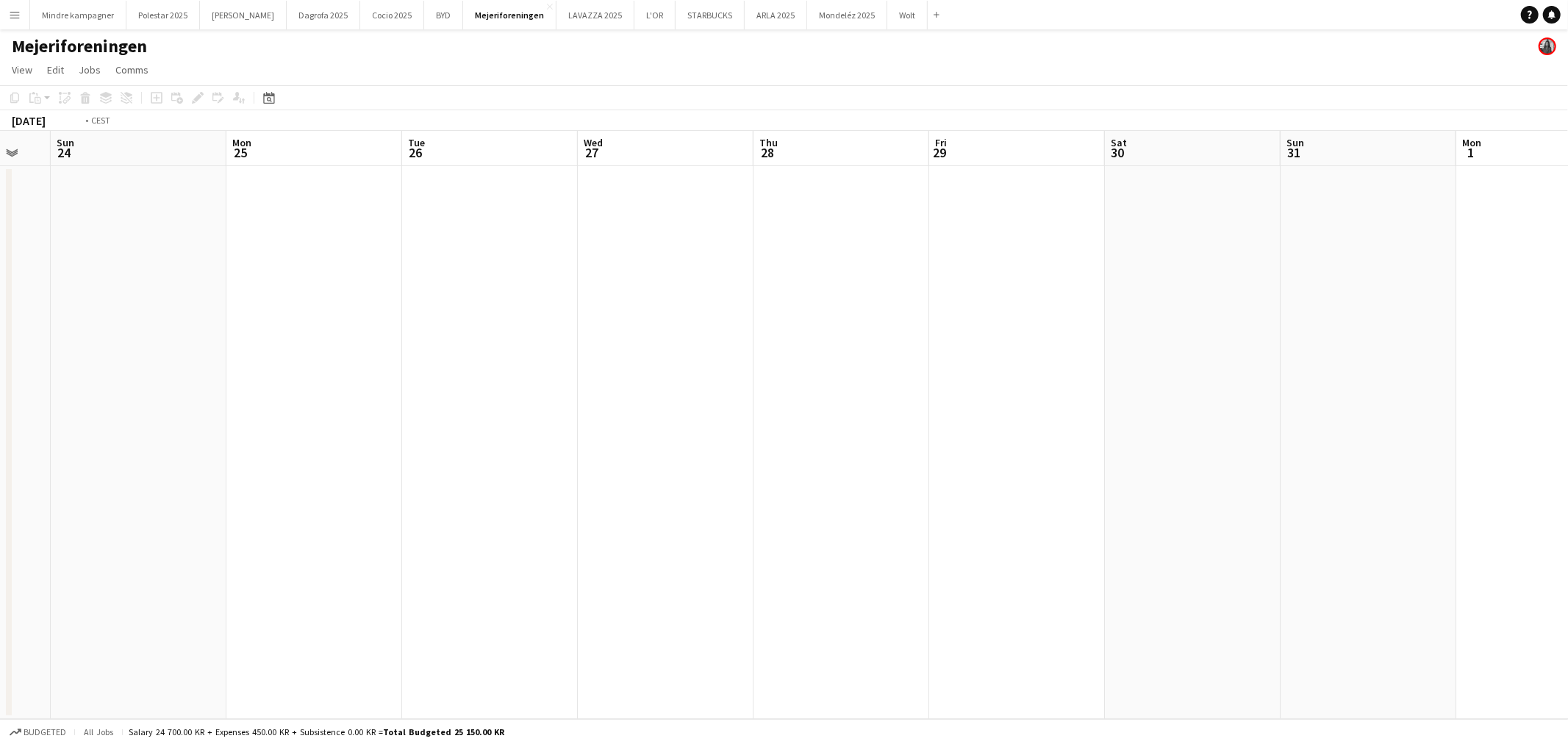
click at [548, 414] on app-calendar-viewport "Thu 21 Fri 22 Sat 23 Sun 24 Mon 25 Tue 26 Wed 27 Thu 28 Fri 29 Sat 30 Sun 31 Mo…" at bounding box center [784, 425] width 1568 height 588
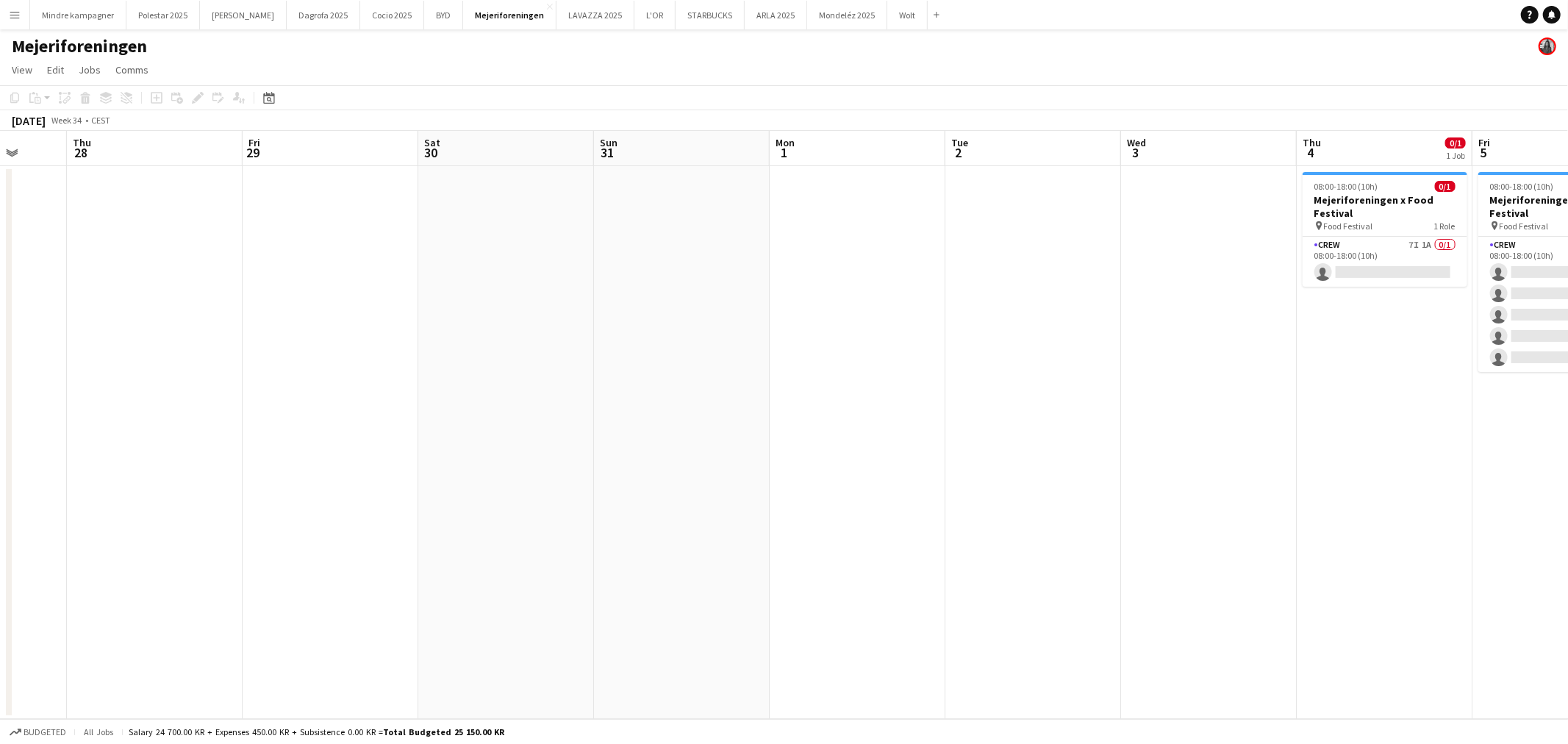
drag, startPoint x: 947, startPoint y: 467, endPoint x: 497, endPoint y: 449, distance: 450.4
click at [494, 450] on app-calendar-viewport "Sun 24 Mon 25 Tue 26 Wed 27 Thu 28 Fri 29 Sat 30 Sun 31 Mon 1 Tue 2 Wed 3 Thu 4…" at bounding box center [784, 425] width 1568 height 588
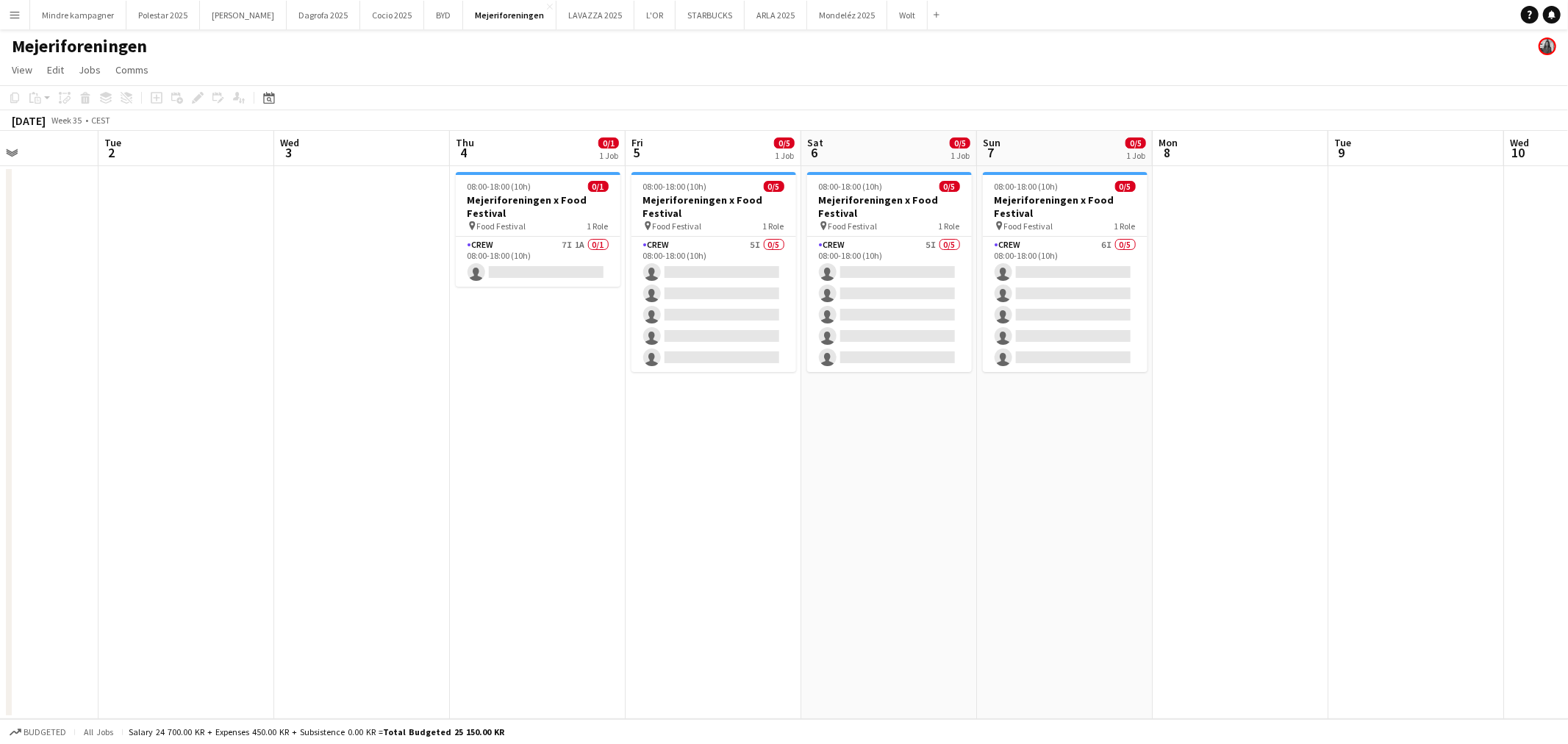
scroll to position [0, 474]
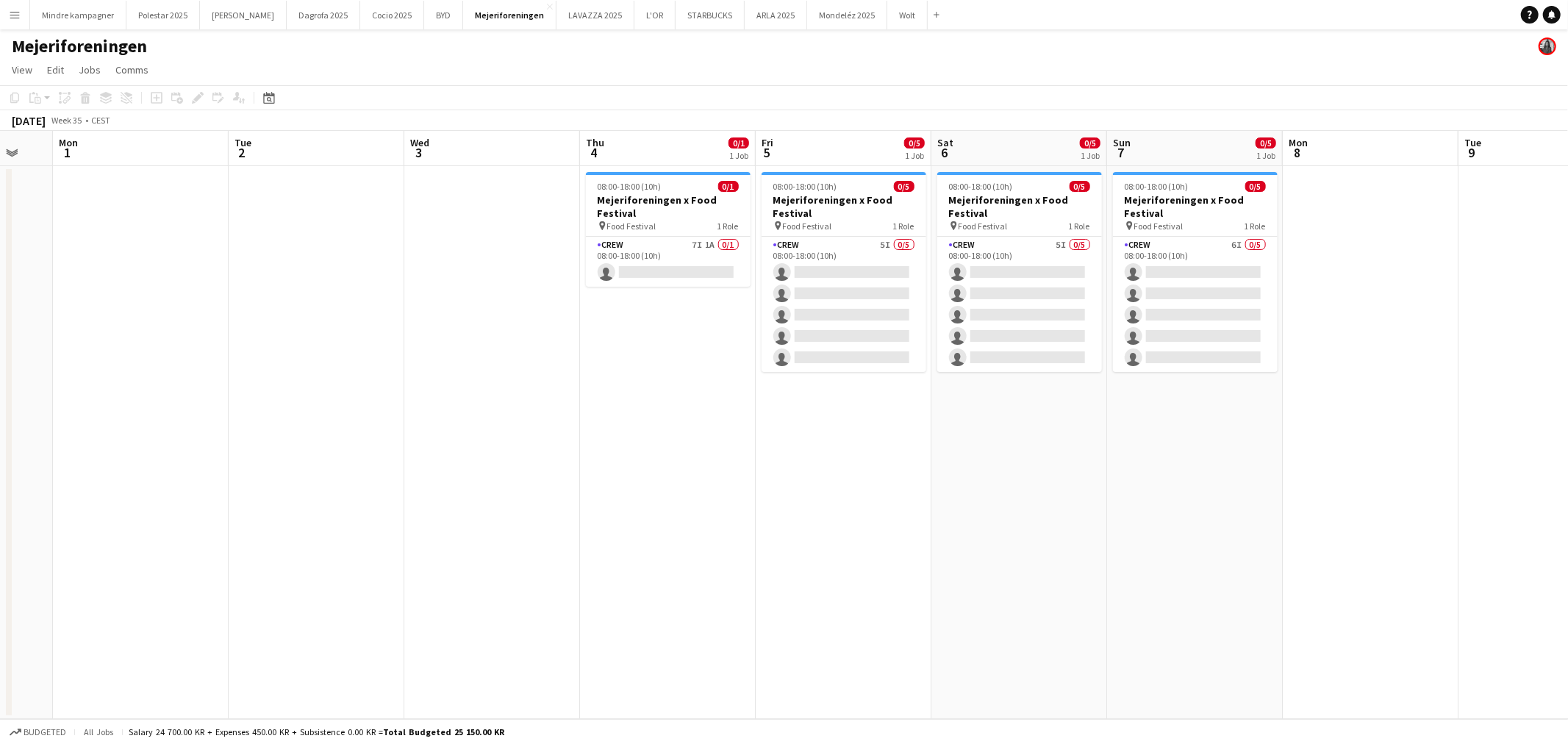
drag, startPoint x: 946, startPoint y: 464, endPoint x: 583, endPoint y: 450, distance: 363.3
click at [583, 450] on app-calendar-viewport "Fri 29 Sat 30 Sun 31 Mon 1 Tue 2 Wed 3 Thu 4 0/1 1 Job Fri 5 0/5 1 Job Sat 6 0/…" at bounding box center [784, 425] width 1568 height 588
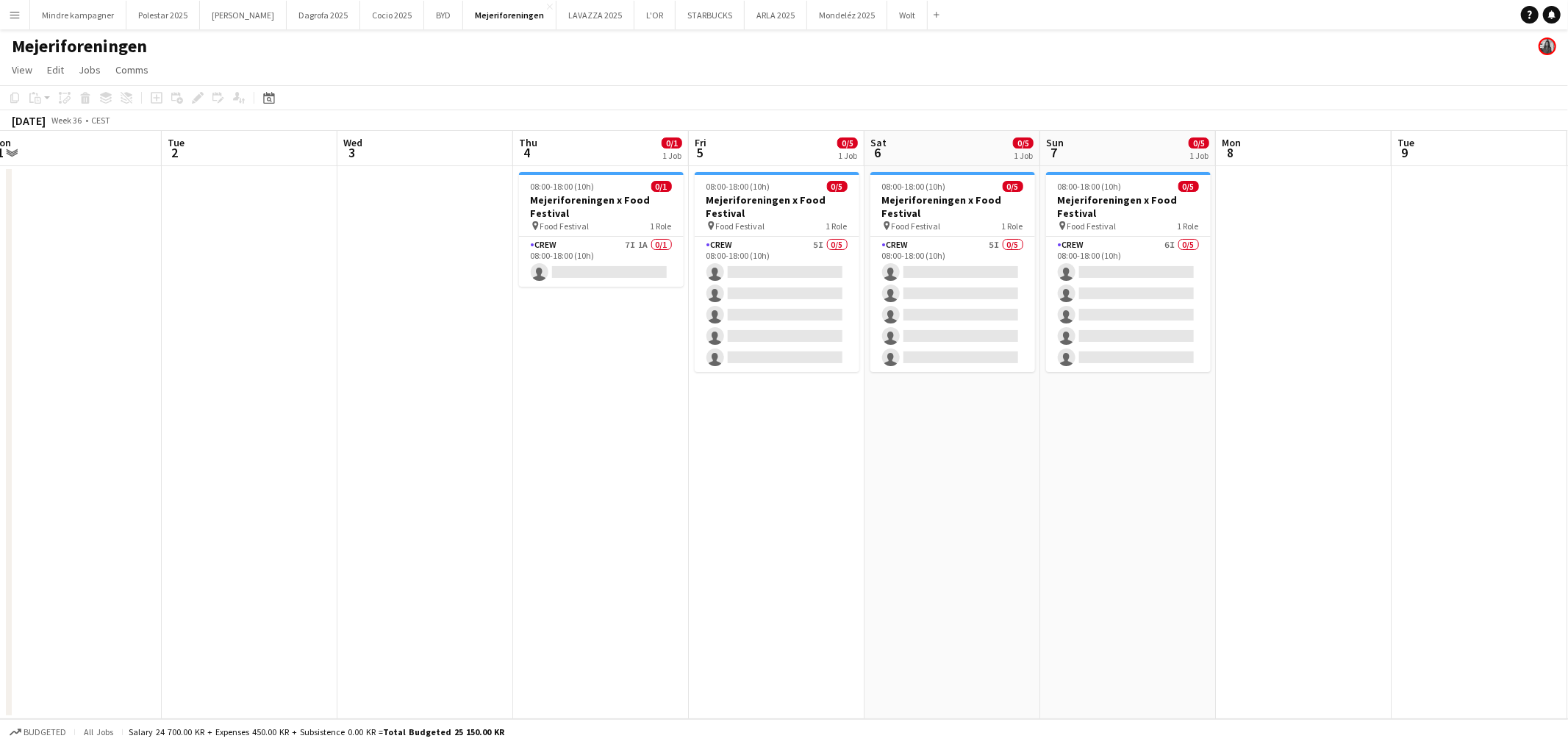
drag, startPoint x: 808, startPoint y: 474, endPoint x: 746, endPoint y: 475, distance: 62.0
click at [746, 475] on app-calendar-viewport "Fri 29 Sat 30 Sun 31 Mon 1 Tue 2 Wed 3 Thu 4 0/1 1 Job Fri 5 0/5 1 Job Sat 6 0/…" at bounding box center [784, 425] width 1568 height 588
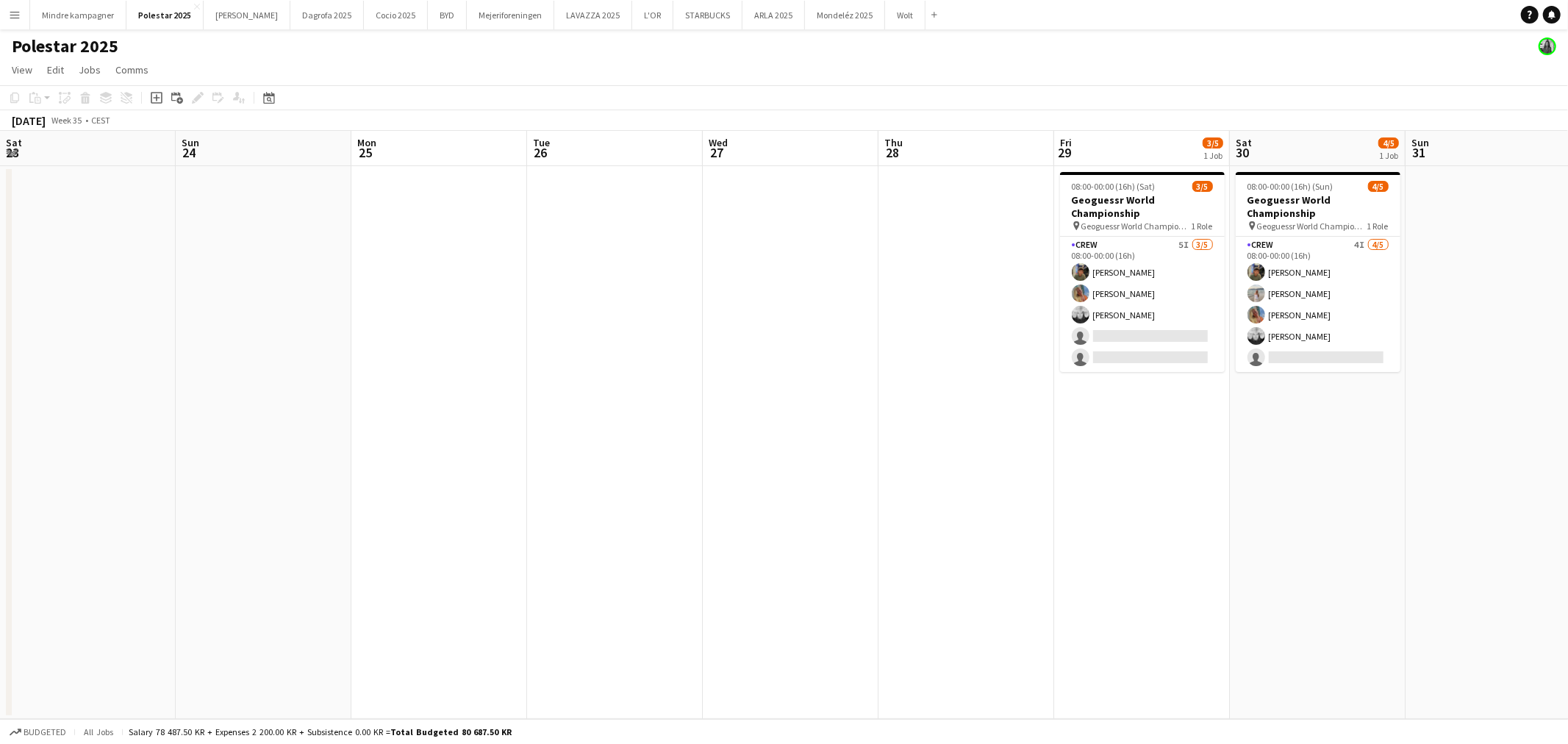
scroll to position [0, 480]
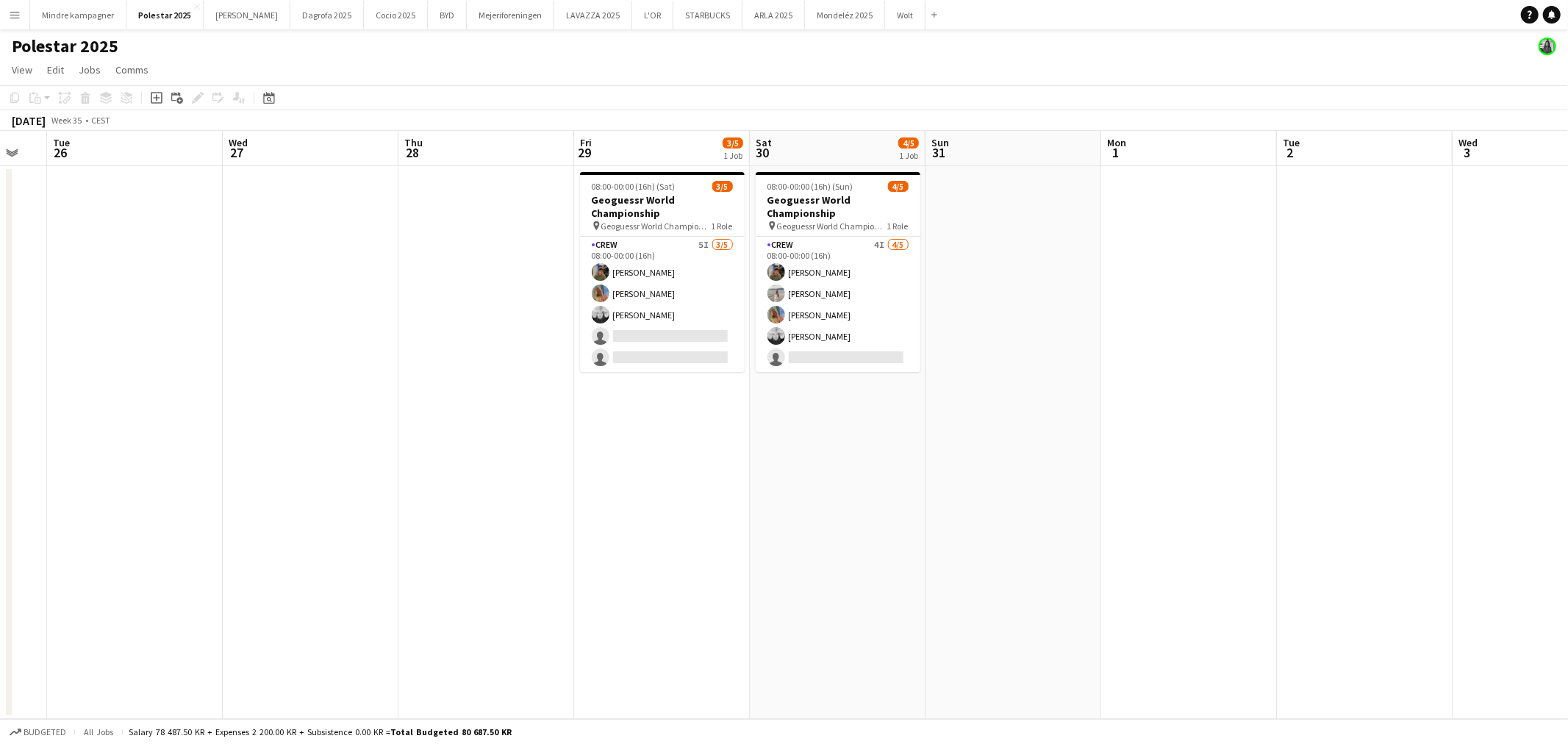
click at [18, 16] on app-icon "Menu" at bounding box center [14, 14] width 11 height 11
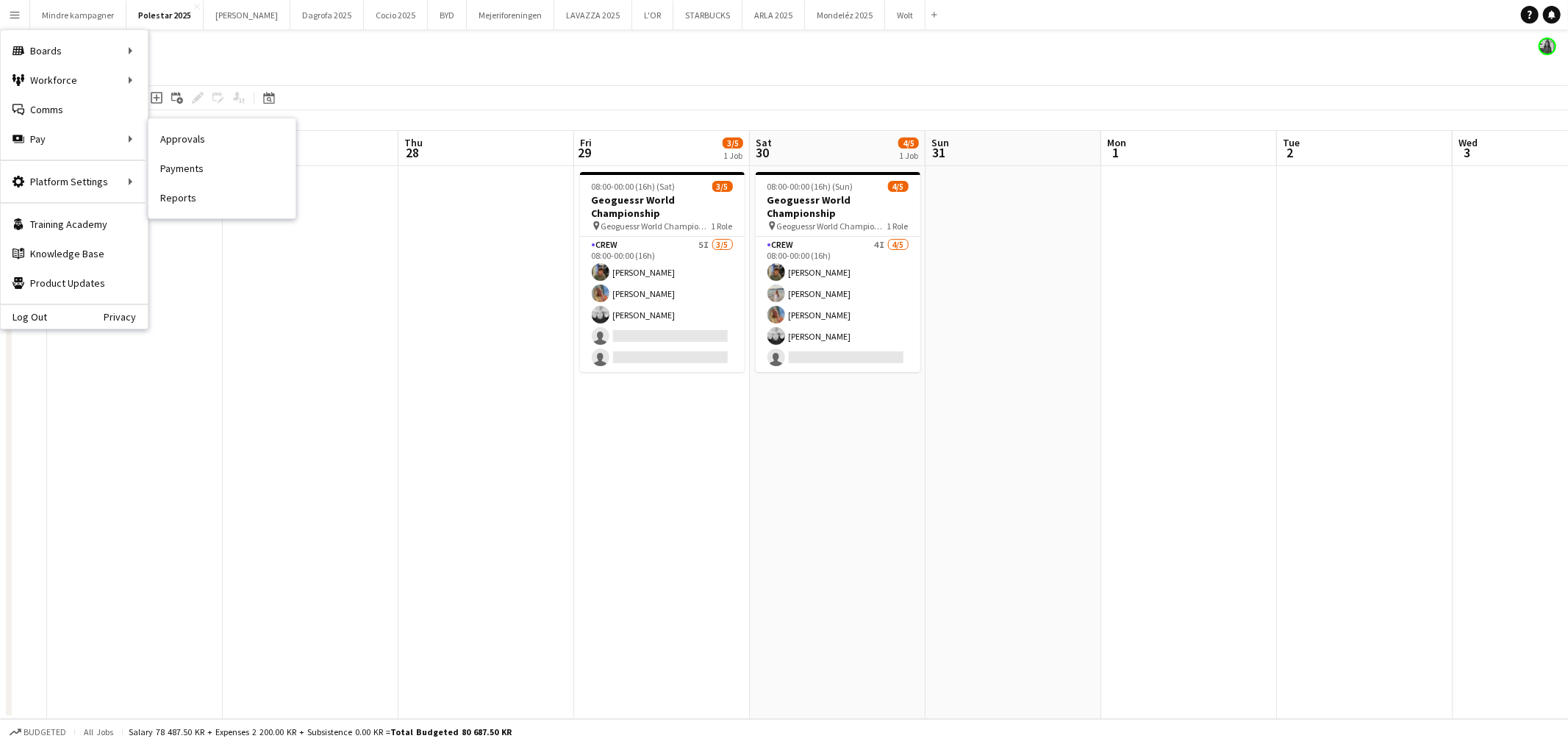
click at [238, 140] on link "Approvals" at bounding box center [222, 139] width 147 height 30
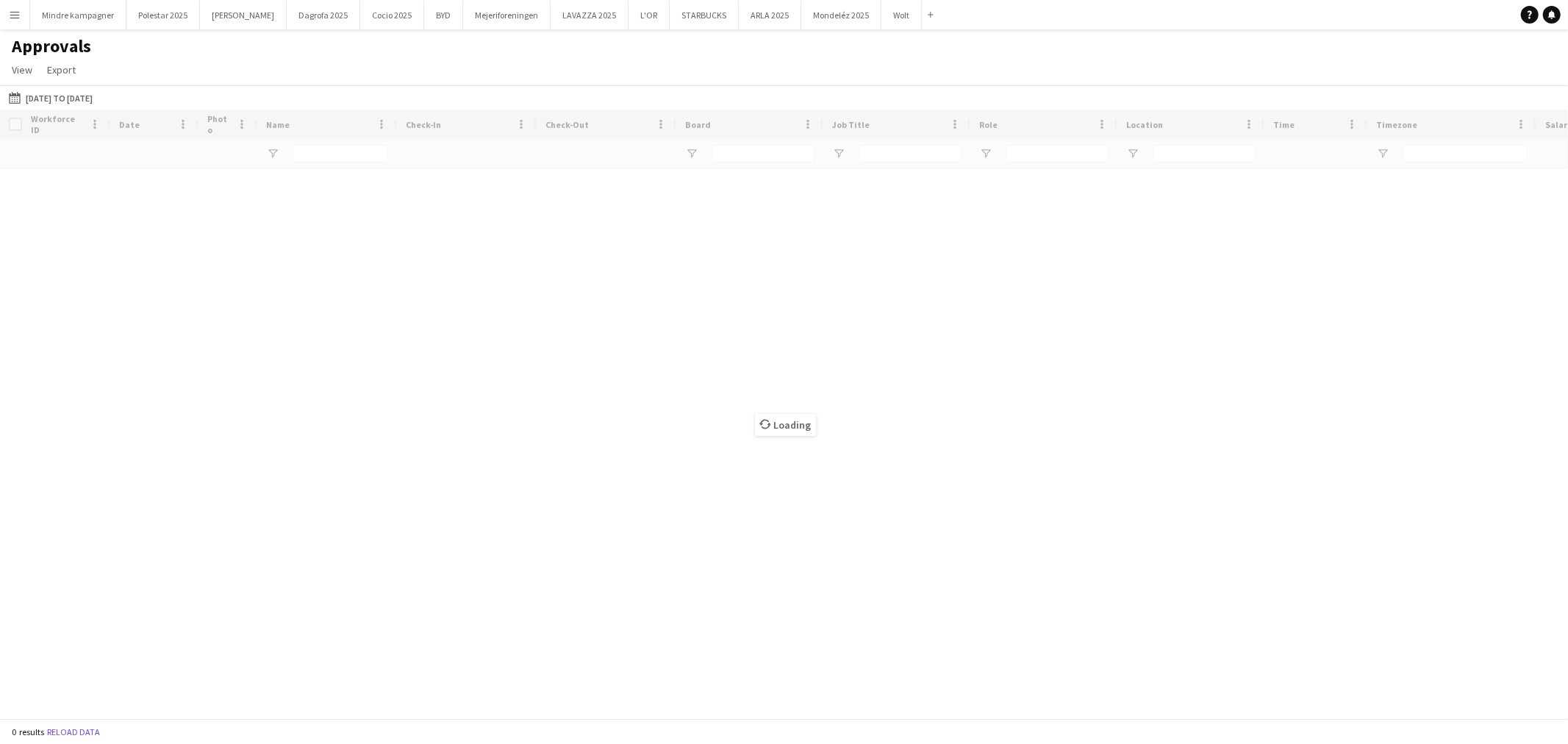
type input "*******"
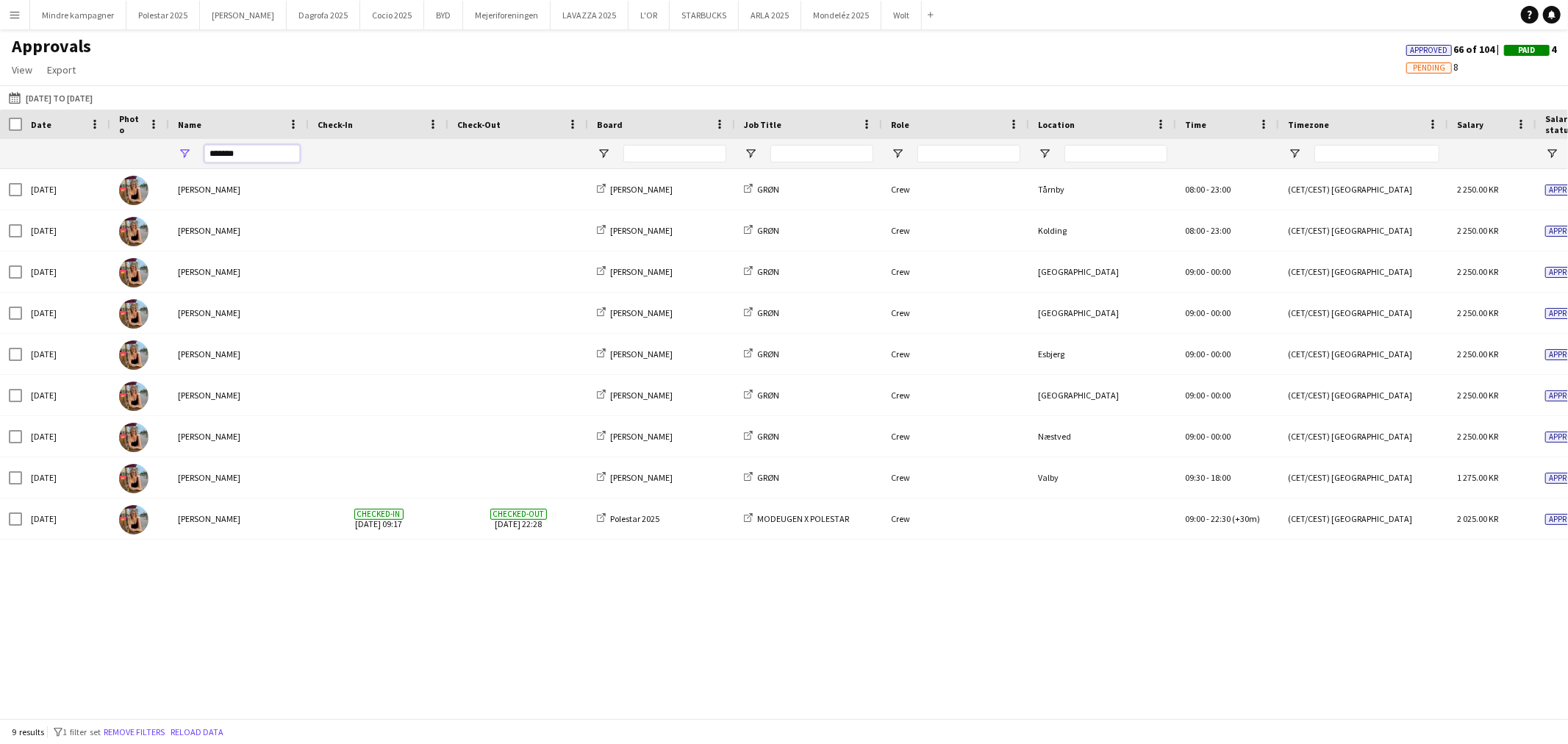
click at [233, 153] on input "*******" at bounding box center [252, 154] width 95 height 18
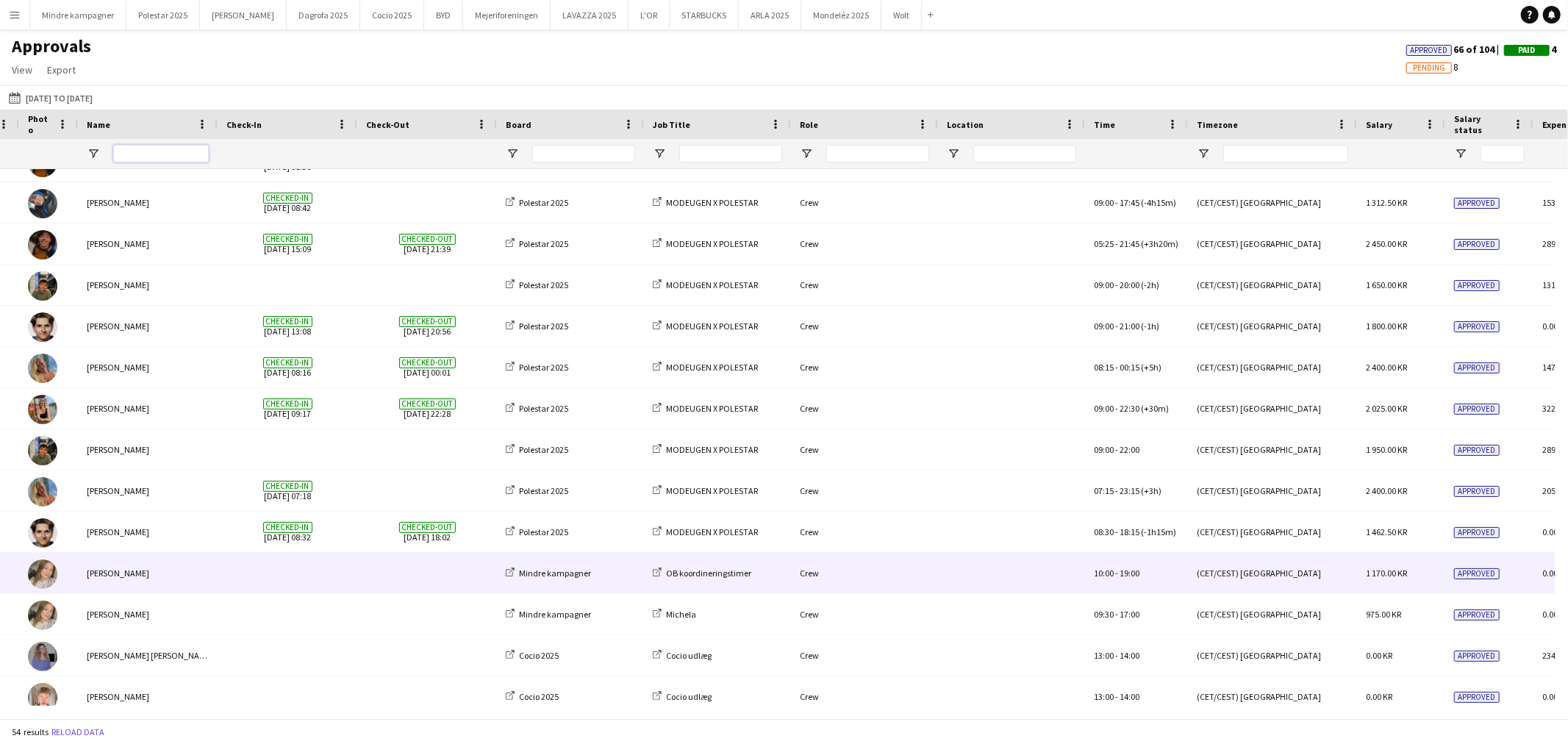
scroll to position [1688, 0]
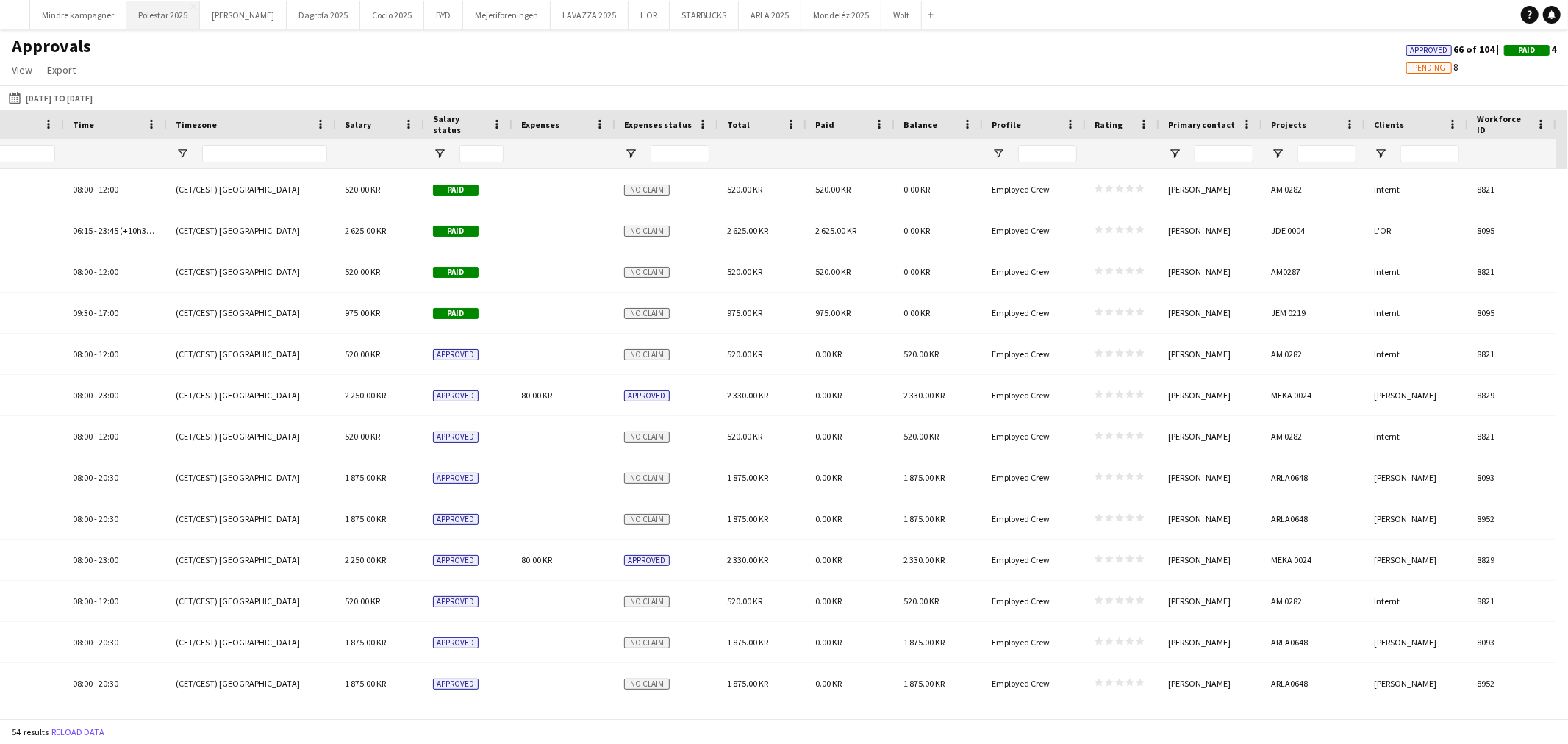
click at [149, 11] on button "Polestar 2025 Close" at bounding box center [164, 15] width 74 height 29
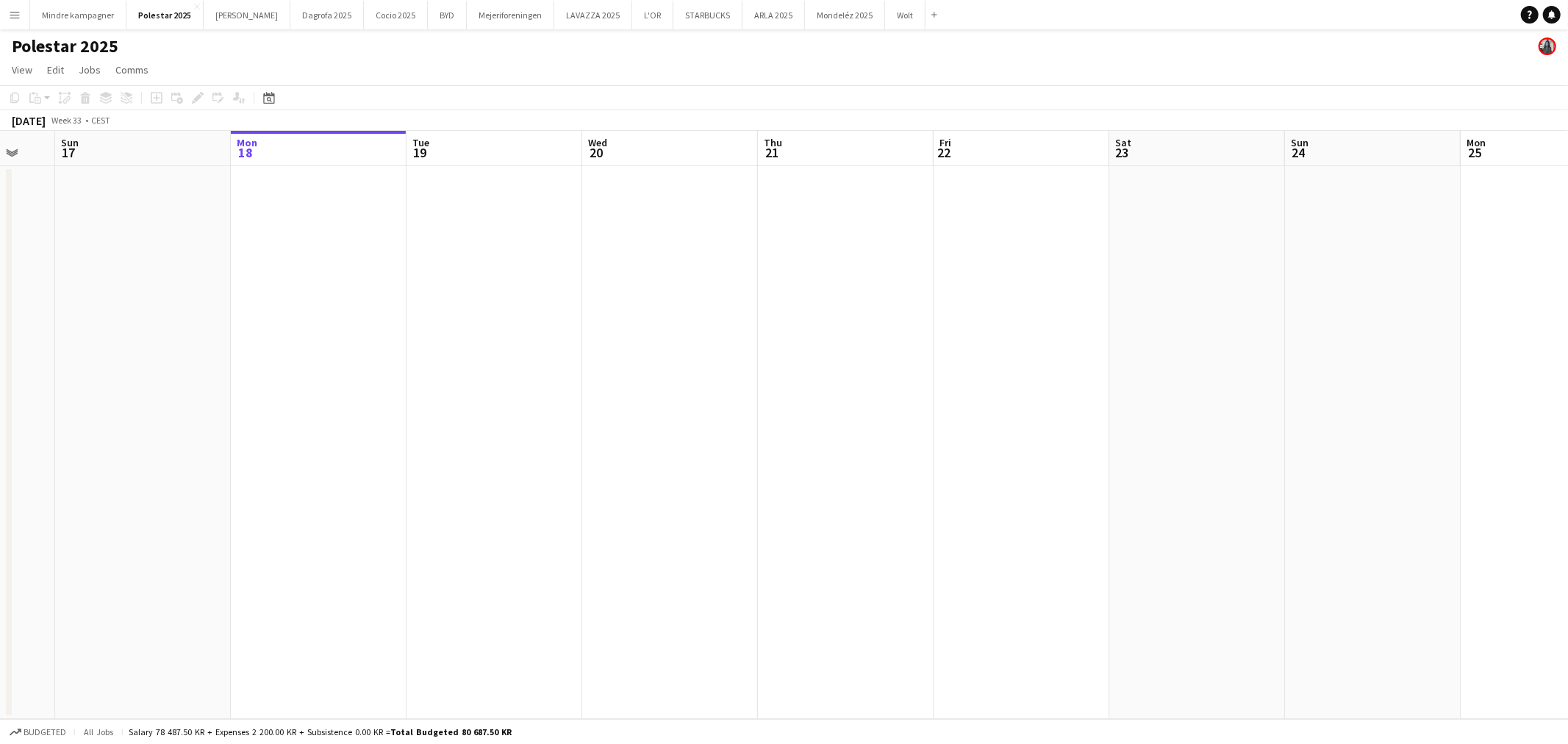
drag, startPoint x: 391, startPoint y: 439, endPoint x: 877, endPoint y: 467, distance: 486.8
click at [869, 467] on app-calendar-viewport "Fri 15 Sat 16 Sun 17 Mon 18 Tue 19 Wed 20 Thu 21 Fri 22 Sat 23 Sun 24 Mon 25 Tu…" at bounding box center [784, 425] width 1568 height 588
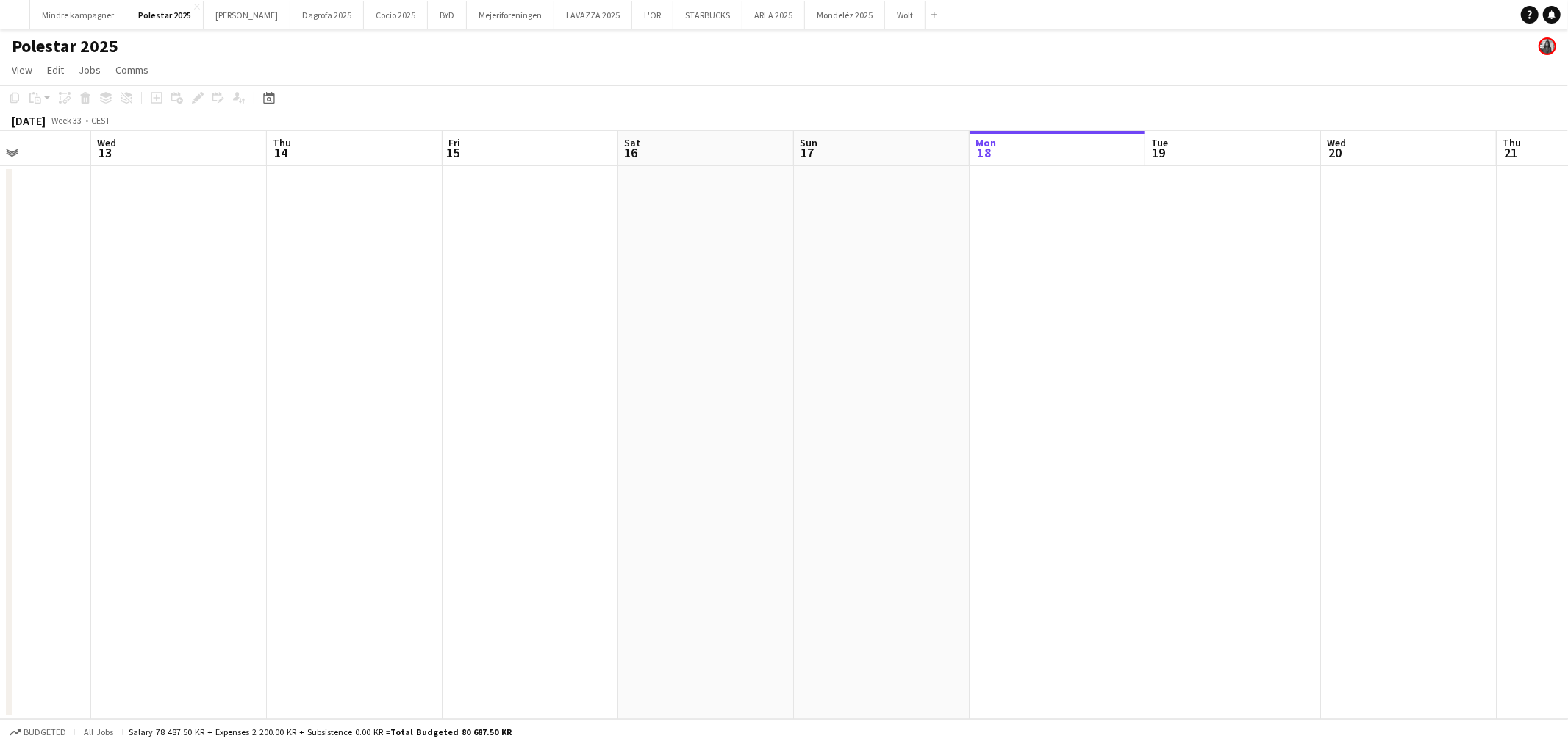
drag, startPoint x: 424, startPoint y: 475, endPoint x: 822, endPoint y: 481, distance: 398.0
click at [817, 481] on app-calendar-viewport "Sun 10 Mon 11 Tue 12 Wed 13 Thu 14 Fri 15 Sat 16 Sun 17 Mon 18 Tue 19 Wed 20 Th…" at bounding box center [784, 425] width 1568 height 588
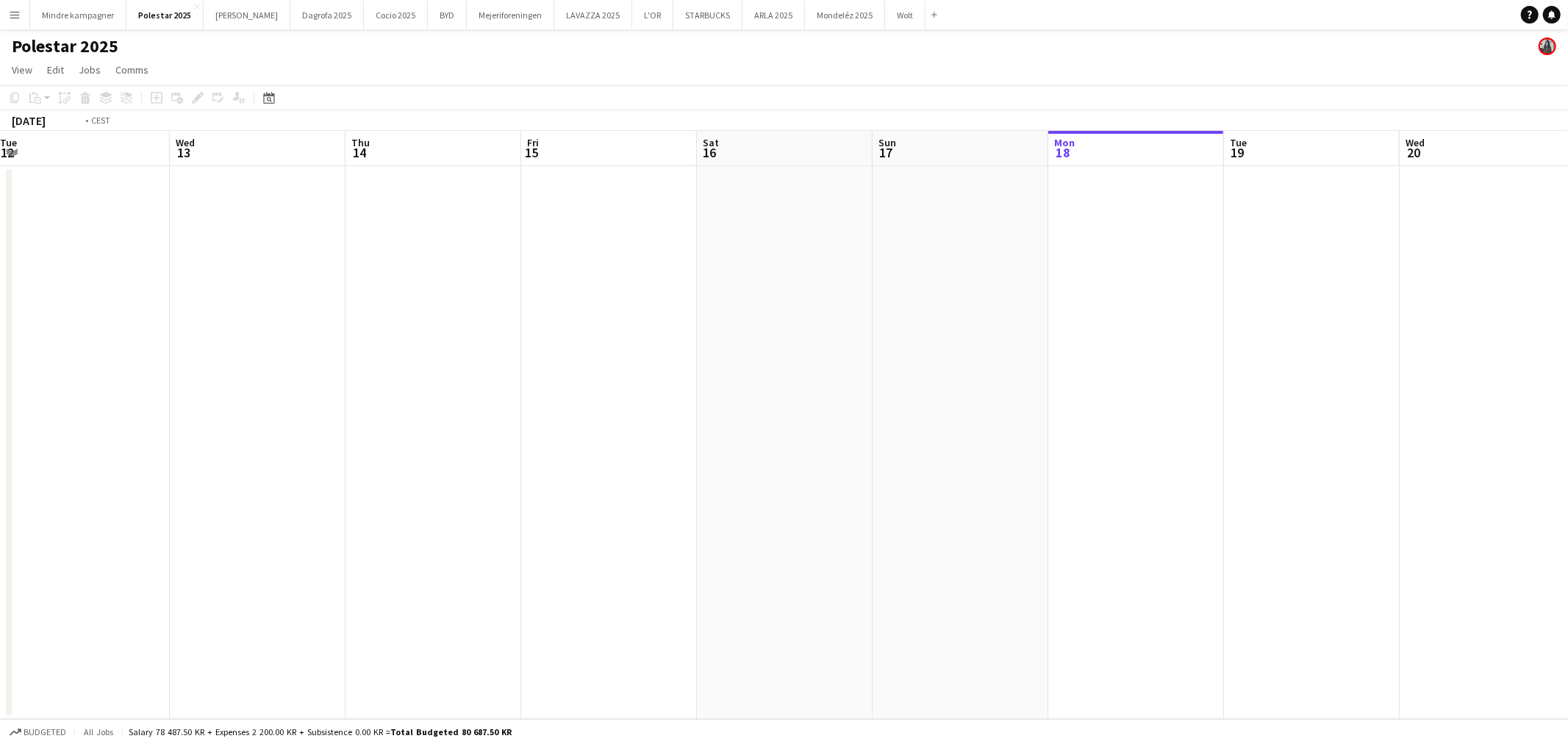
drag, startPoint x: 625, startPoint y: 482, endPoint x: 895, endPoint y: 501, distance: 270.7
click at [1017, 489] on app-calendar-viewport "Sun 10 Mon 11 Tue 12 Wed 13 Thu 14 Fri 15 Sat 16 Sun 17 Mon 18 Tue 19 Wed 20 Th…" at bounding box center [784, 425] width 1568 height 588
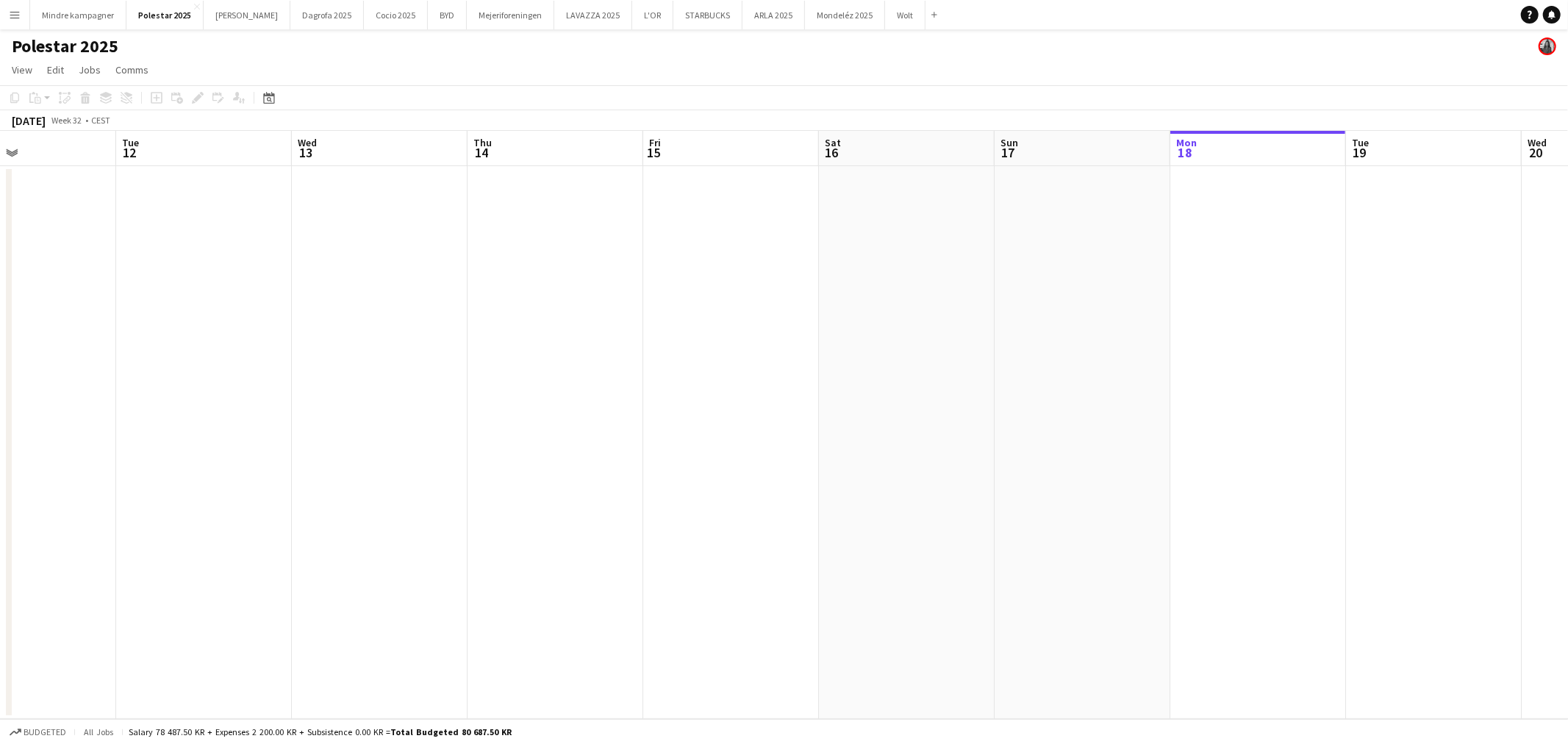
drag, startPoint x: 895, startPoint y: 501, endPoint x: 251, endPoint y: 476, distance: 644.5
click at [214, 481] on app-calendar-viewport "Fri 8 Sat 9 Sun 10 Mon 11 Tue 12 Wed 13 Thu 14 Fri 15 Sat 16 Sun 17 Mon 18 Tue …" at bounding box center [784, 425] width 1568 height 588
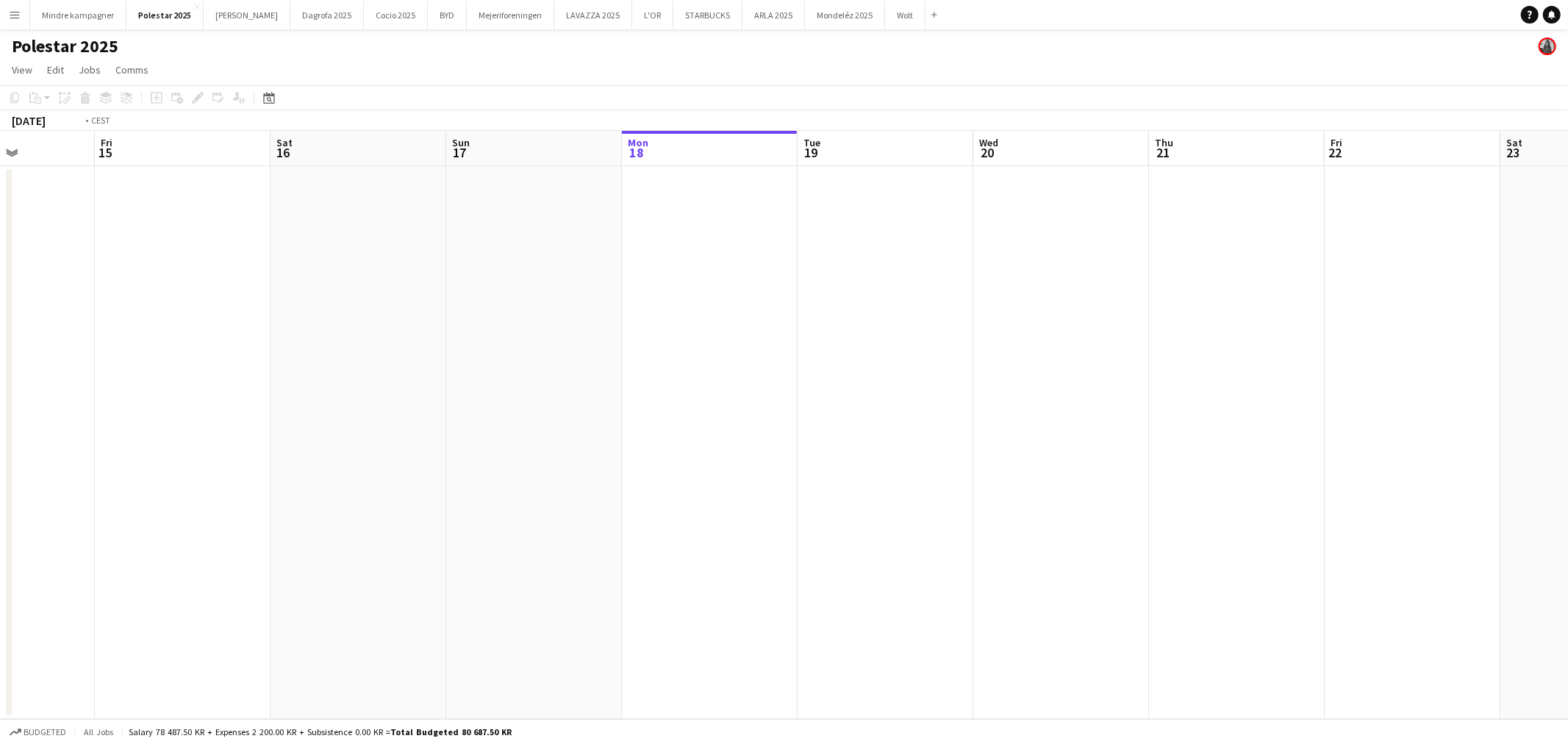
drag, startPoint x: 279, startPoint y: 474, endPoint x: 1096, endPoint y: 481, distance: 817.0
click at [1085, 480] on app-calendar-viewport "Mon 11 Tue 12 Wed 13 Thu 14 Fri 15 Sat 16 Sun 17 Mon 18 Tue 19 Wed 20 Thu 21 Fr…" at bounding box center [784, 425] width 1568 height 588
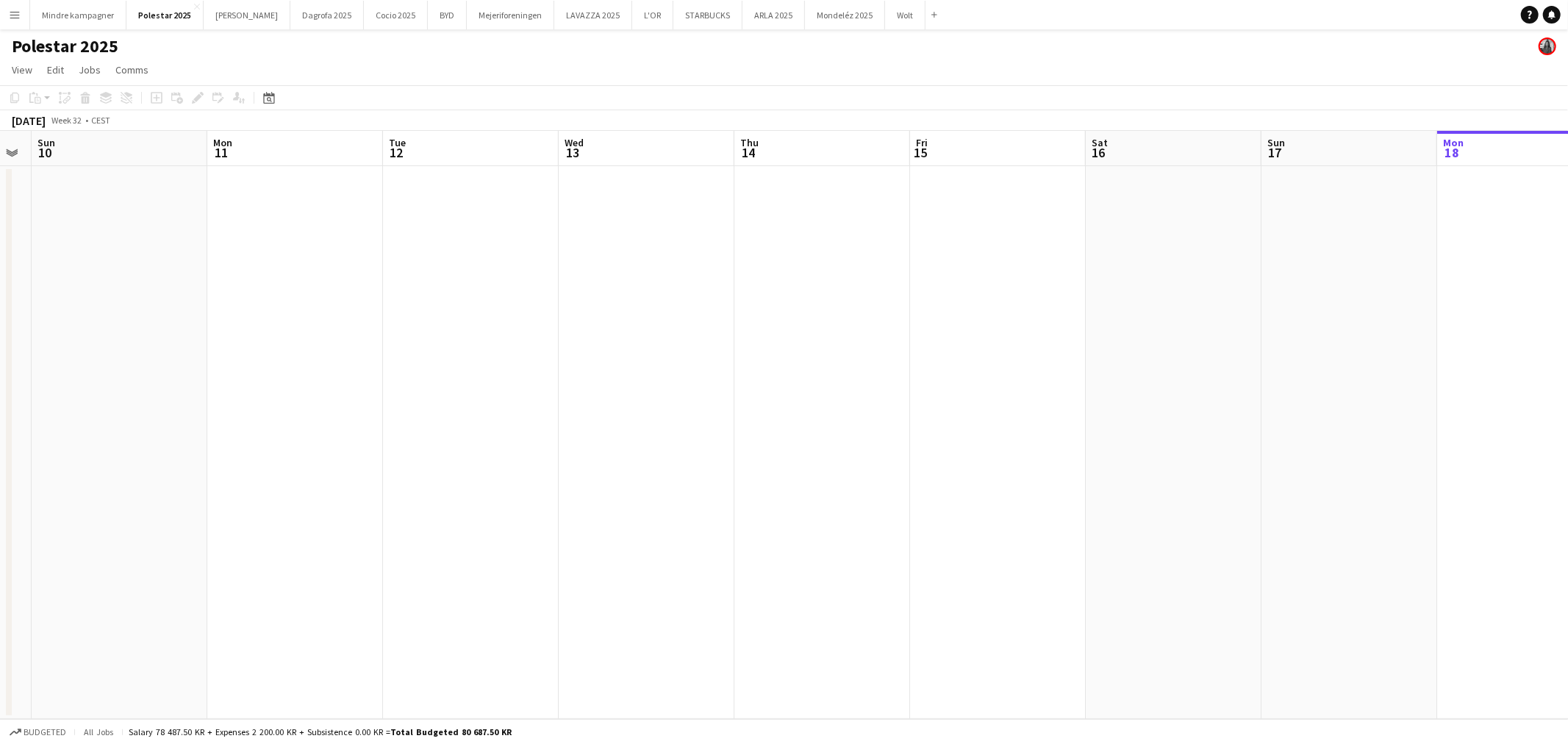
drag, startPoint x: 398, startPoint y: 479, endPoint x: 988, endPoint y: 491, distance: 590.1
click at [987, 490] on app-calendar-viewport "Fri 8 Sat 9 Sun 10 Mon 11 Tue 12 Wed 13 Thu 14 Fri 15 Sat 16 Sun 17 Mon 18 Tue …" at bounding box center [784, 425] width 1568 height 588
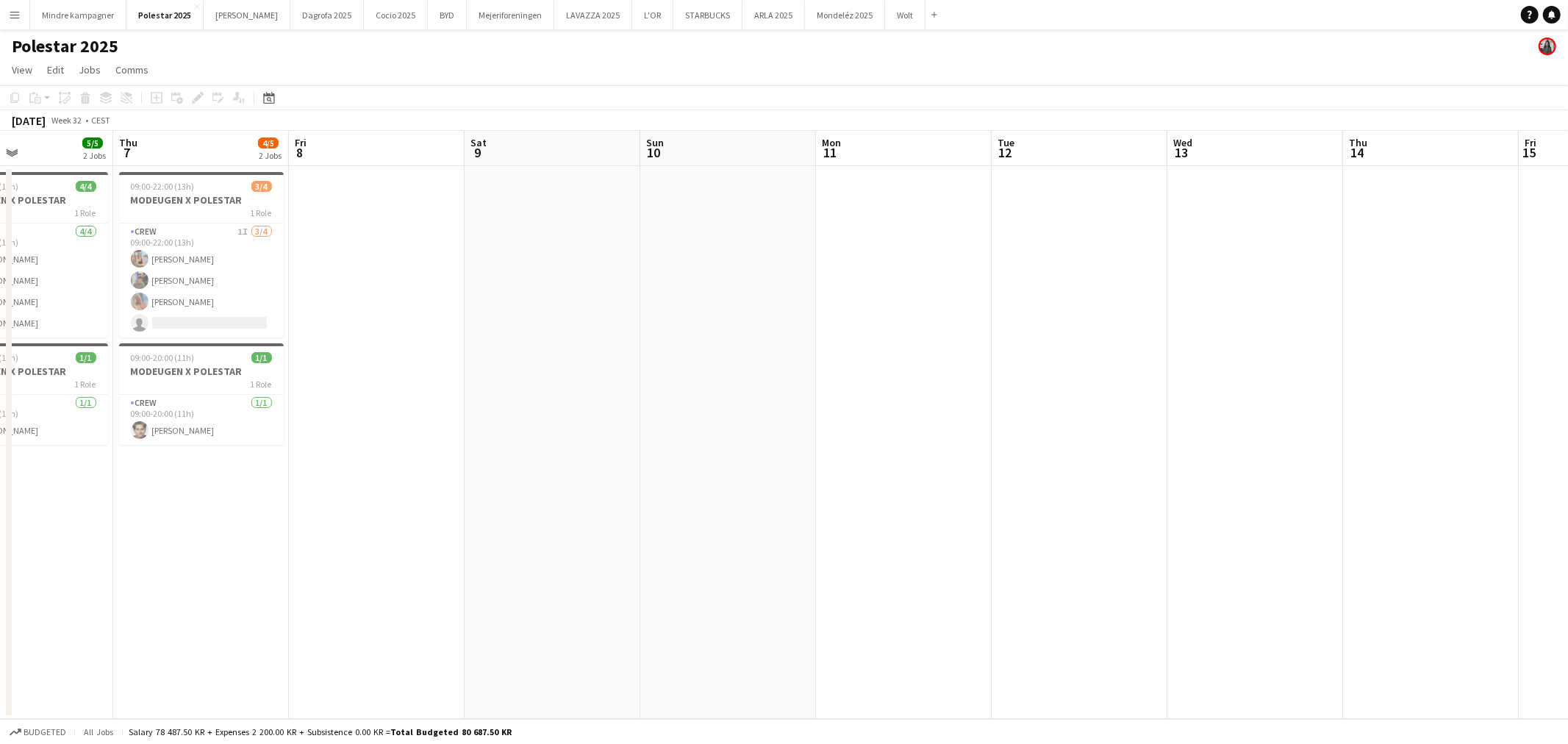
drag, startPoint x: 444, startPoint y: 484, endPoint x: 408, endPoint y: 490, distance: 36.5
click at [850, 486] on app-calendar-viewport "Mon 4 Tue 5 2/2 1 Job Wed 6 5/5 2 Jobs Thu 7 4/5 2 Jobs Fri 8 Sat 9 Sun 10 Mon …" at bounding box center [784, 425] width 1568 height 588
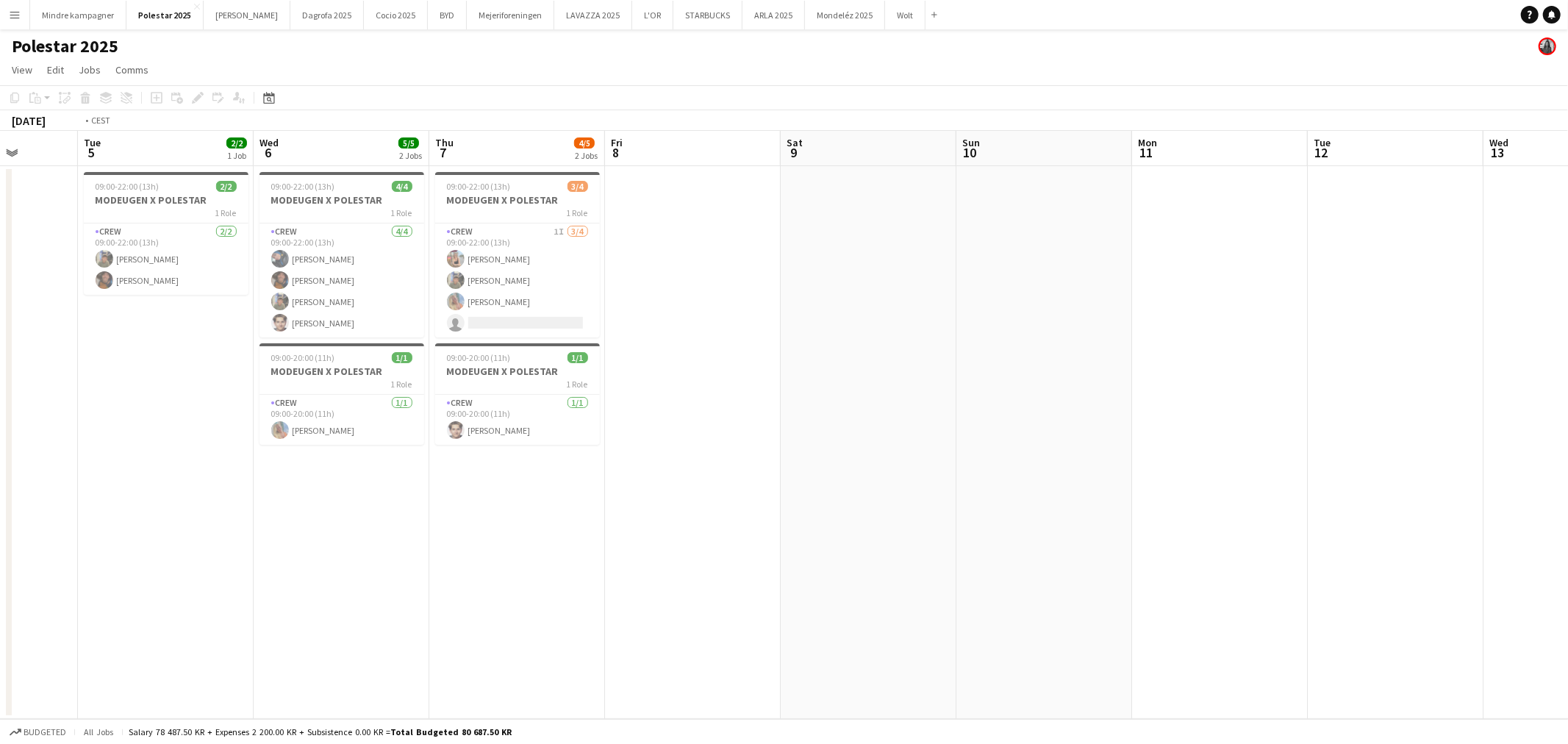
drag, startPoint x: 324, startPoint y: 493, endPoint x: 642, endPoint y: 494, distance: 318.0
click at [642, 494] on app-calendar-viewport "Sat 2 Sun 3 Mon 4 Tue 5 2/2 1 Job Wed 6 5/5 2 Jobs Thu 7 4/5 2 Jobs Fri 8 Sat 9…" at bounding box center [784, 425] width 1568 height 588
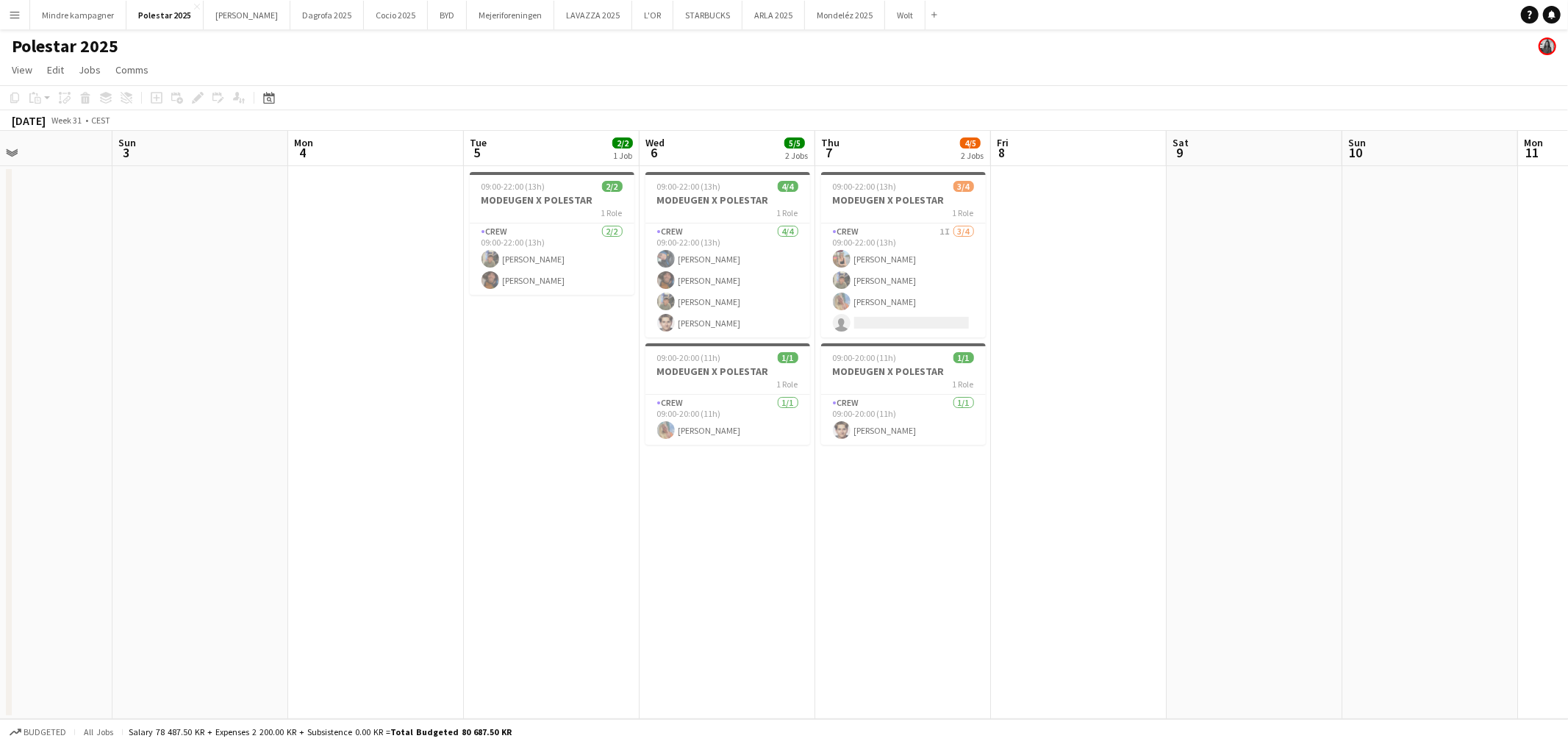
click at [557, 207] on div "1 Role" at bounding box center [552, 212] width 164 height 11
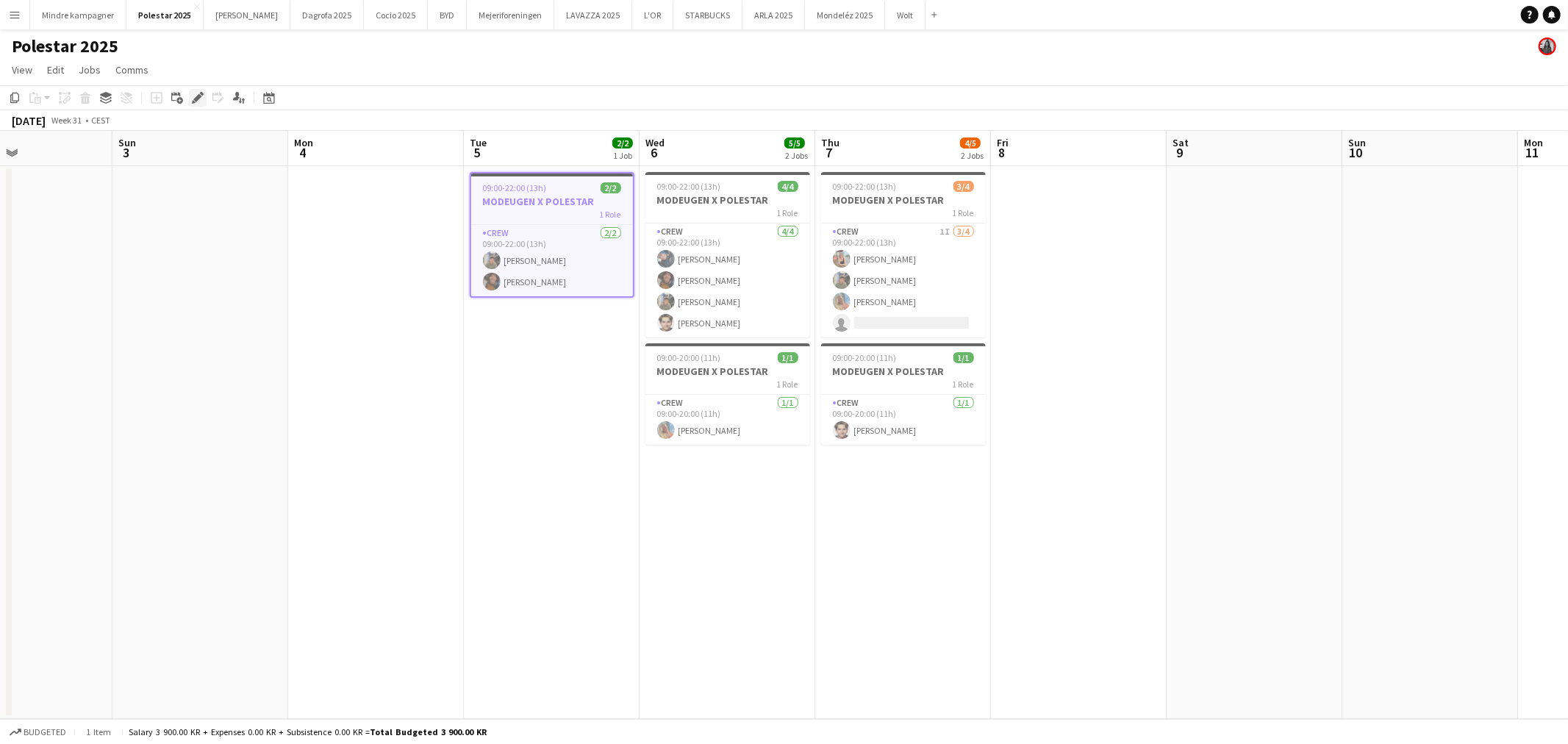
click at [196, 98] on icon at bounding box center [197, 98] width 8 height 8
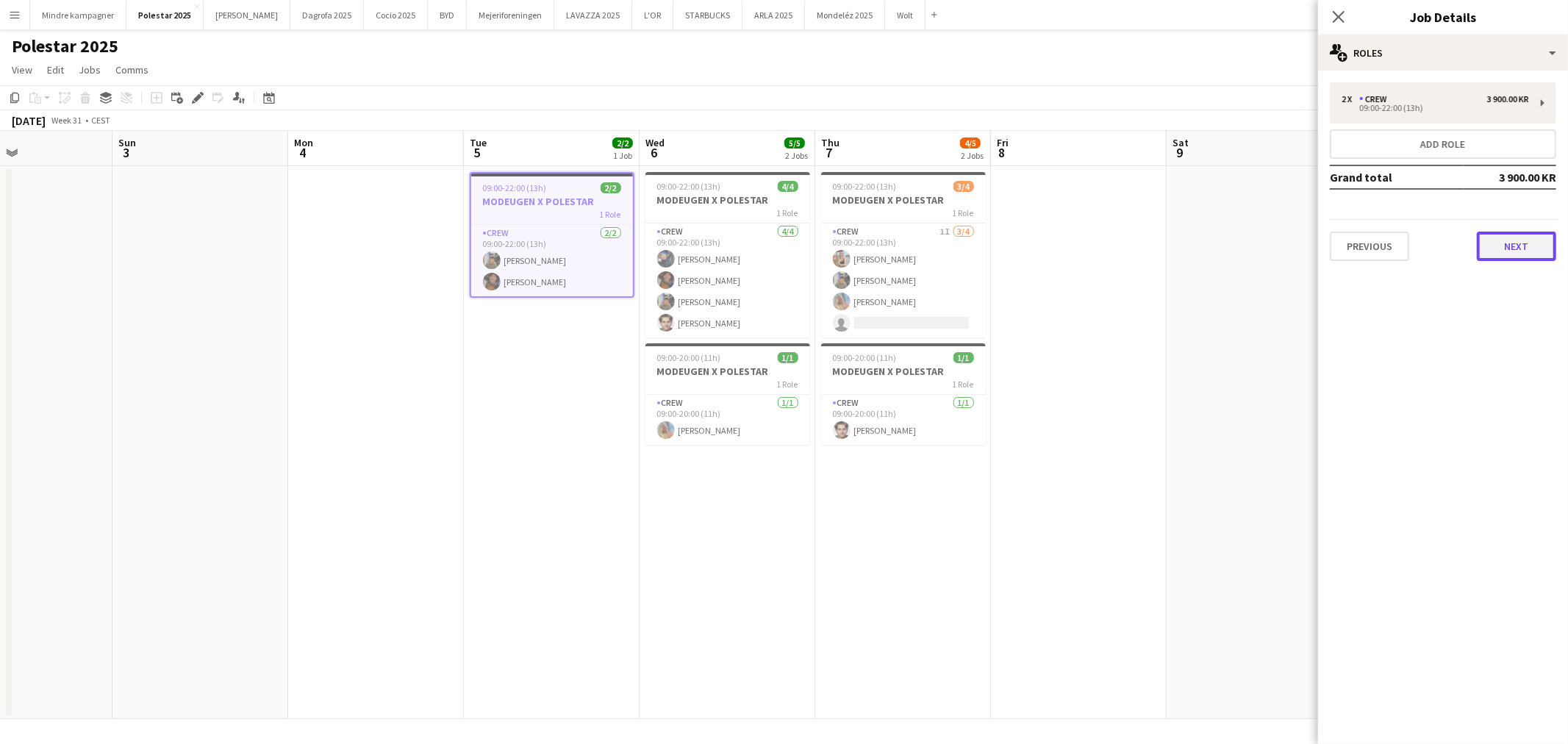
click at [1512, 254] on button "Next" at bounding box center [1516, 247] width 80 height 30
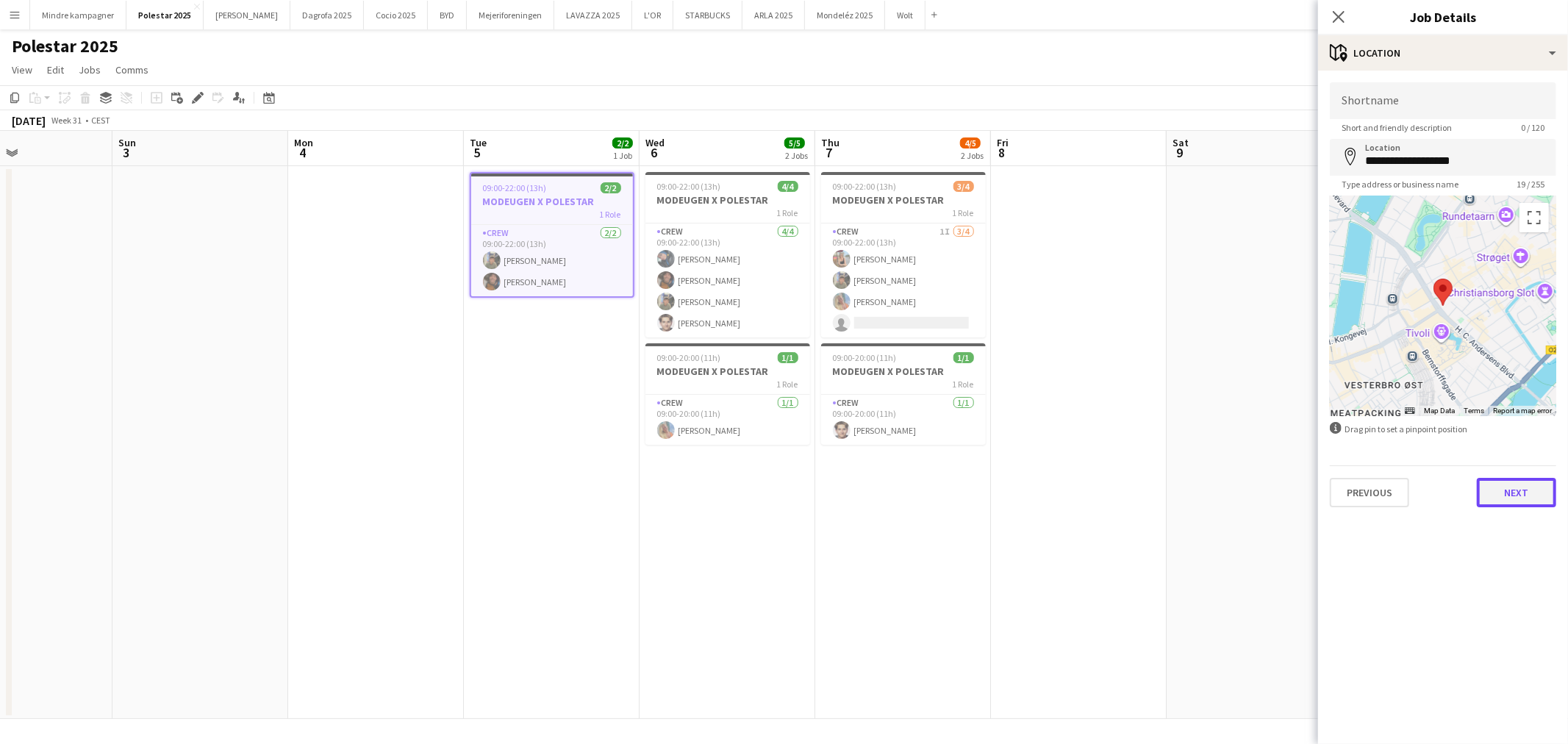
click at [1530, 497] on button "Next" at bounding box center [1516, 493] width 80 height 30
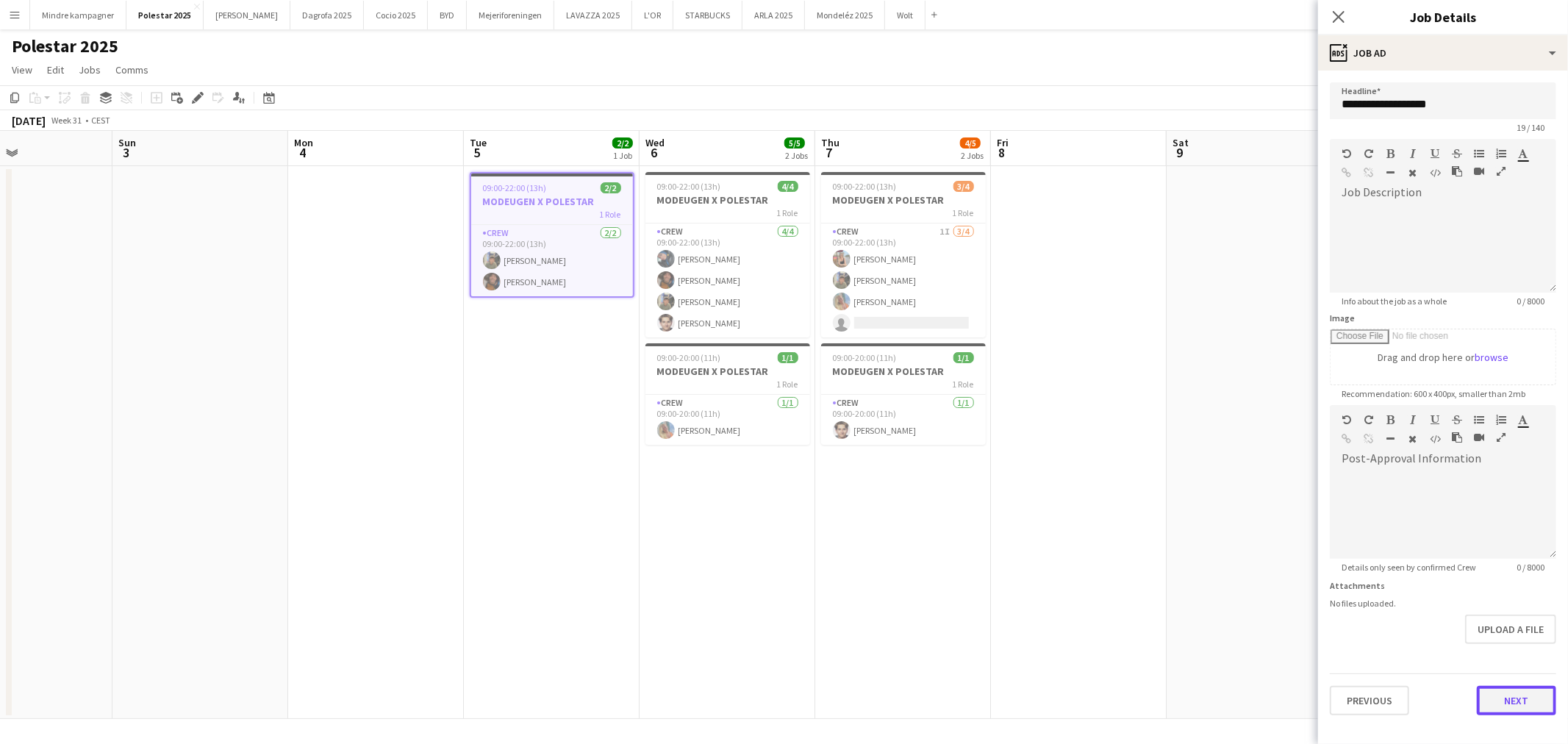
click at [1508, 698] on button "Next" at bounding box center [1516, 701] width 80 height 30
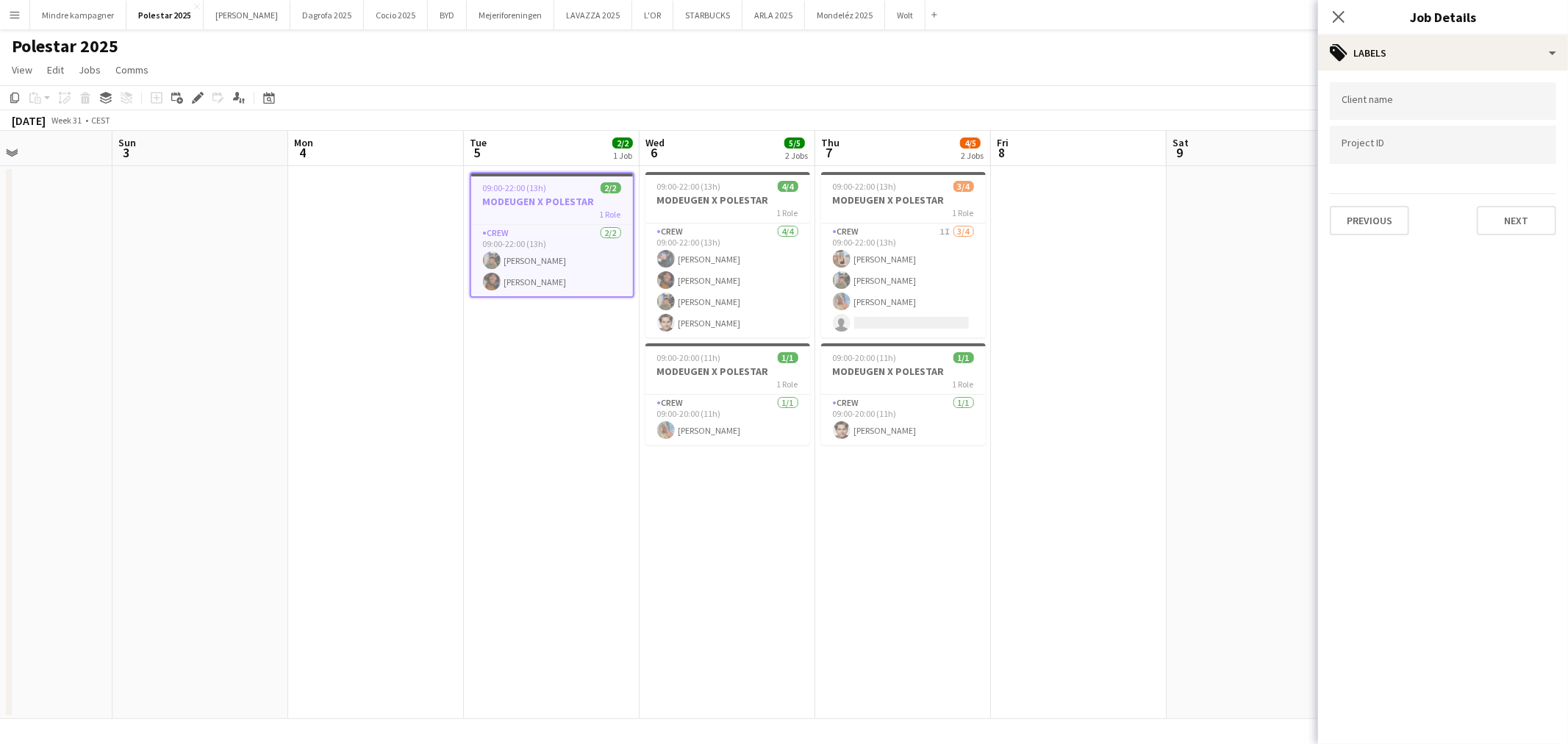
click at [1396, 103] on input "Type to search client labels..." at bounding box center [1443, 101] width 203 height 13
type input "***"
click at [1383, 158] on div "Polestar" at bounding box center [1443, 146] width 227 height 35
click at [1383, 151] on div at bounding box center [1443, 145] width 227 height 38
paste input "********"
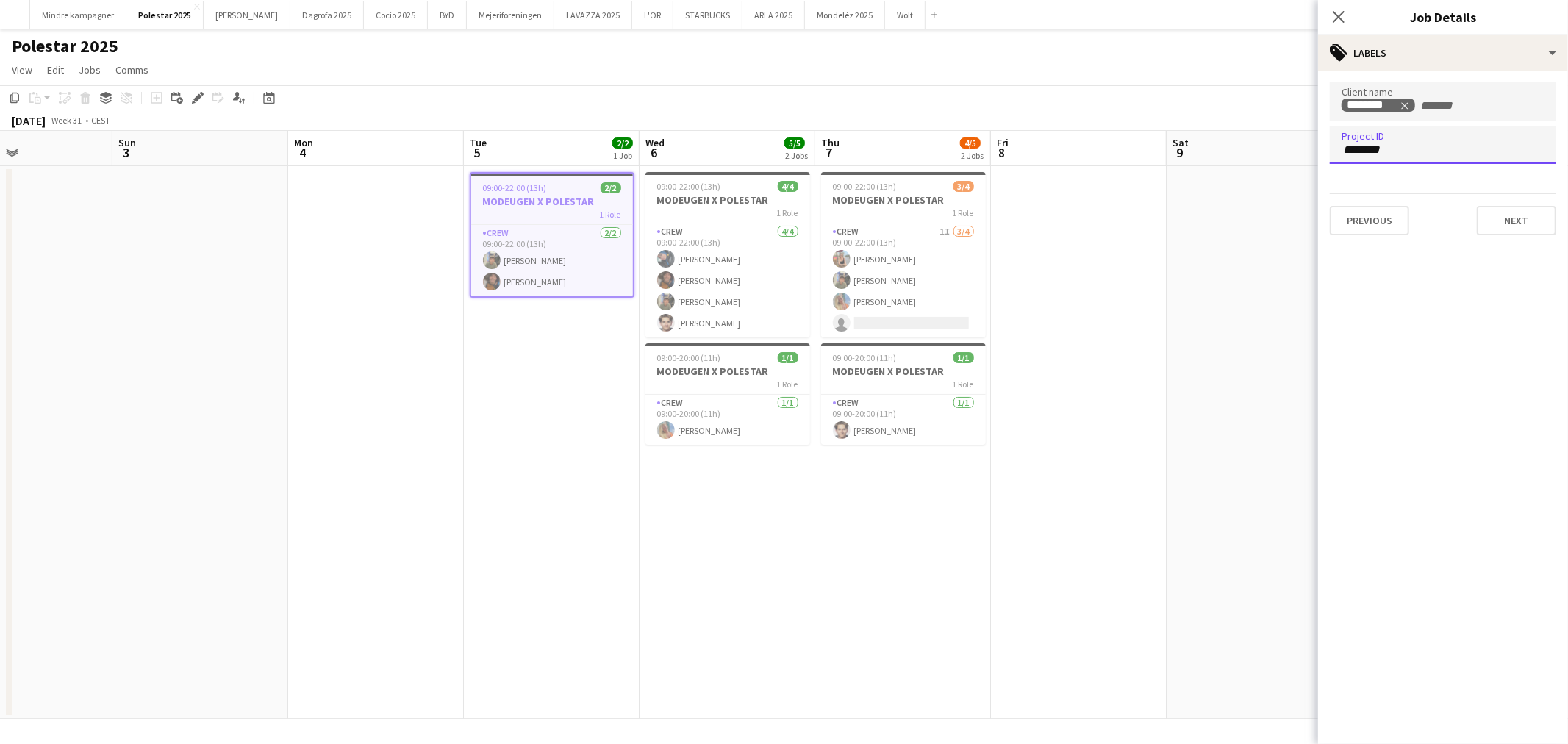
type input "********"
click at [1153, 390] on app-date-cell at bounding box center [1079, 443] width 176 height 553
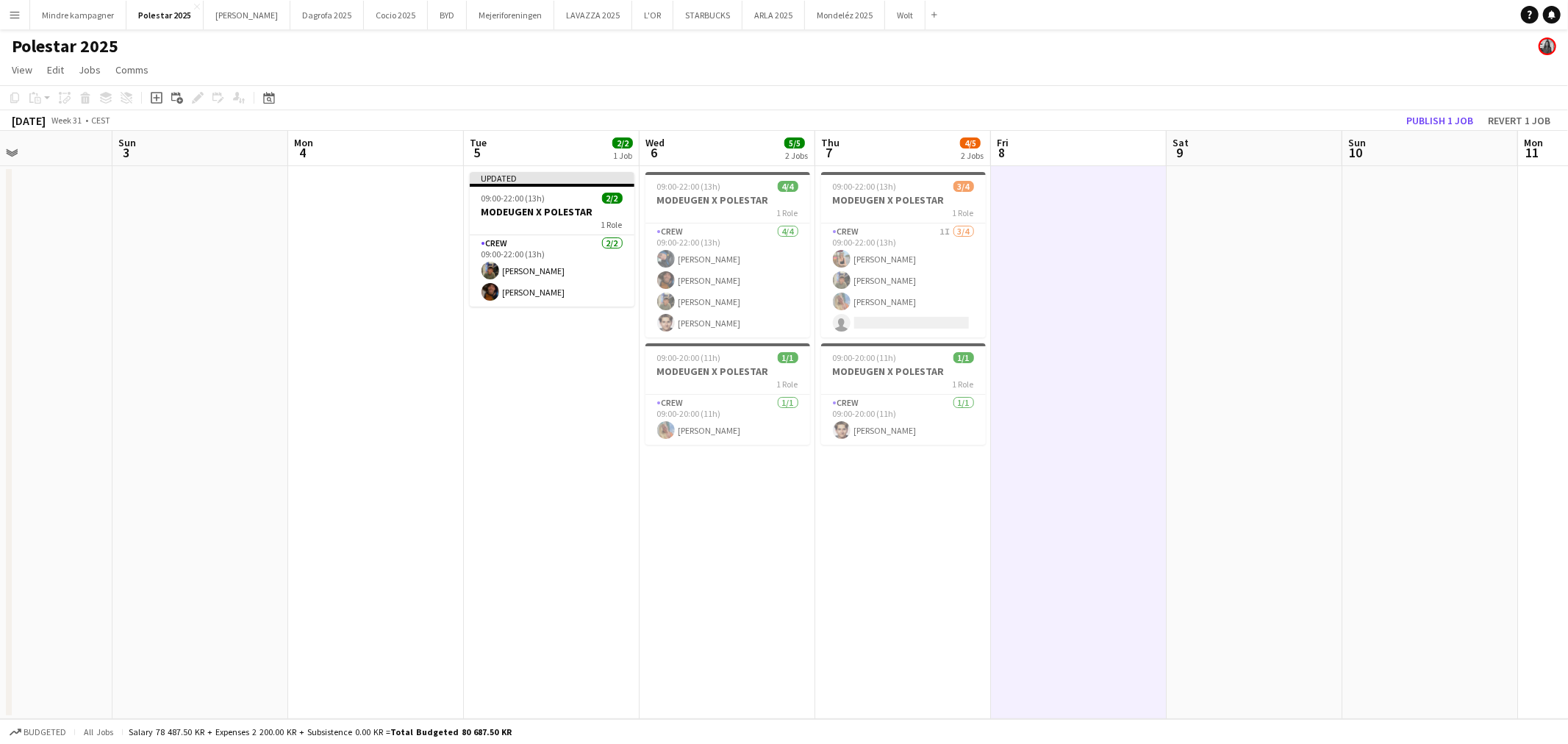
click at [713, 205] on h3 "MODEUGEN X POLESTAR" at bounding box center [728, 200] width 164 height 13
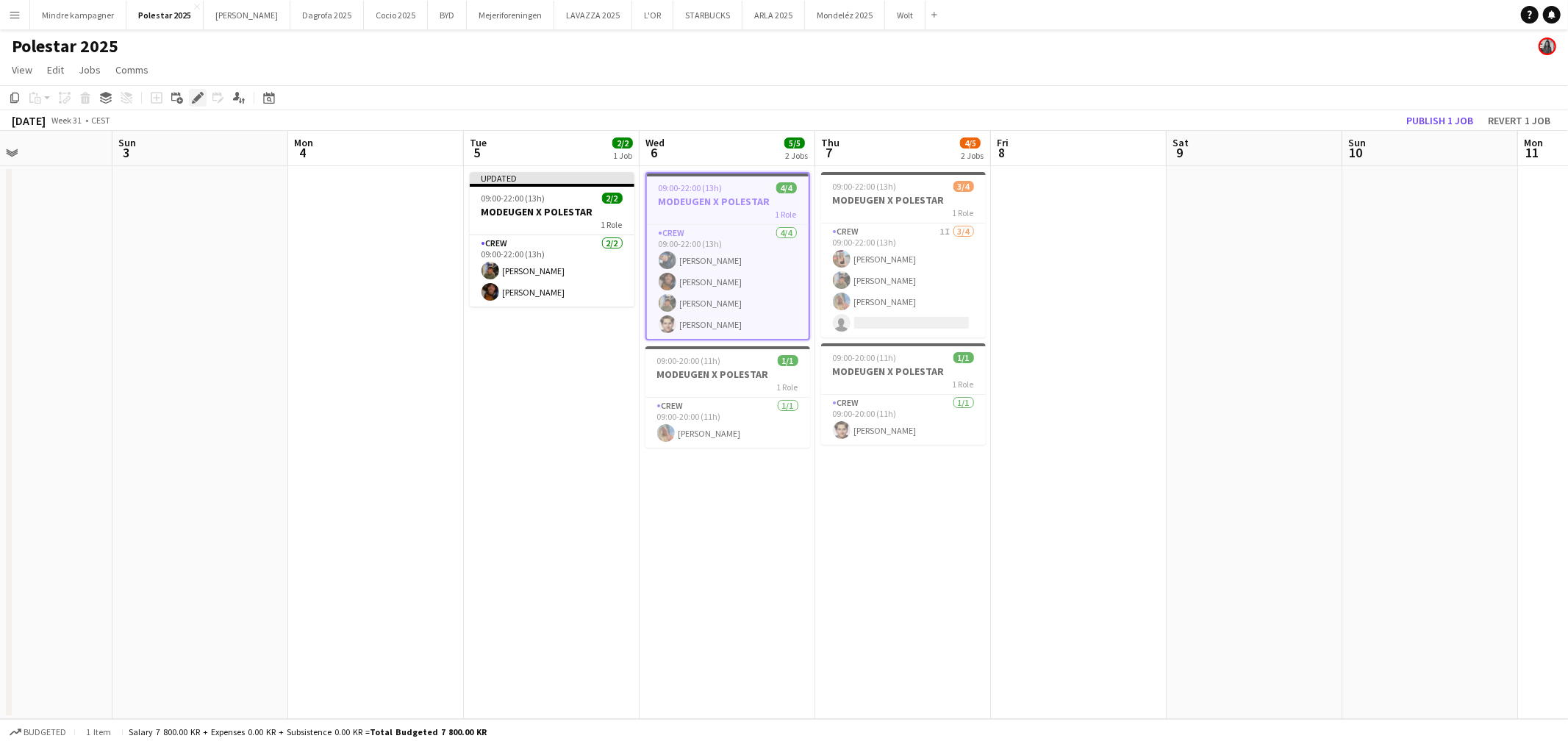
click at [200, 92] on icon "Edit" at bounding box center [197, 97] width 11 height 11
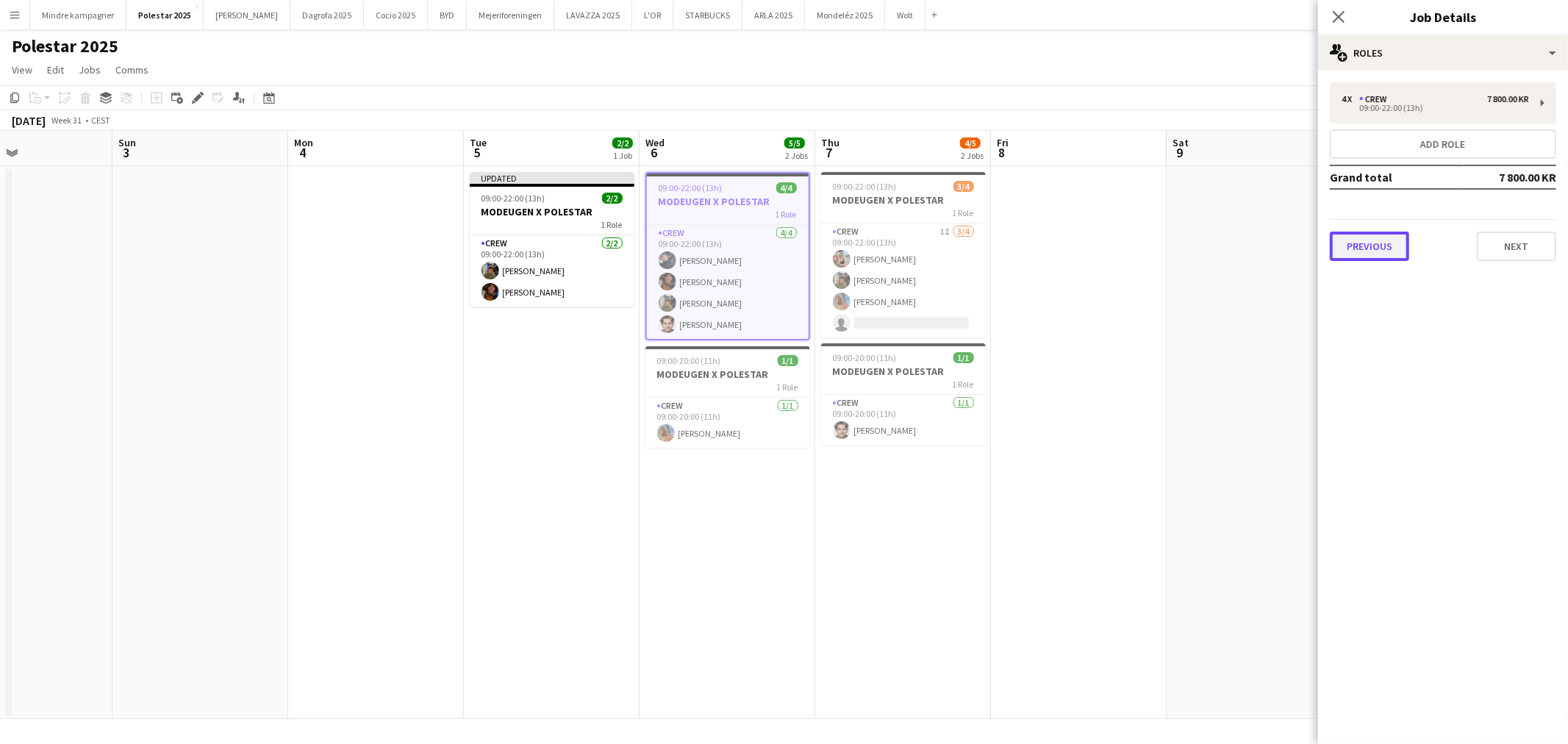
click at [1375, 252] on button "Previous" at bounding box center [1369, 247] width 80 height 30
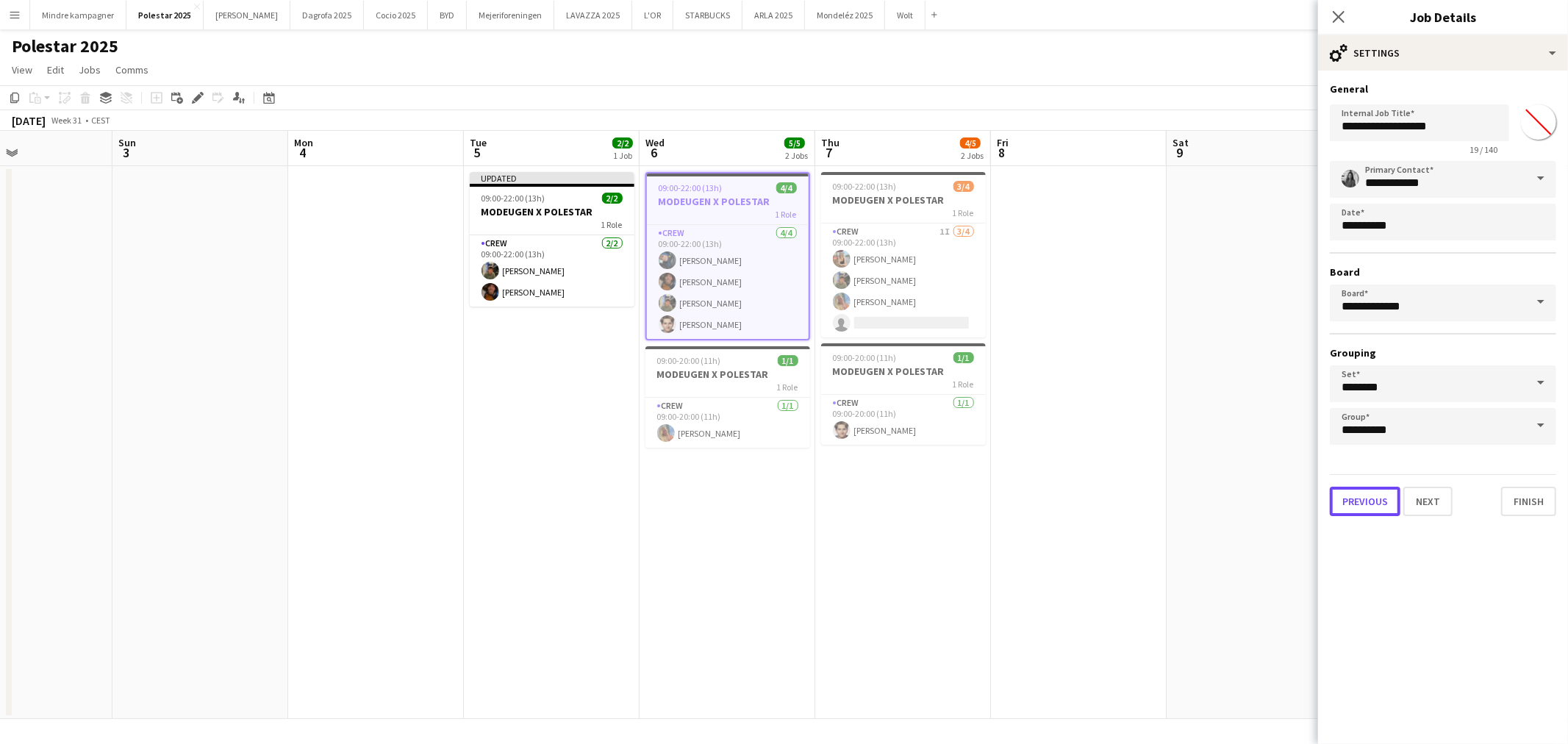
click at [1369, 490] on button "Previous" at bounding box center [1365, 502] width 71 height 30
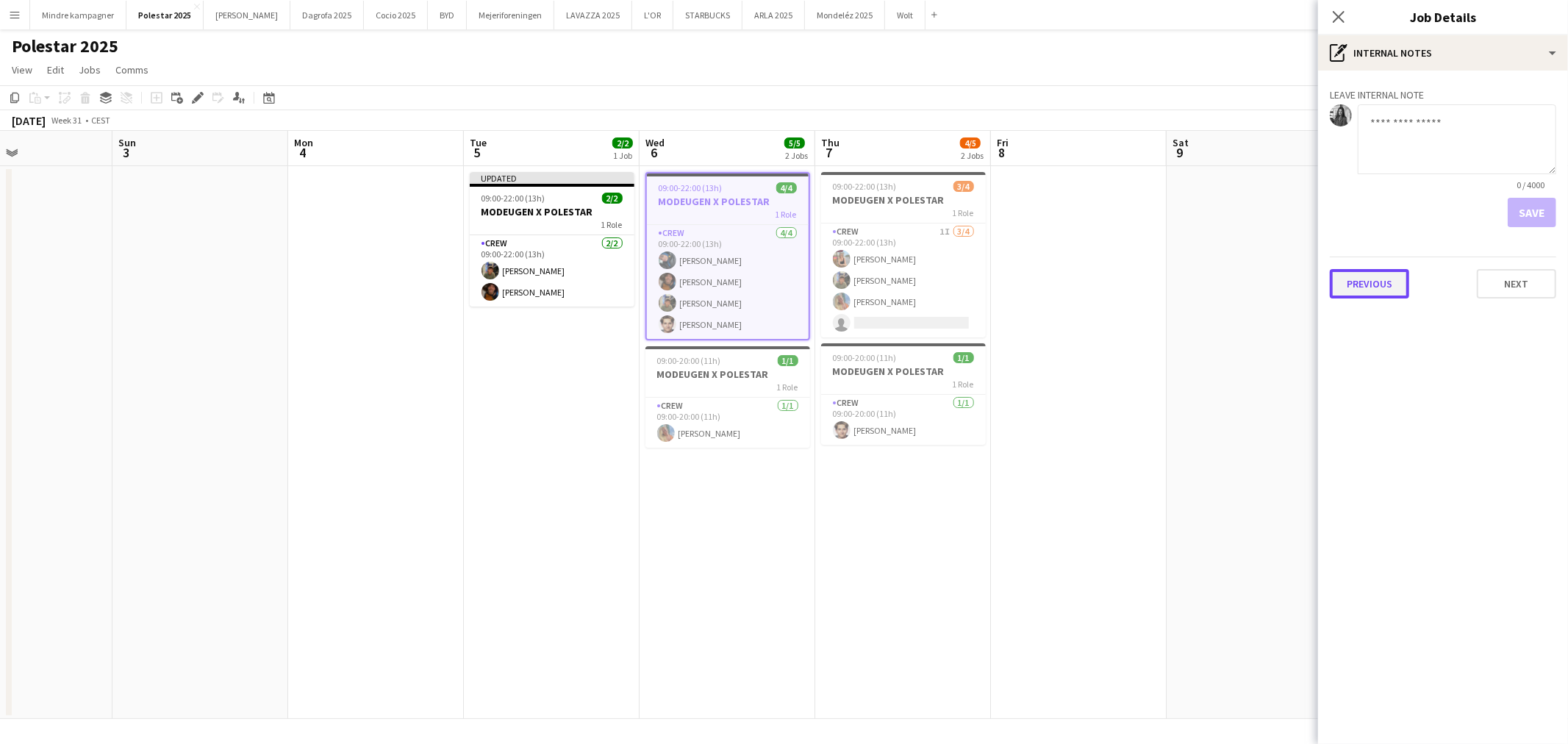
click at [1371, 284] on button "Previous" at bounding box center [1369, 284] width 80 height 30
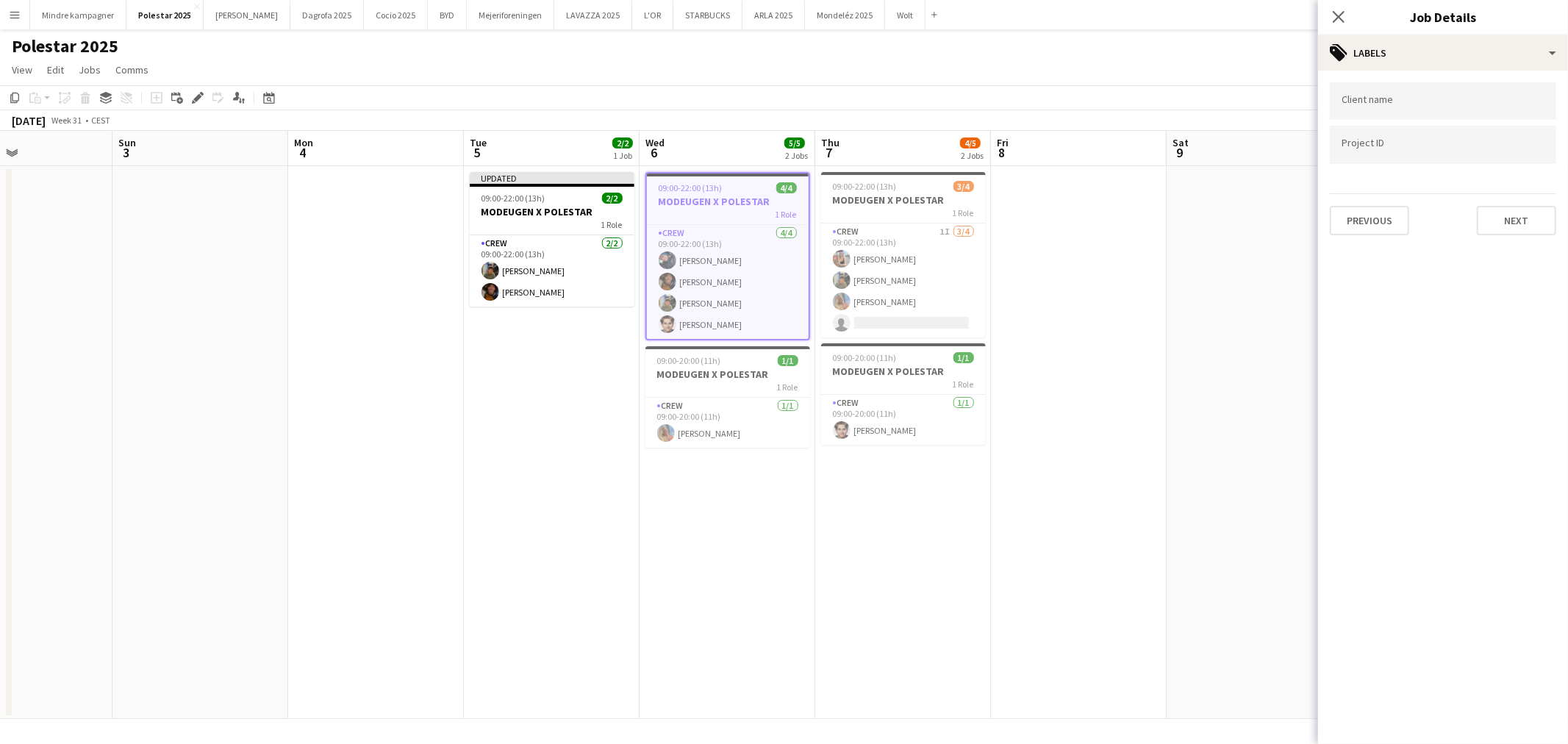
click at [1372, 100] on input "Type to search client labels..." at bounding box center [1443, 101] width 203 height 13
type input "****"
click at [1365, 134] on div "Polestar" at bounding box center [1443, 146] width 227 height 35
click at [1369, 159] on div at bounding box center [1443, 145] width 227 height 38
paste input "********"
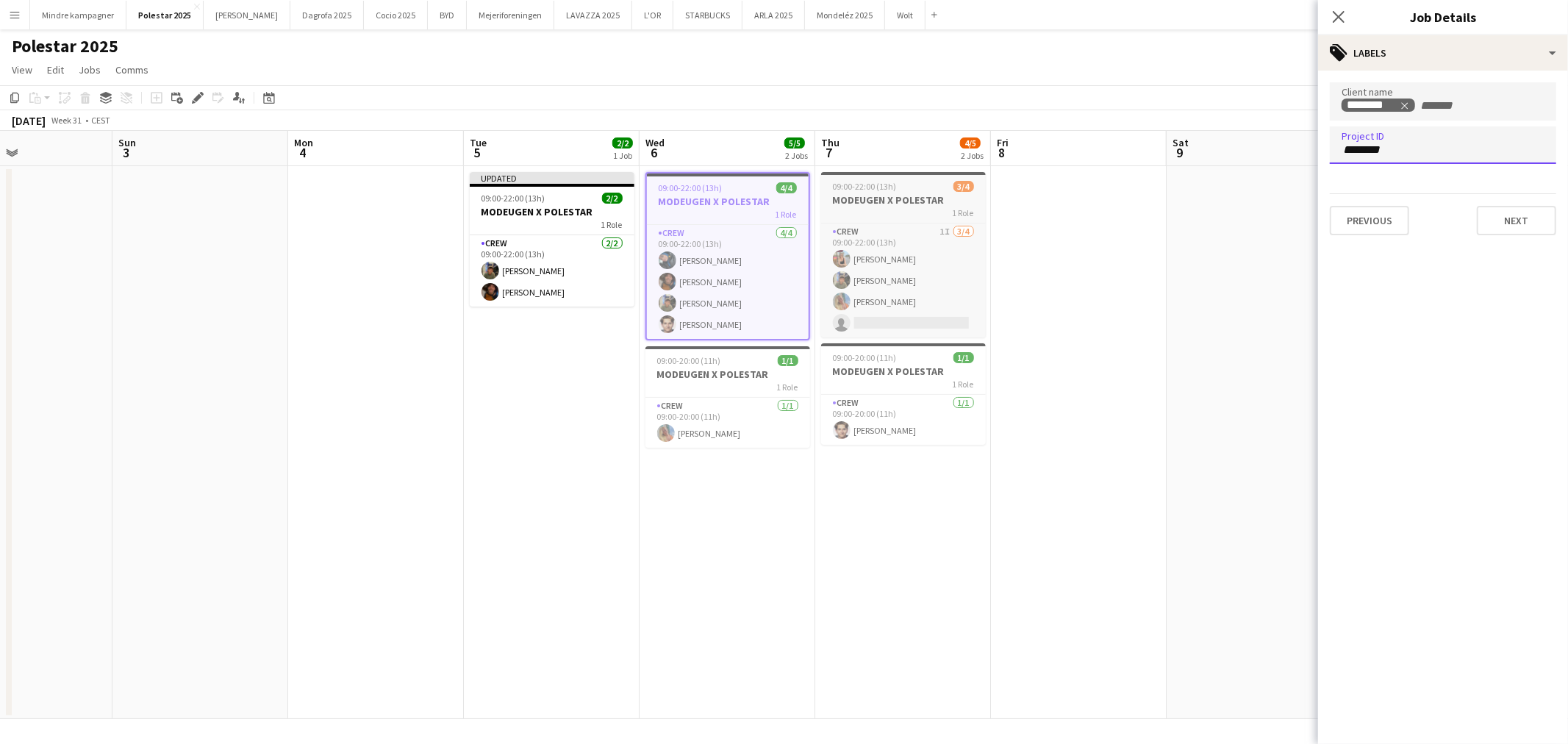
type input "********"
click at [878, 207] on div "1 Role" at bounding box center [904, 212] width 164 height 11
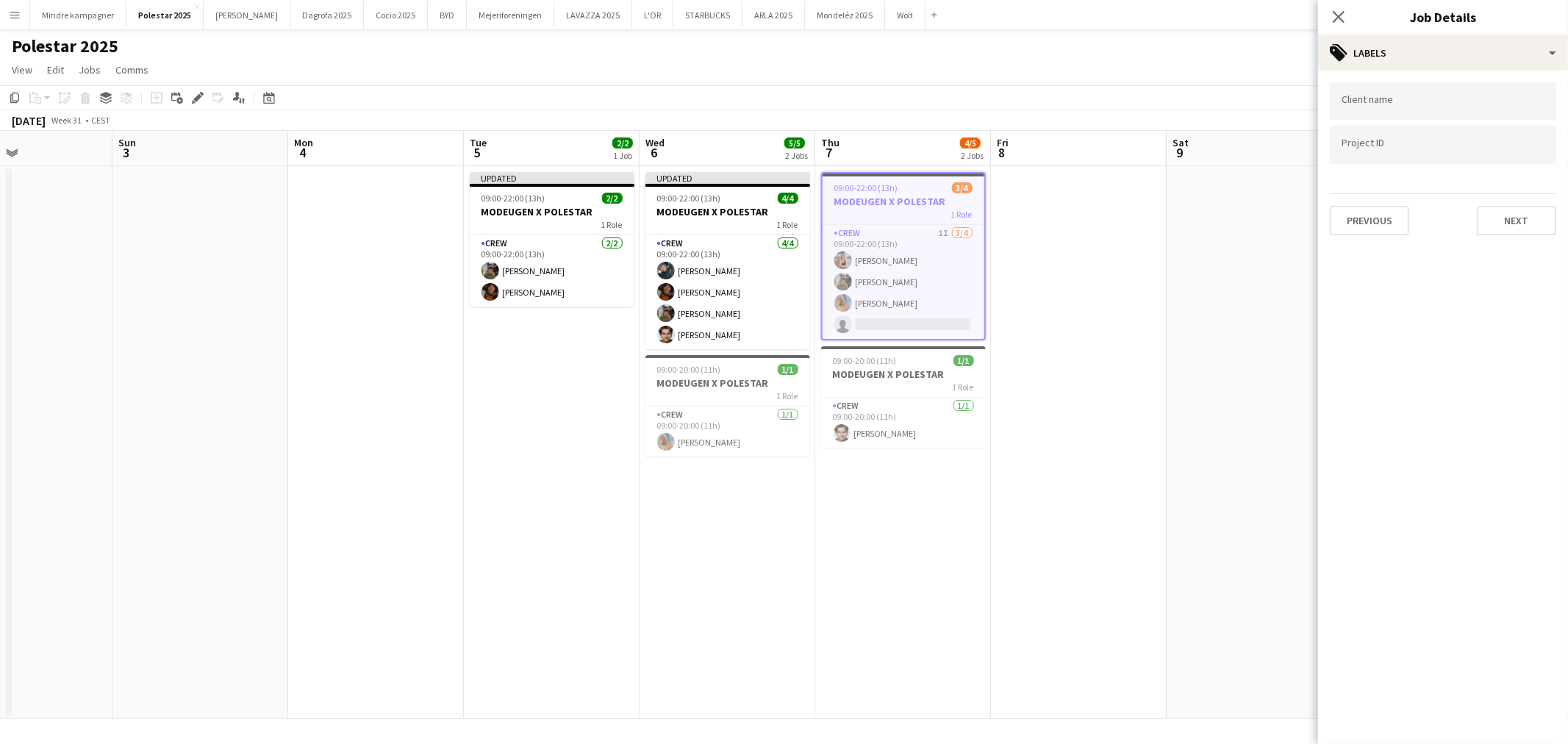
click at [1390, 103] on input "Type to search client labels..." at bounding box center [1443, 101] width 203 height 13
type input "*****"
click at [1371, 145] on div "Polestar" at bounding box center [1443, 146] width 227 height 35
click at [1366, 158] on div at bounding box center [1443, 145] width 227 height 38
paste input "********"
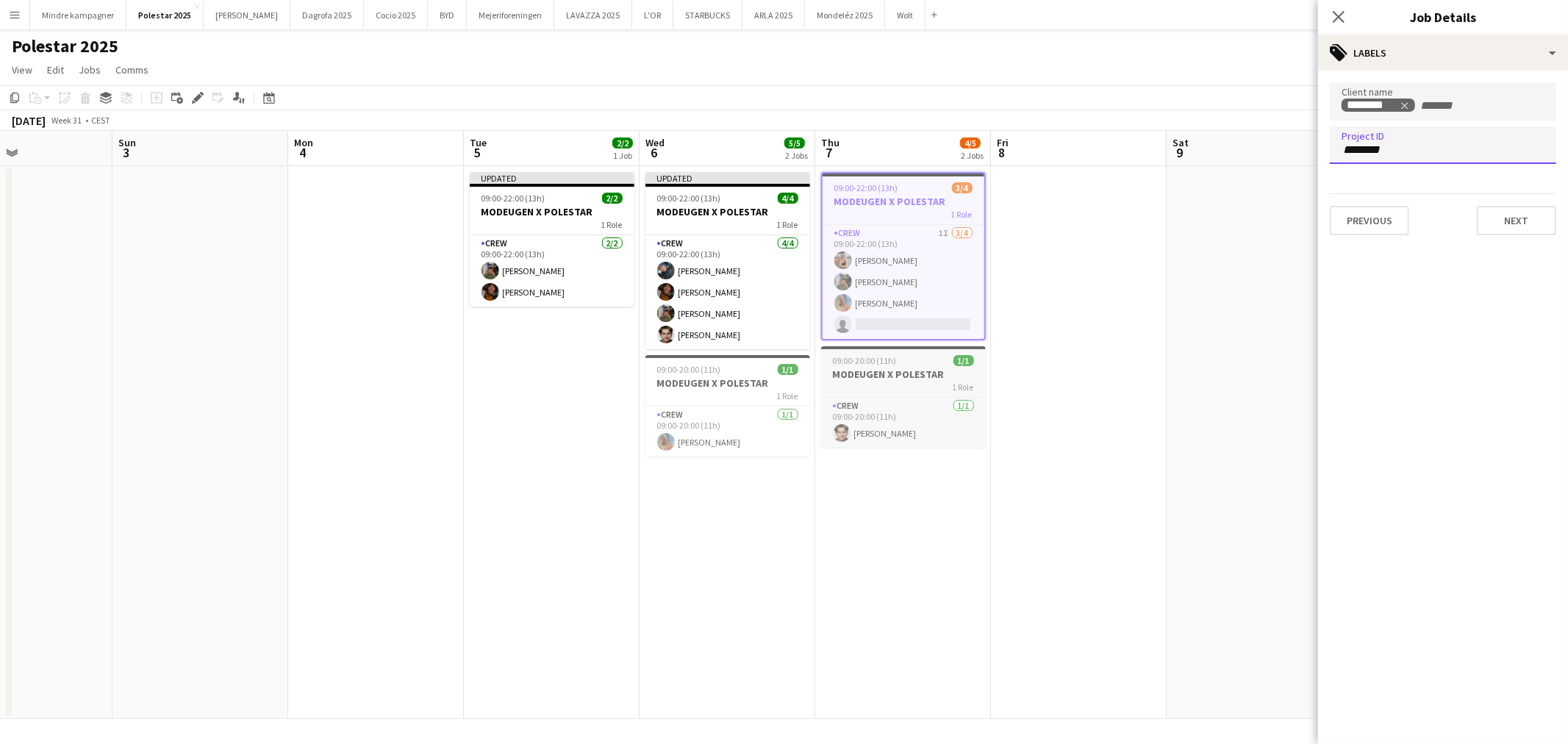
type input "********"
click at [934, 374] on h3 "MODEUGEN X POLESTAR" at bounding box center [904, 374] width 164 height 13
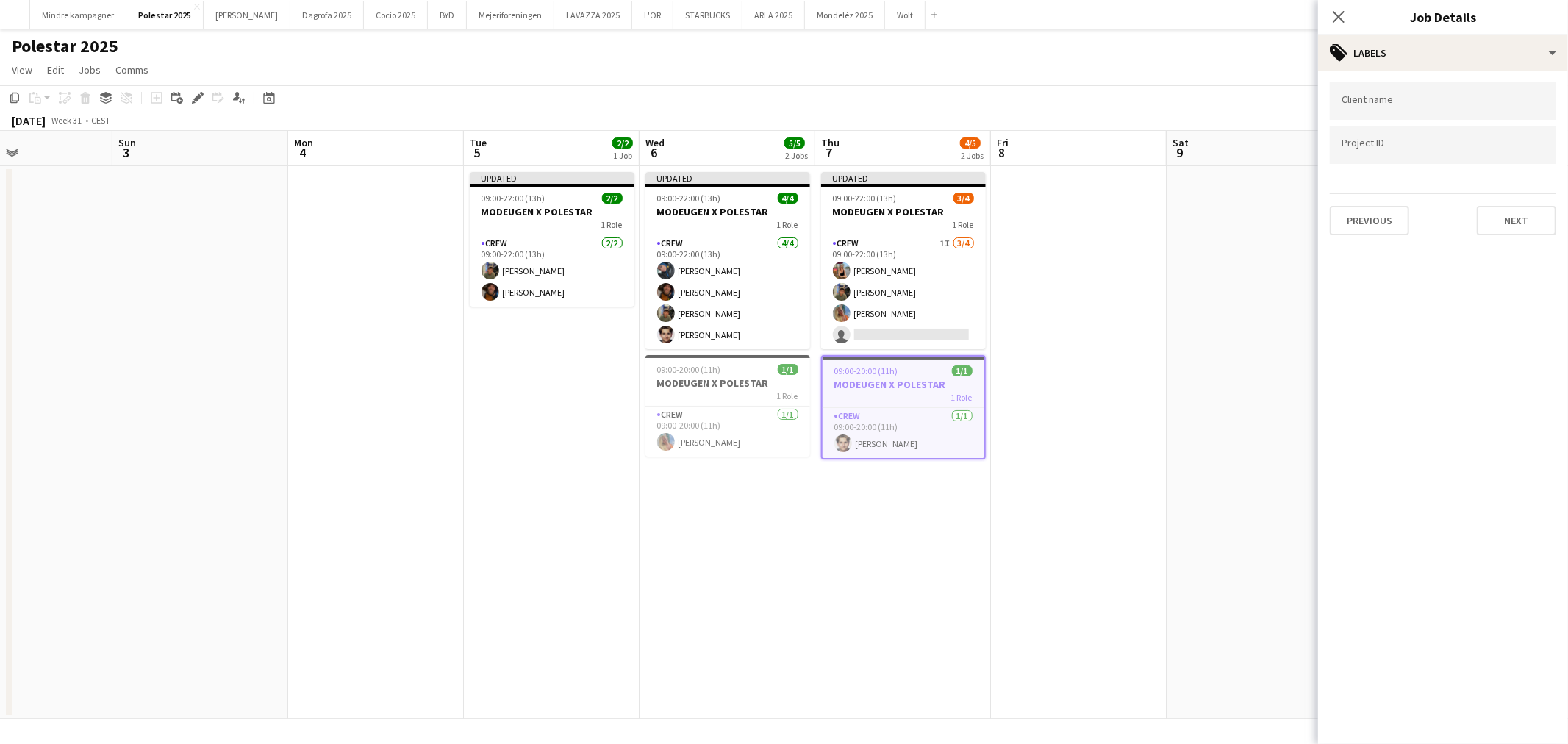
click at [1416, 109] on div at bounding box center [1443, 101] width 227 height 38
type input "****"
click at [1388, 144] on div "Polestar" at bounding box center [1443, 146] width 227 height 35
click at [1376, 141] on input "Type to search project ID labels..." at bounding box center [1443, 145] width 203 height 13
paste input "********"
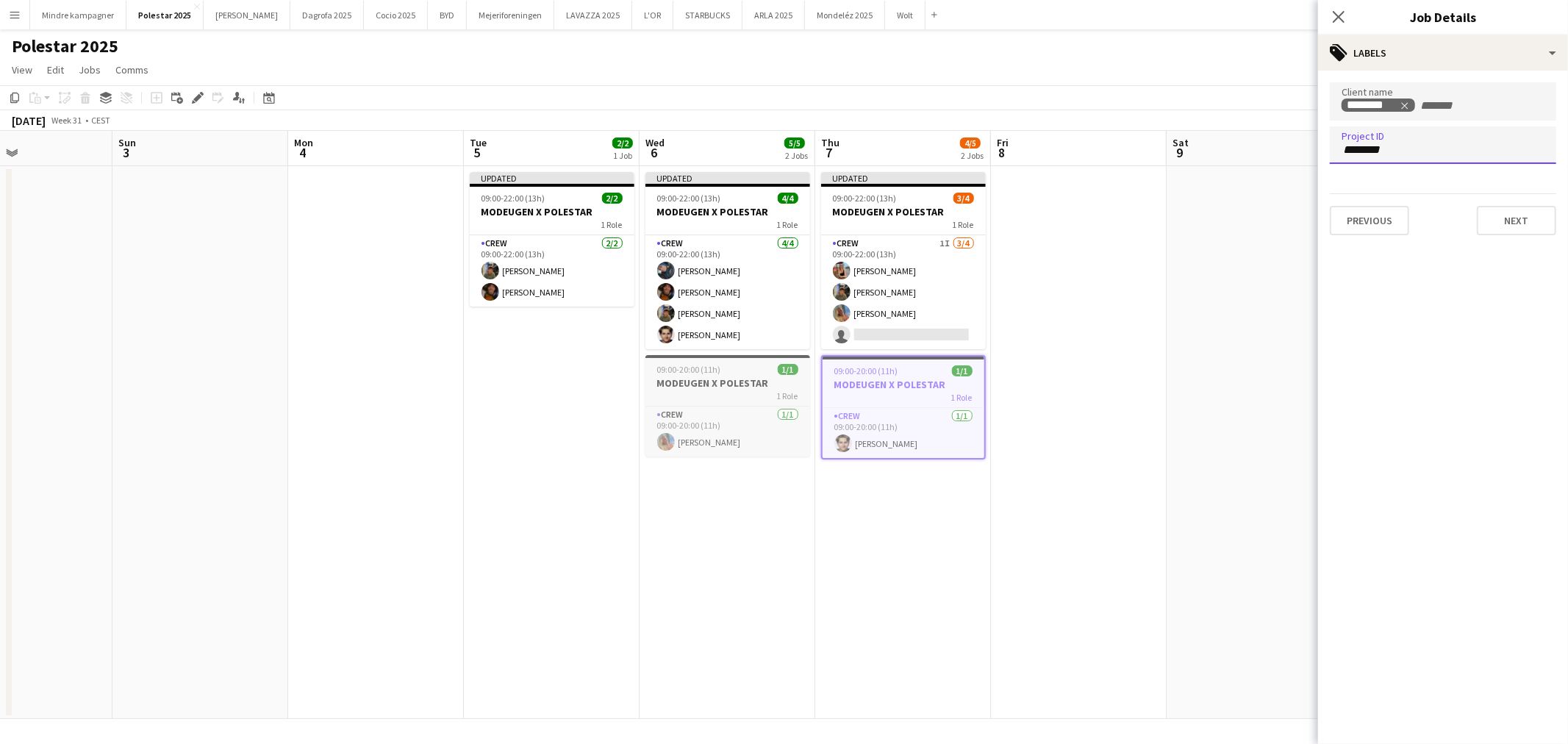
type input "********"
click at [735, 371] on div "09:00-20:00 (11h) 1/1" at bounding box center [728, 369] width 164 height 11
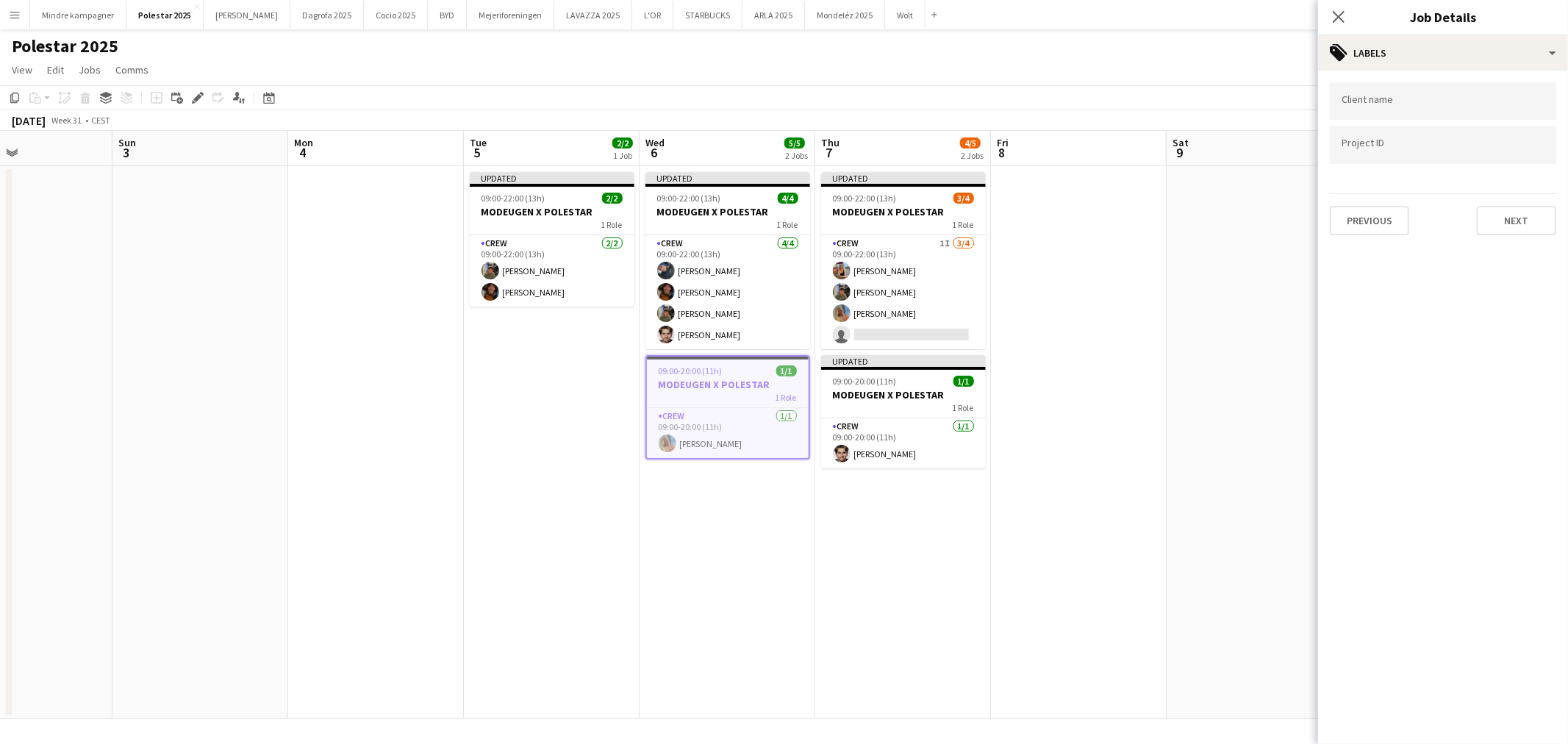
click at [1375, 116] on div at bounding box center [1443, 101] width 227 height 38
type input "*****"
click at [1368, 149] on div "Polestar" at bounding box center [1443, 146] width 227 height 35
click at [1368, 154] on div at bounding box center [1443, 145] width 227 height 38
paste input "********"
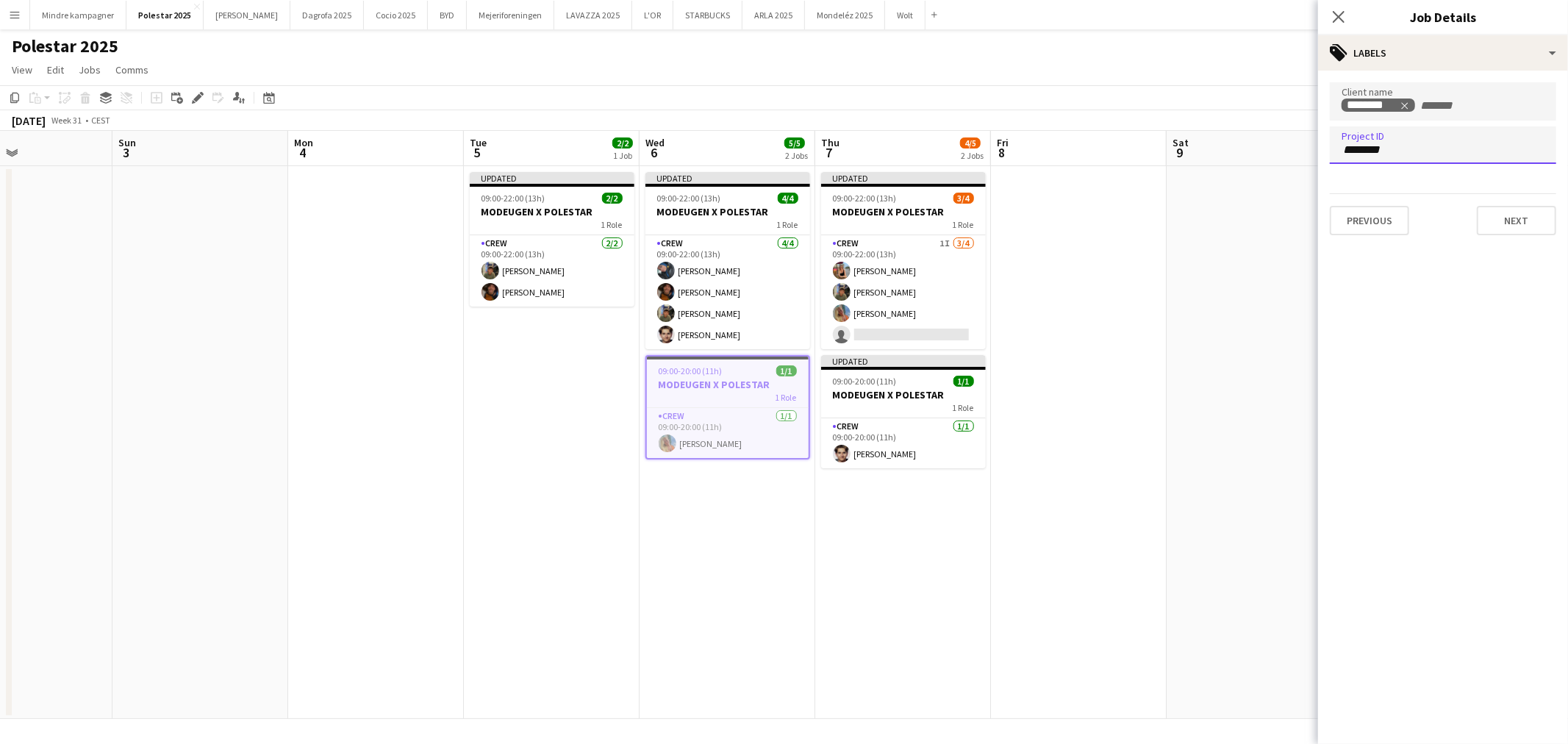
type input "********"
click at [1043, 488] on app-date-cell at bounding box center [1079, 443] width 176 height 553
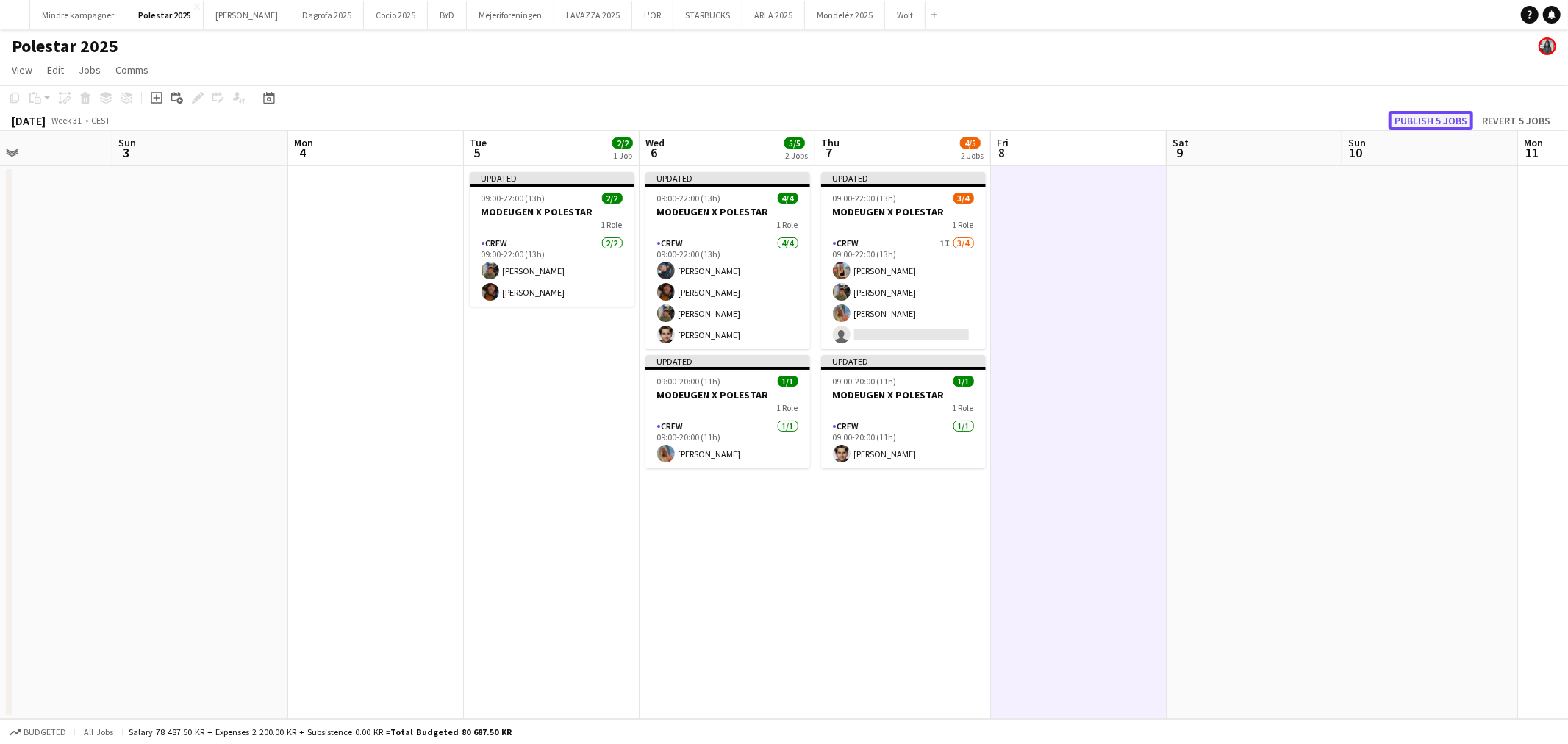
click at [1450, 112] on button "Publish 5 jobs" at bounding box center [1431, 121] width 85 height 19
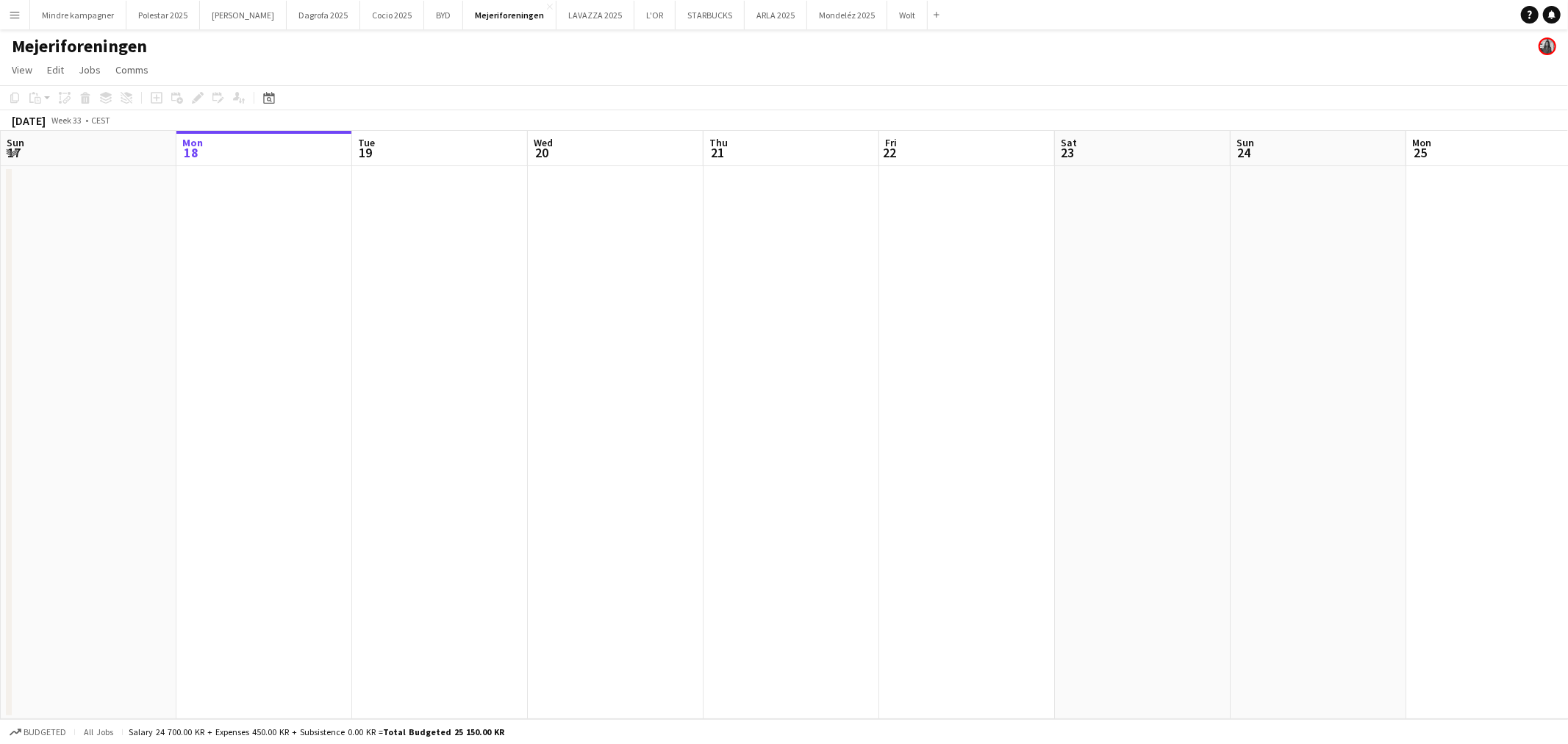
click at [13, 17] on app-icon "Menu" at bounding box center [14, 14] width 11 height 11
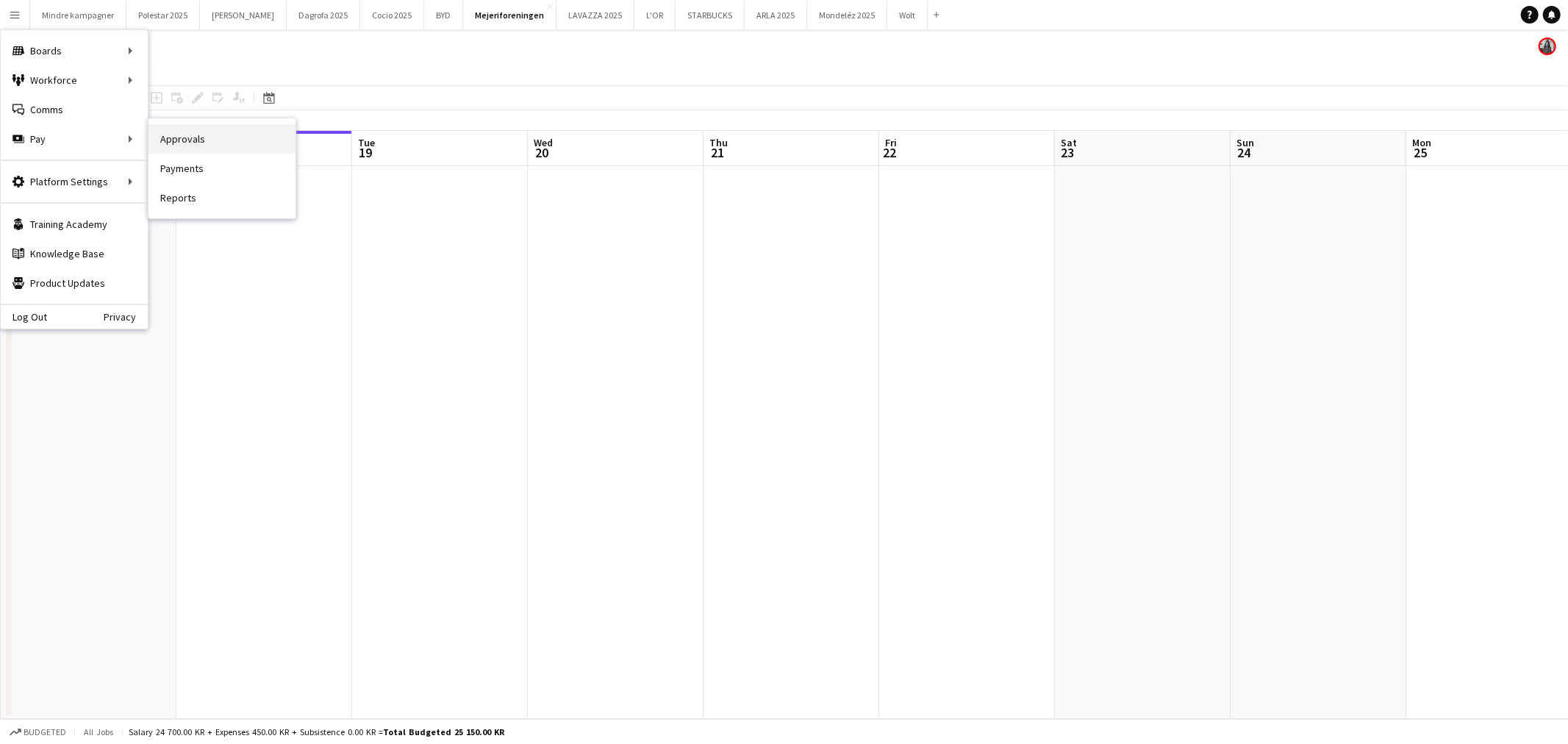
click at [171, 137] on link "Approvals" at bounding box center [222, 139] width 147 height 30
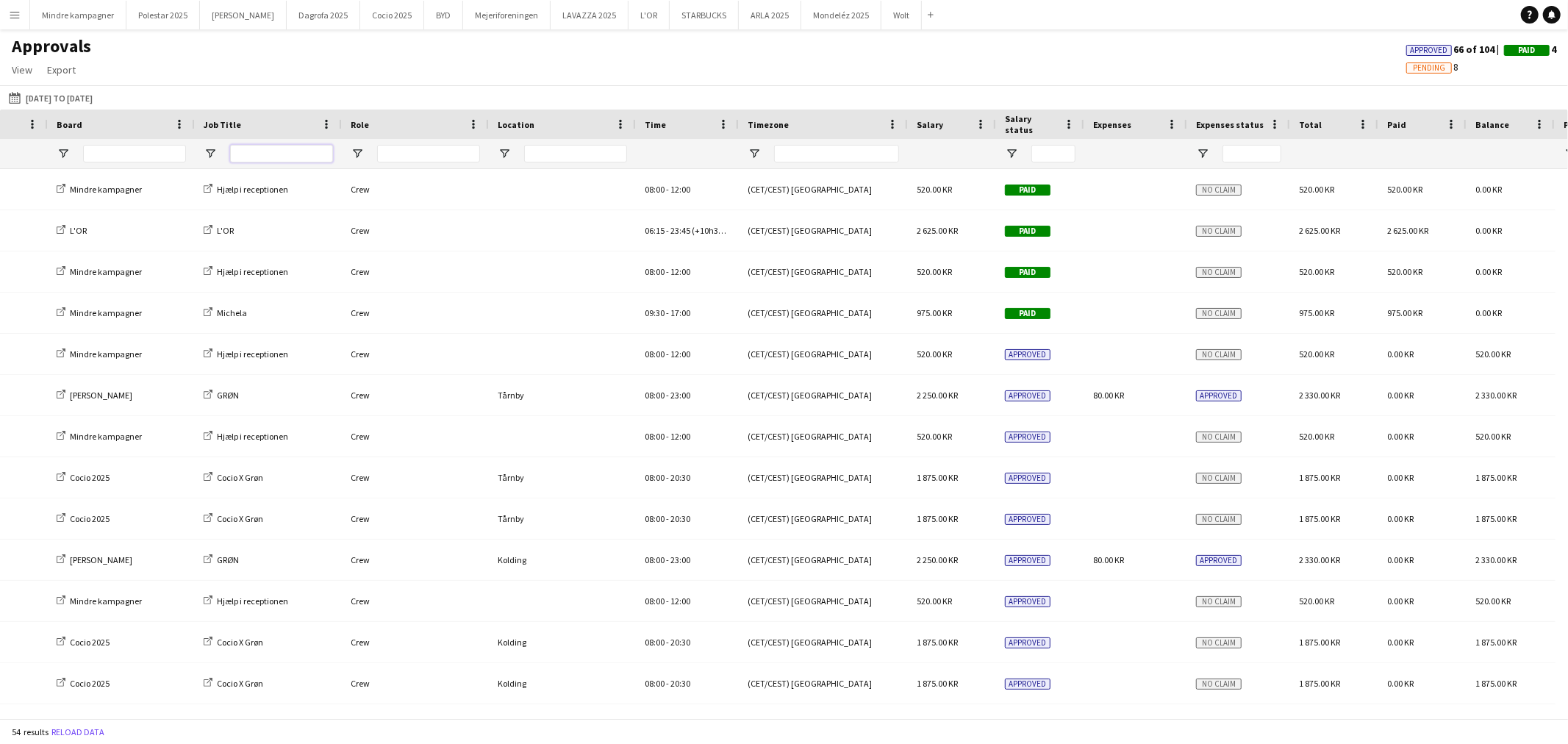
click at [284, 151] on input "Job Title Filter Input" at bounding box center [282, 154] width 103 height 18
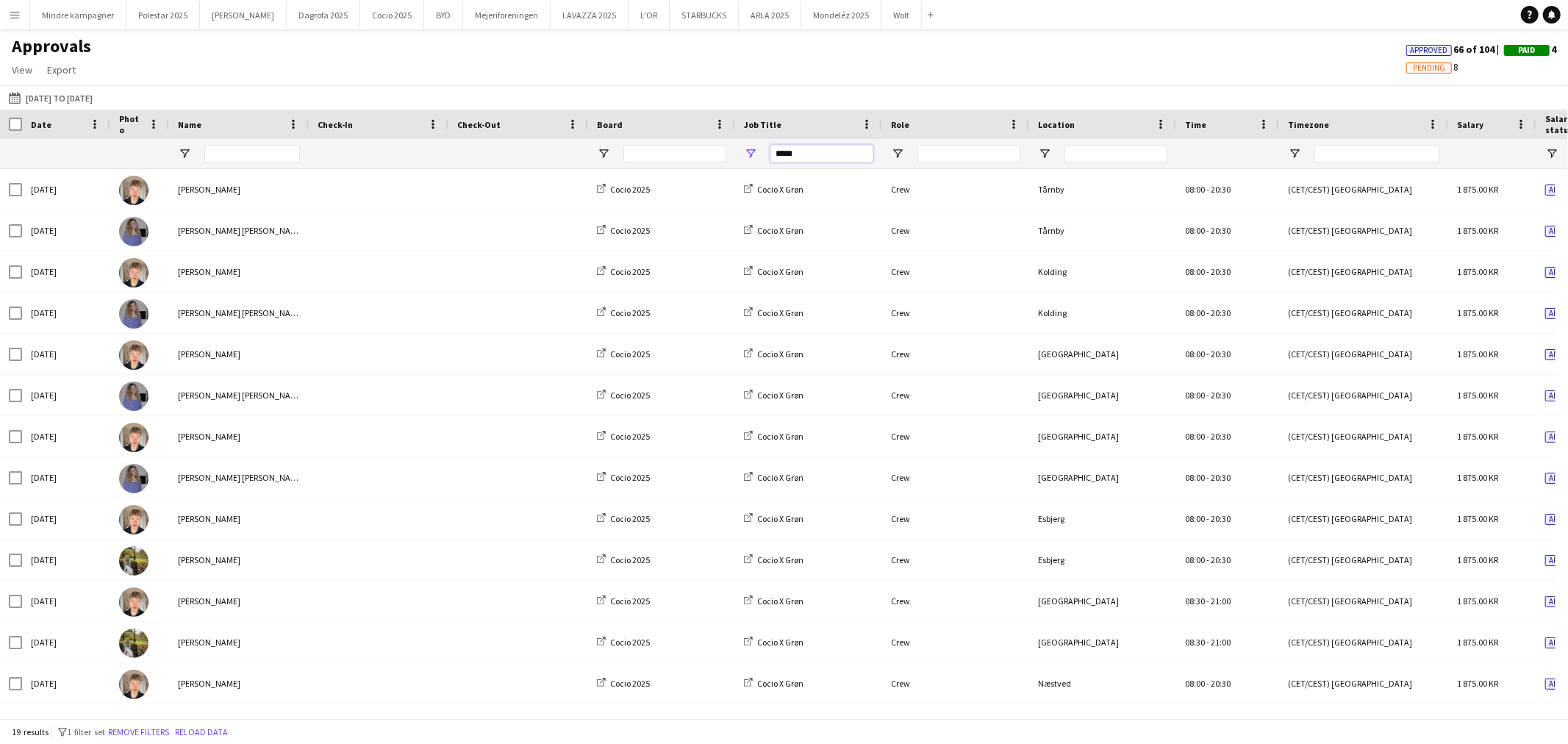
click at [808, 153] on input "*****" at bounding box center [822, 154] width 103 height 18
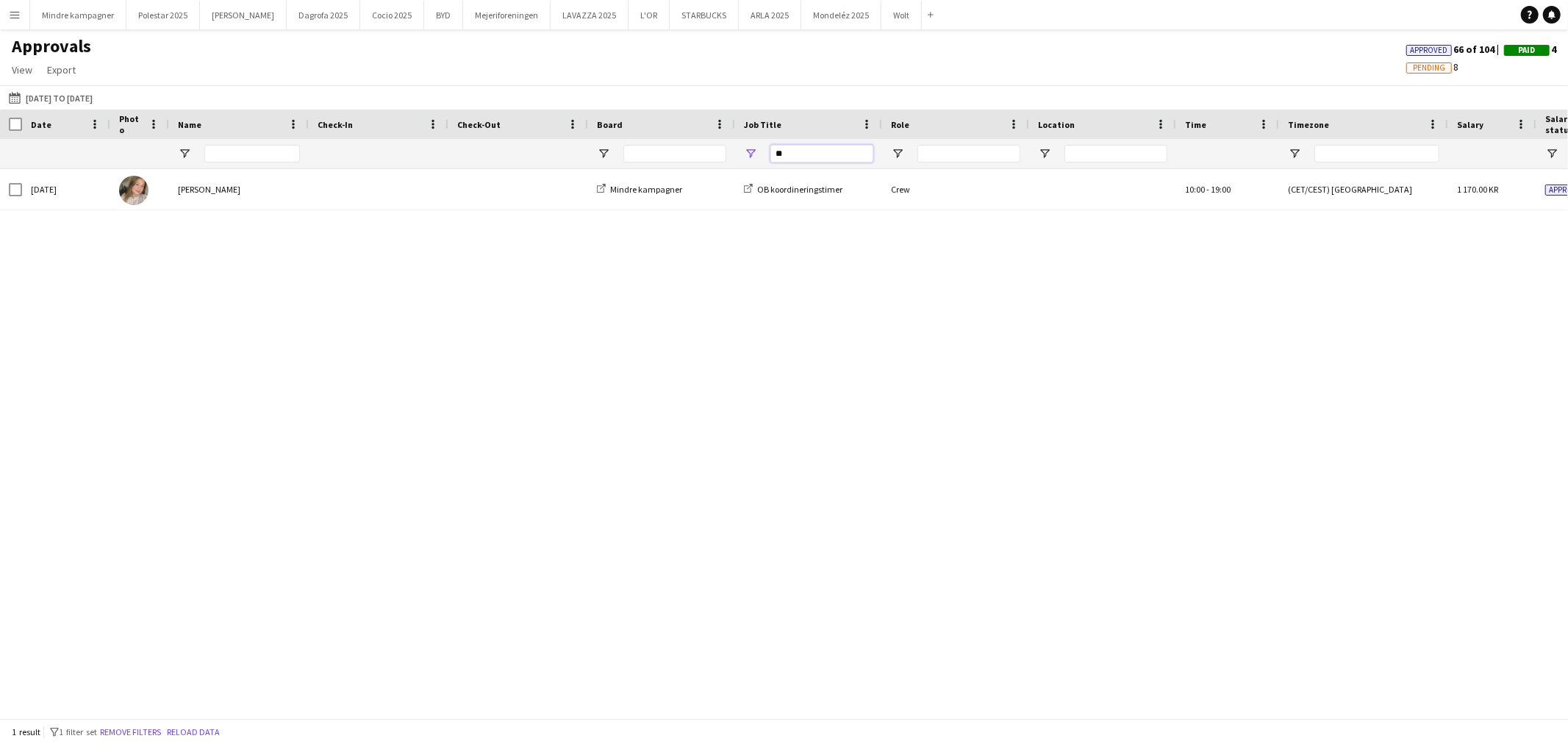
type input "*"
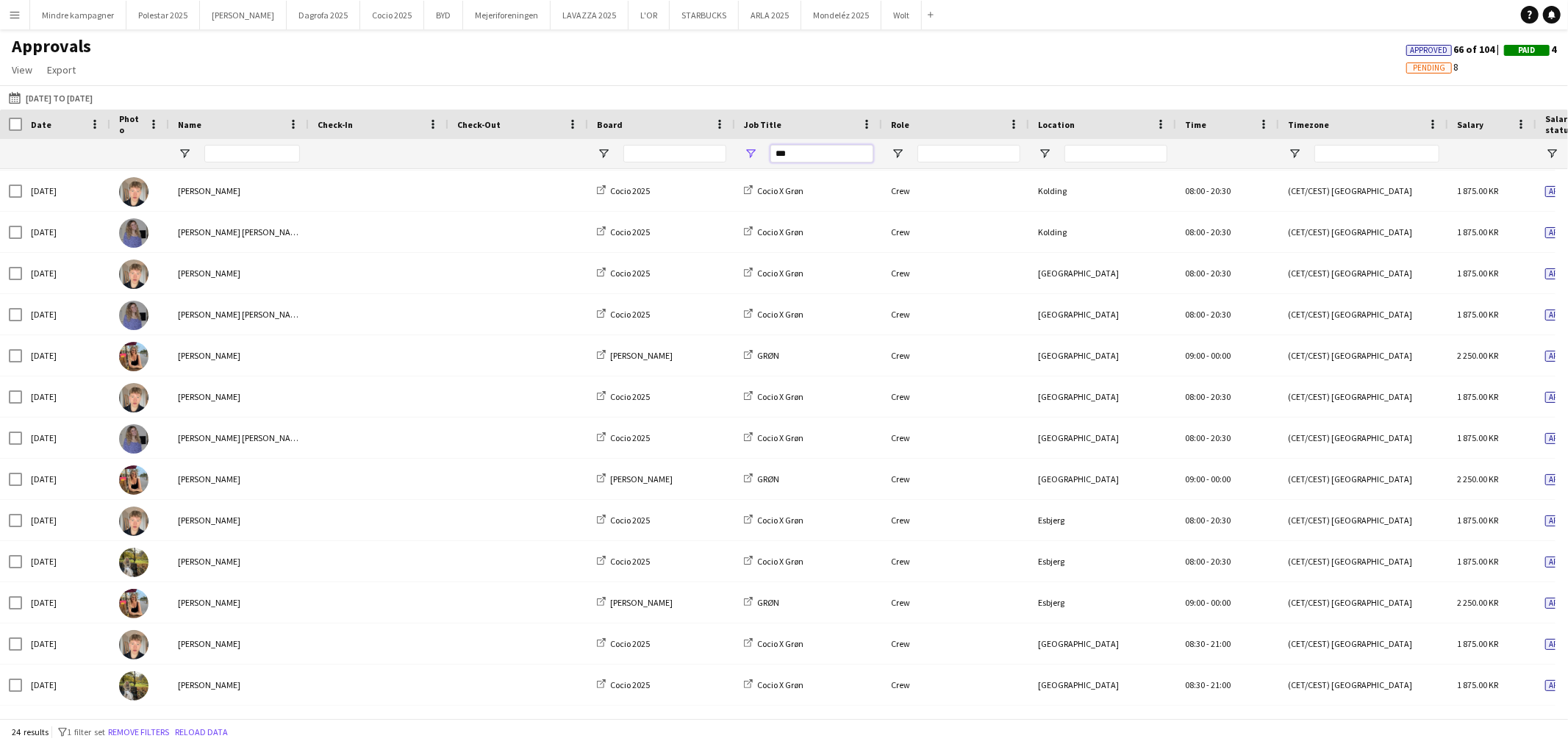
type input "***"
click at [281, 158] on input "Name Filter Input" at bounding box center [252, 154] width 95 height 18
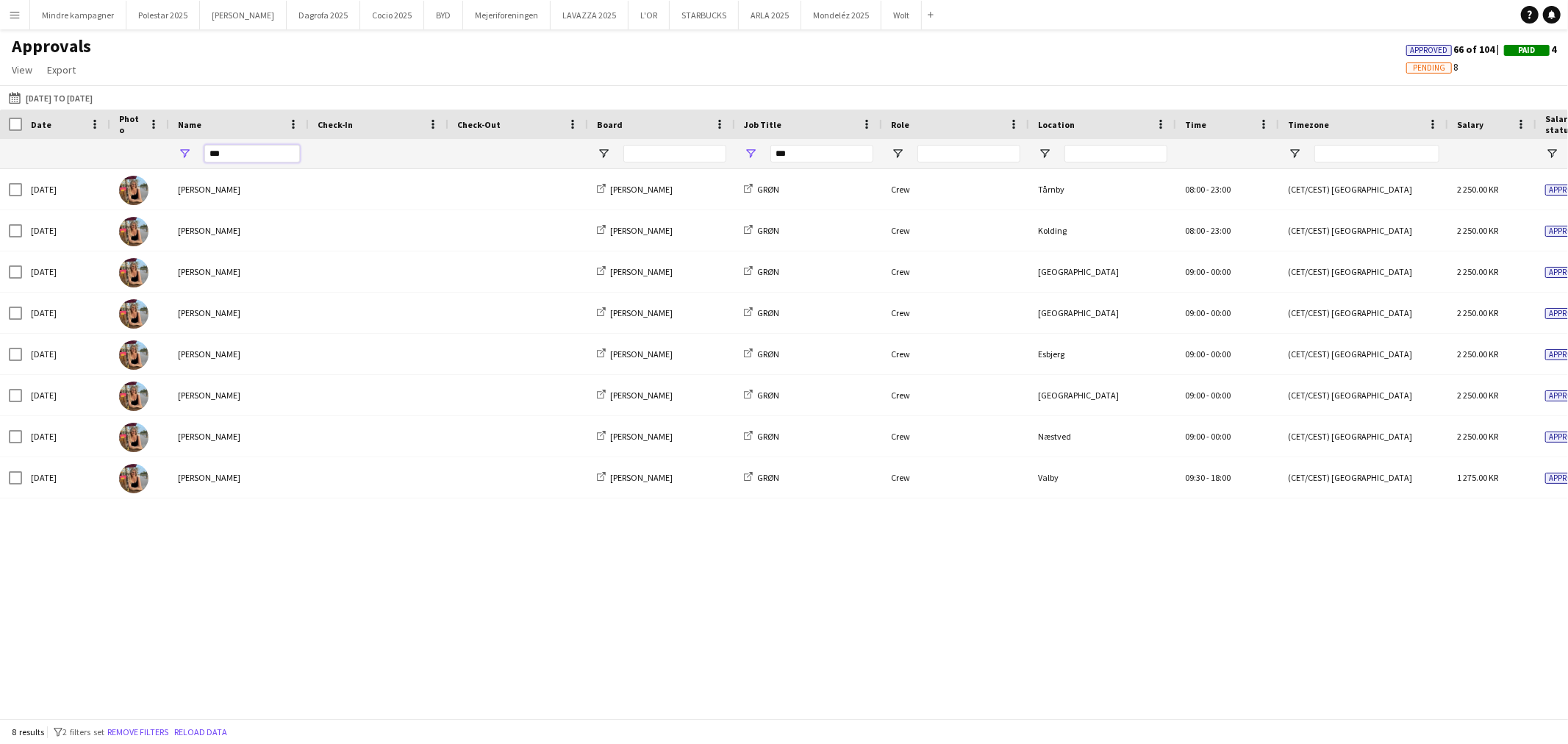
type input "***"
